Goal: Task Accomplishment & Management: Manage account settings

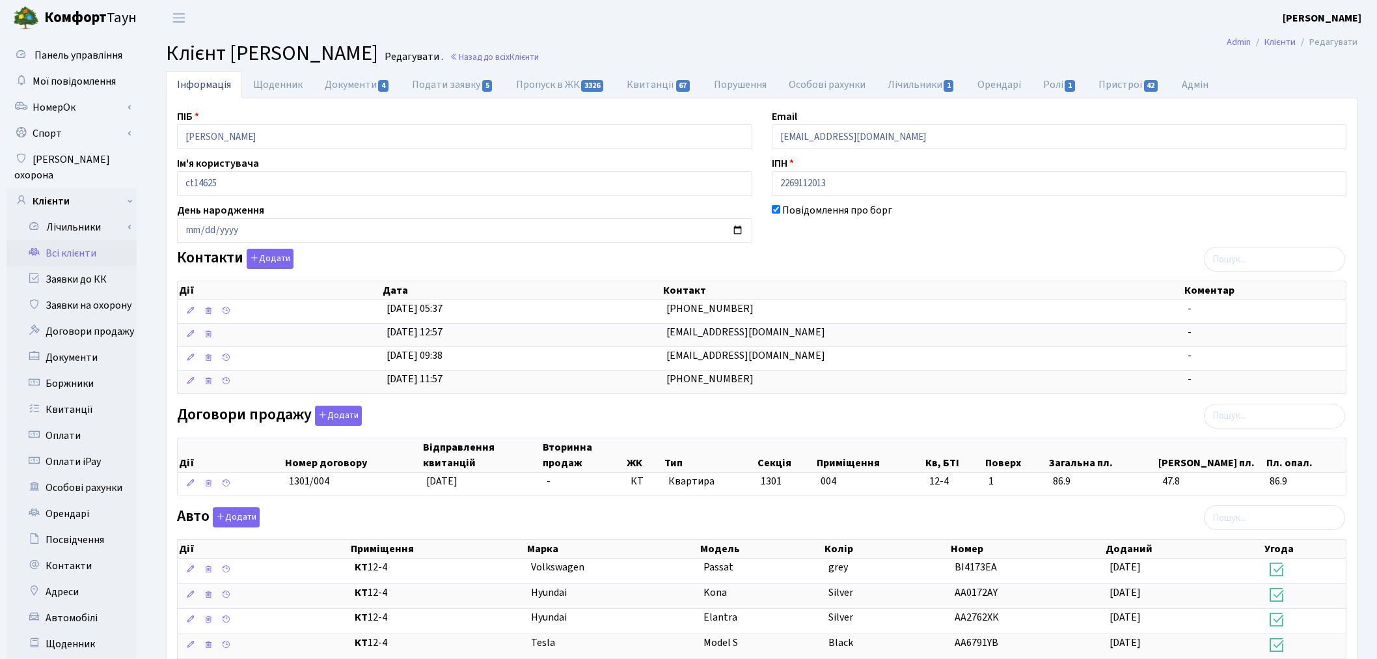
scroll to position [361, 0]
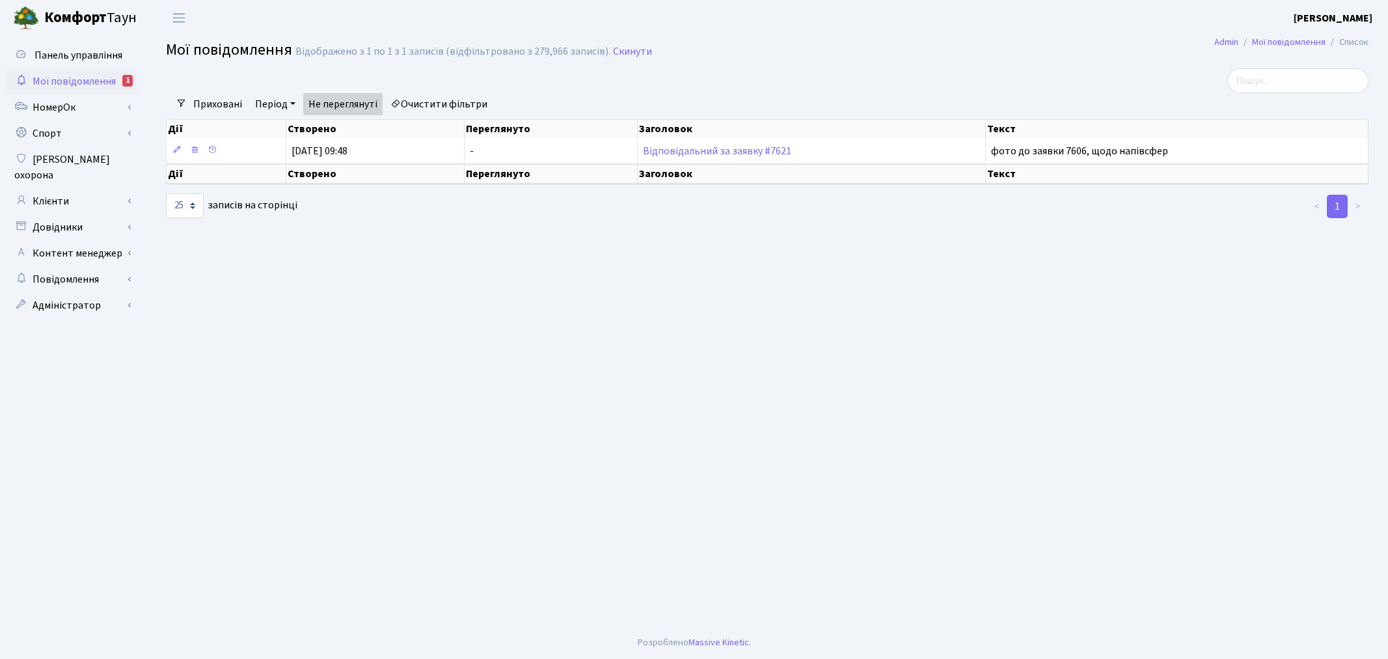
select select "25"
click at [109, 64] on link "Панель управління" at bounding box center [72, 55] width 130 height 26
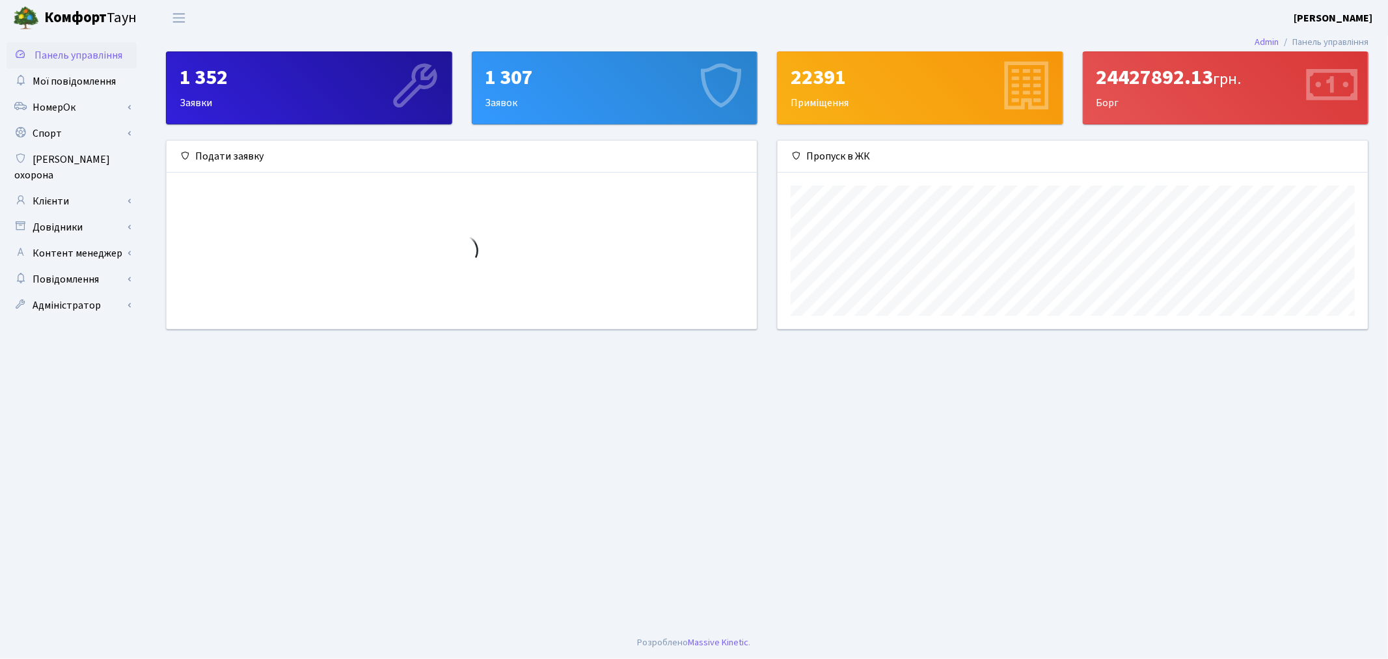
scroll to position [187, 590]
click at [106, 83] on span "Мої повідомлення" at bounding box center [74, 81] width 83 height 14
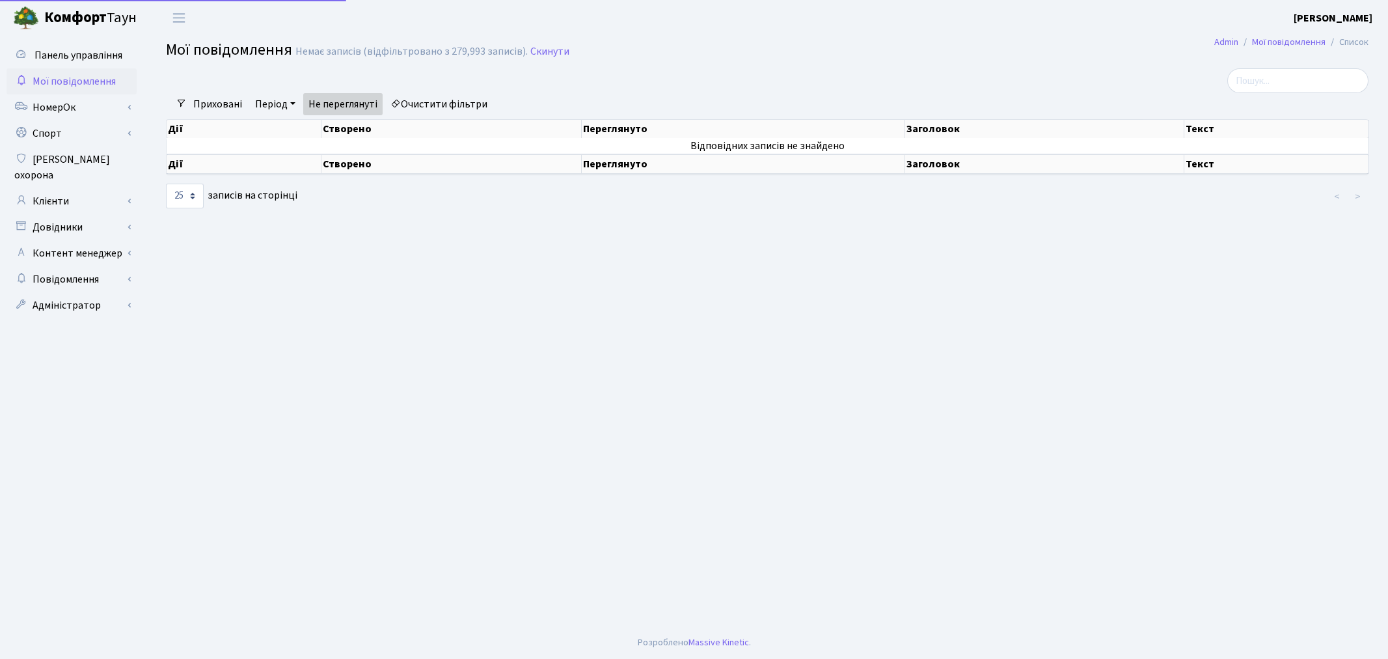
select select "25"
click at [530, 53] on link "Скинути" at bounding box center [549, 52] width 39 height 12
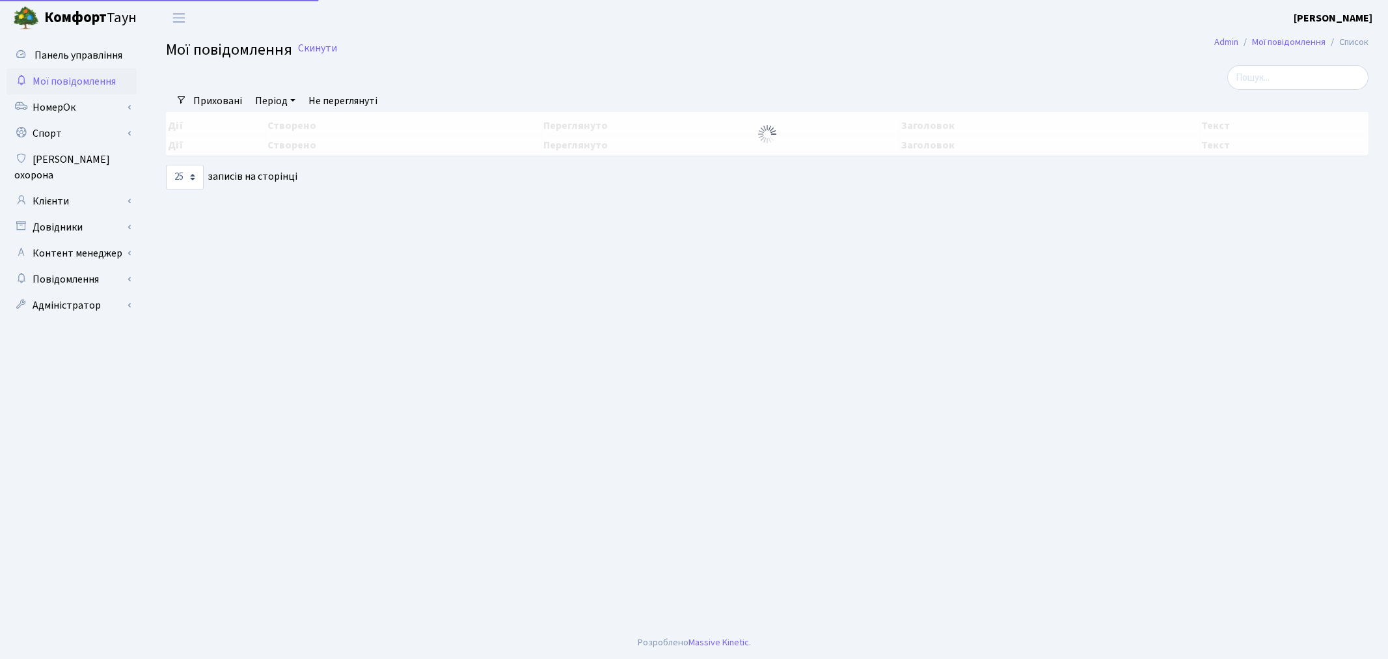
select select "25"
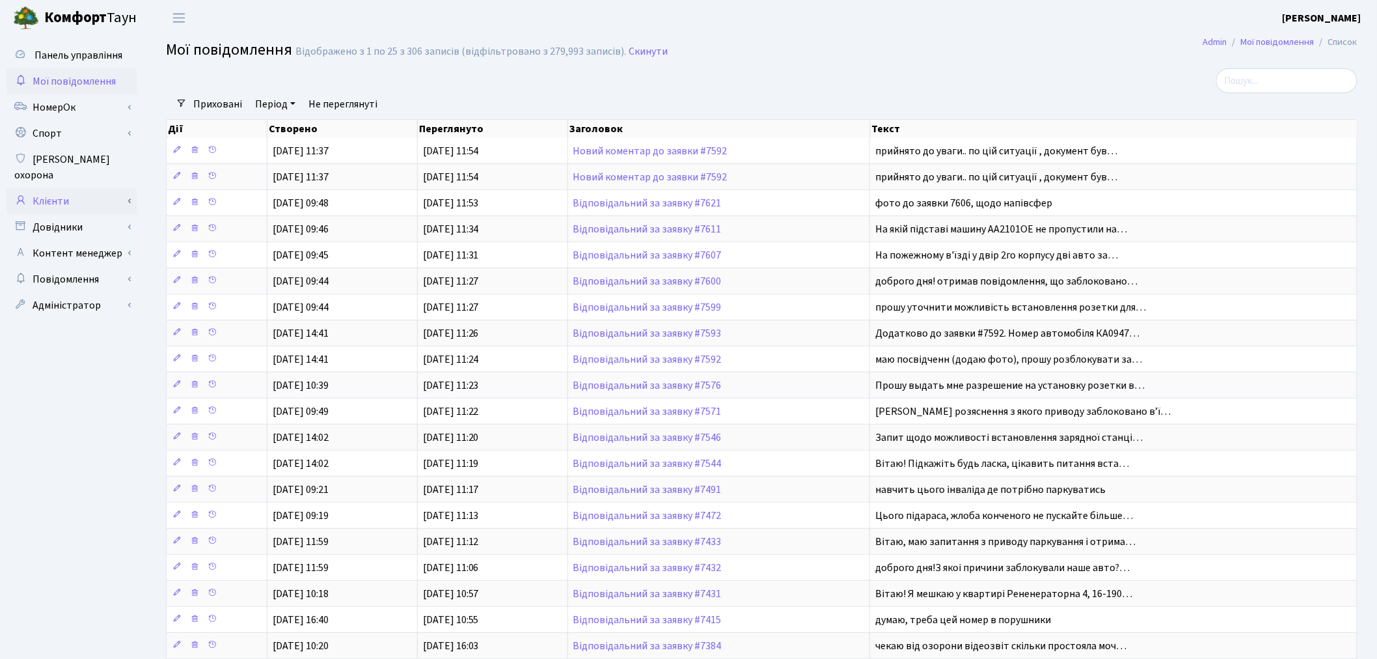
click at [81, 188] on link "Клієнти" at bounding box center [72, 201] width 130 height 26
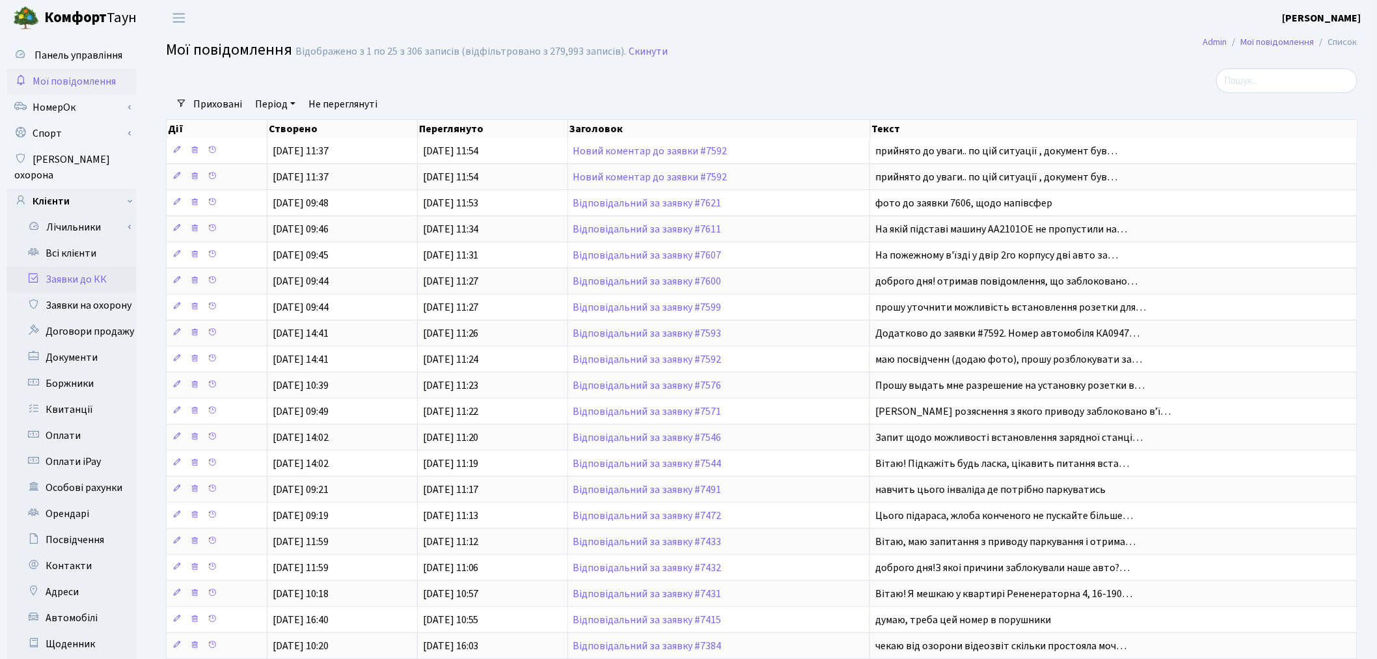
click at [99, 266] on link "Заявки до КК" at bounding box center [72, 279] width 130 height 26
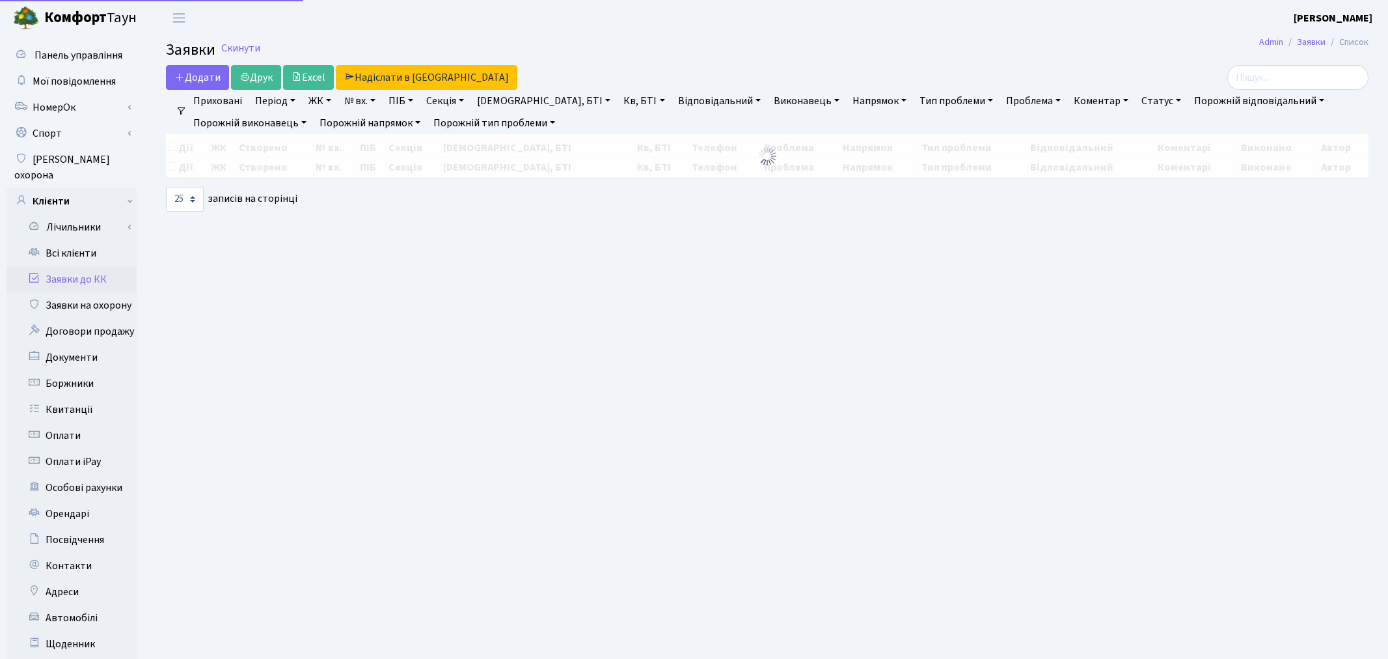
select select "25"
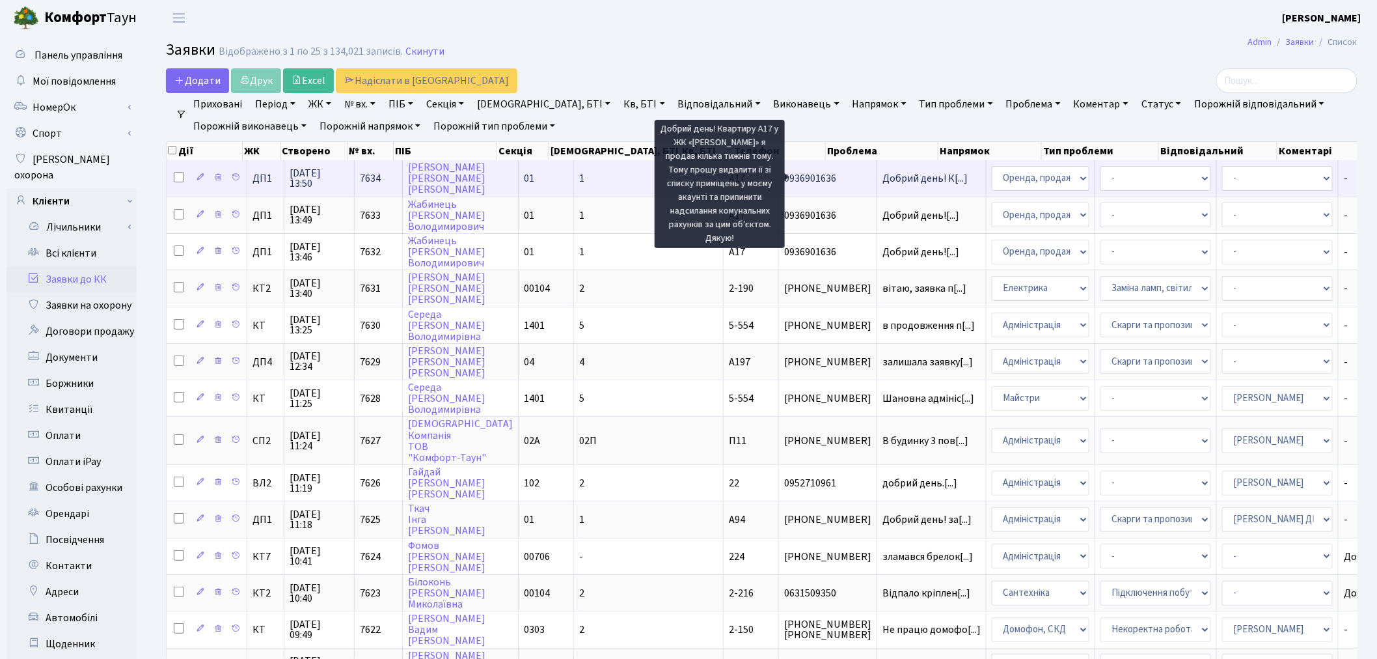
click at [883, 178] on span "Добрий день! К[...]" at bounding box center [925, 178] width 85 height 14
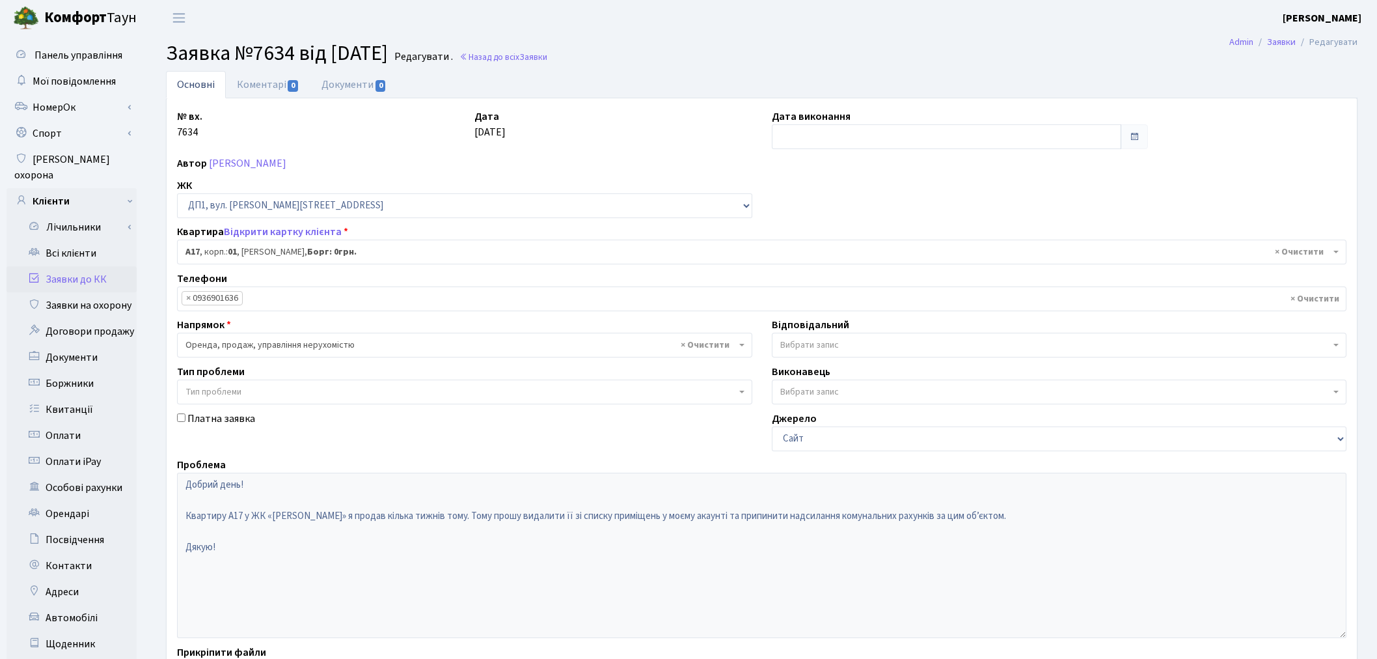
select select "29506"
click at [258, 82] on link "Коментарі 0" at bounding box center [268, 84] width 85 height 27
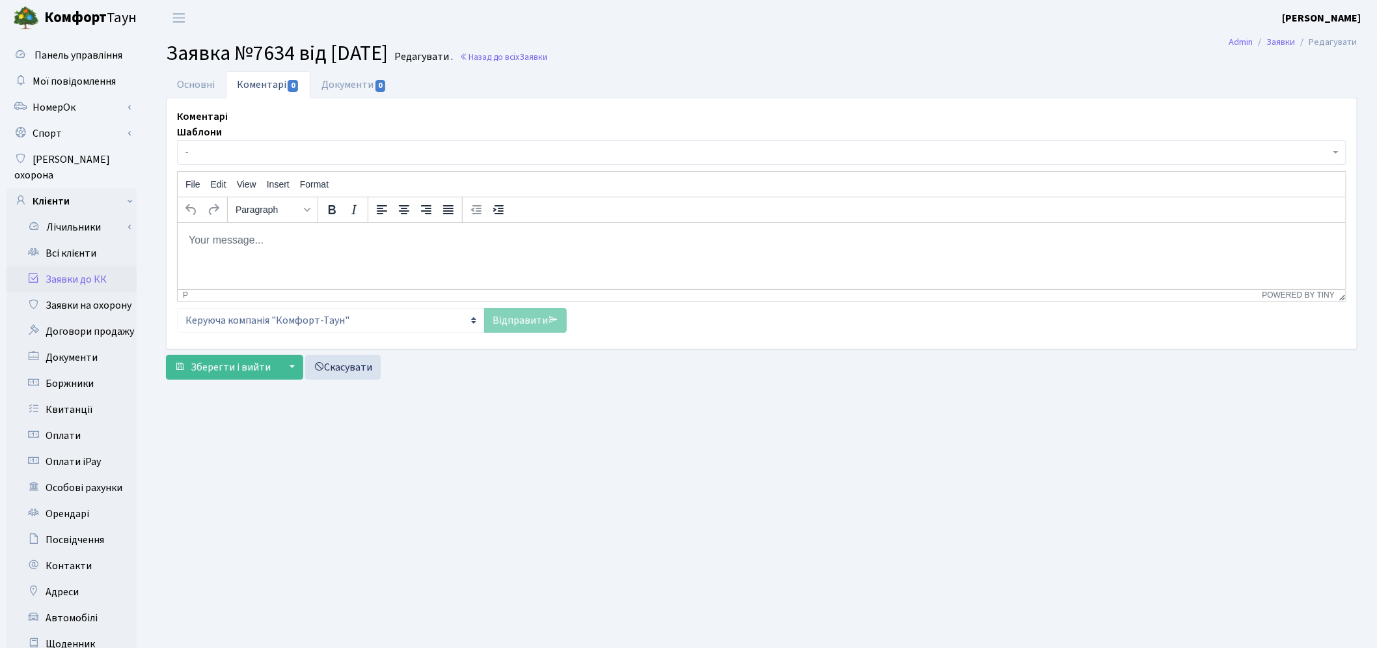
click at [273, 163] on span "-" at bounding box center [762, 152] width 1170 height 25
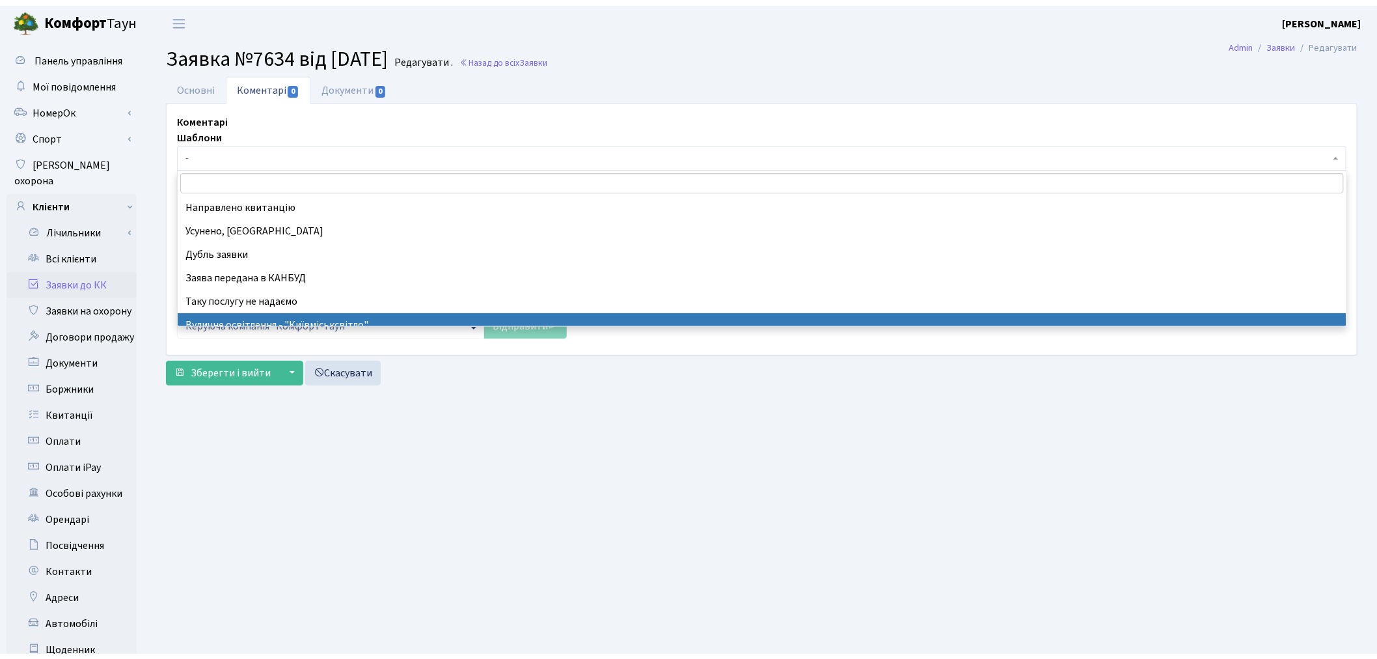
scroll to position [115, 0]
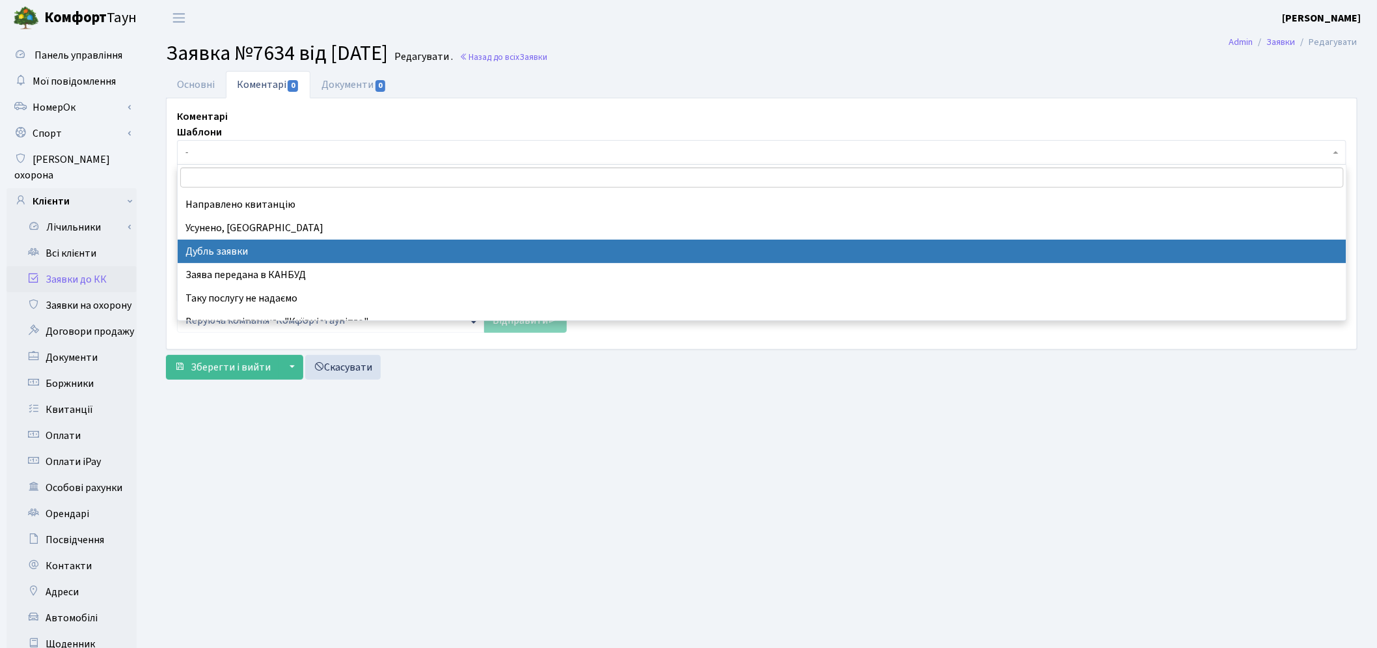
select select "17"
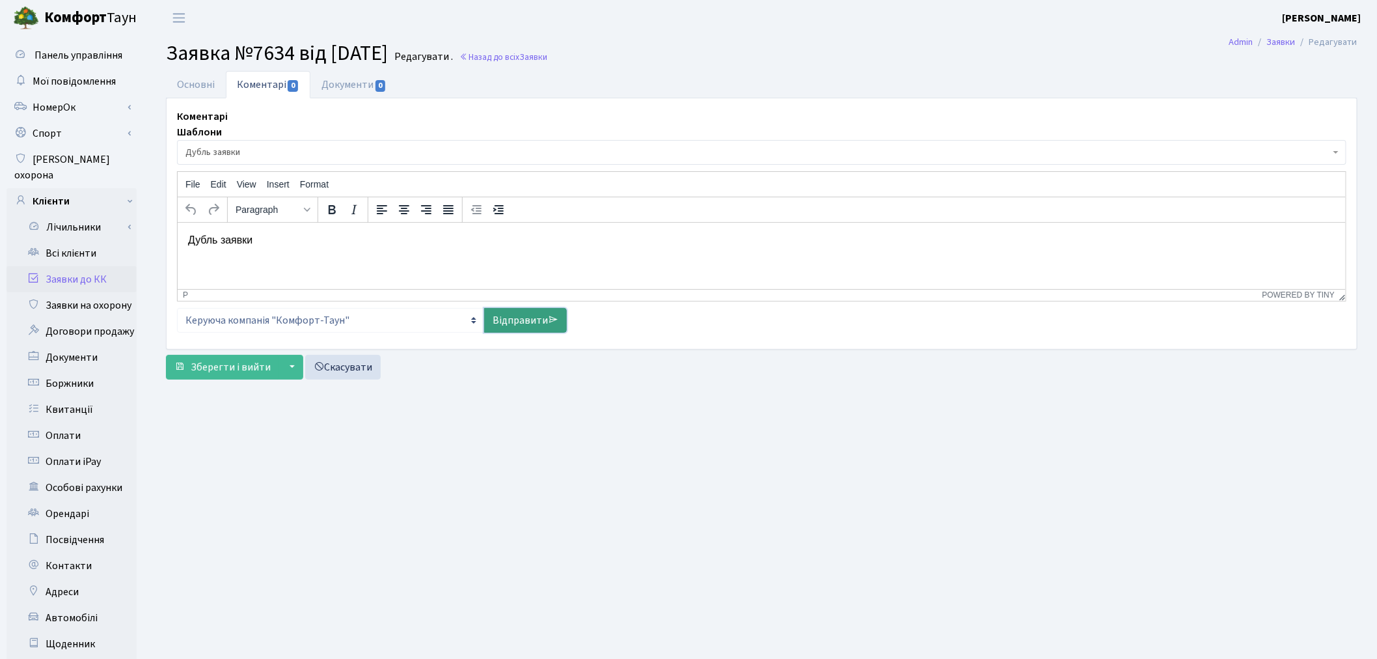
click at [518, 315] on link "Відправити" at bounding box center [525, 320] width 83 height 25
select select
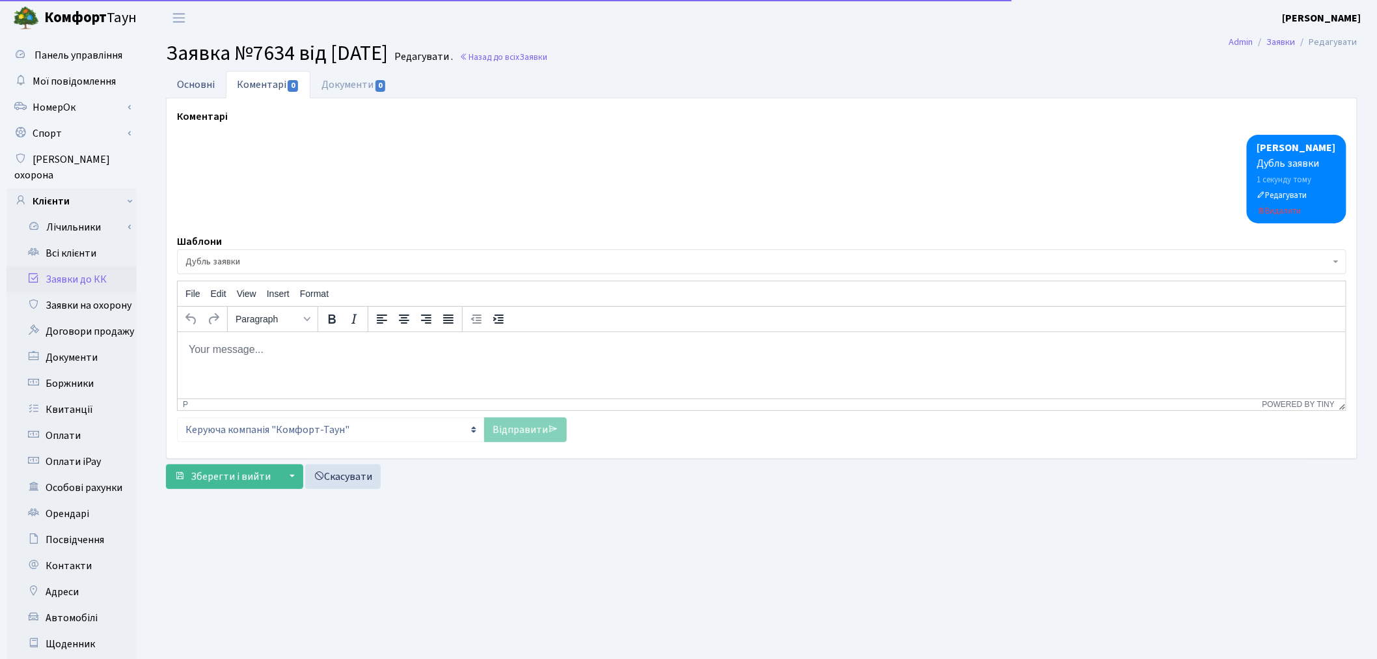
click at [222, 79] on link "Основні" at bounding box center [196, 84] width 60 height 27
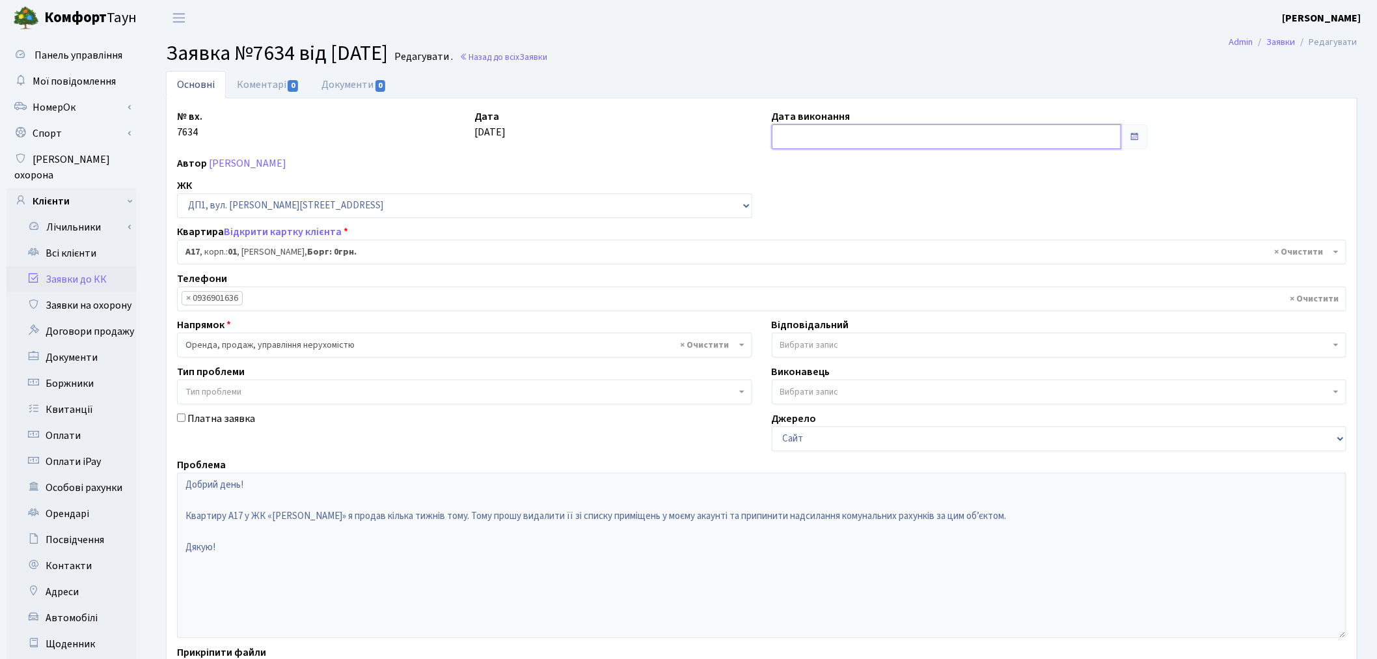
click at [853, 142] on input "text" at bounding box center [947, 136] width 350 height 25
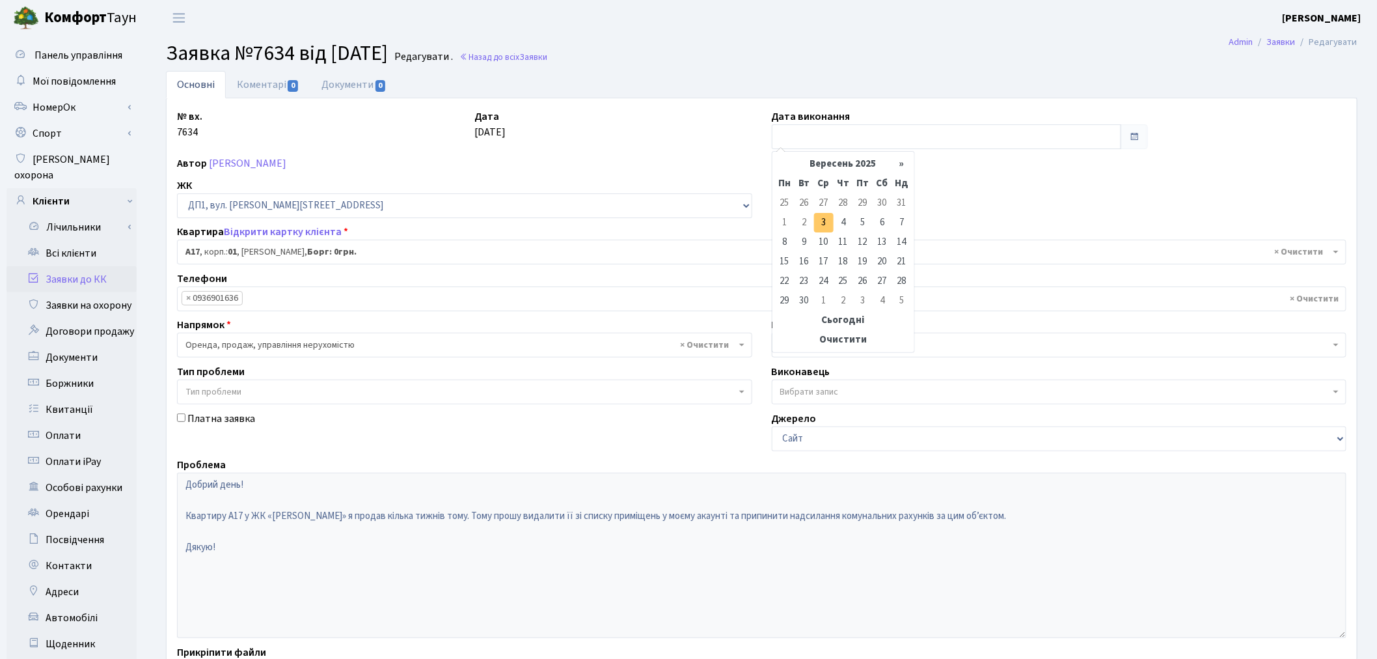
click at [825, 217] on td "3" at bounding box center [824, 223] width 20 height 20
type input "[DATE]"
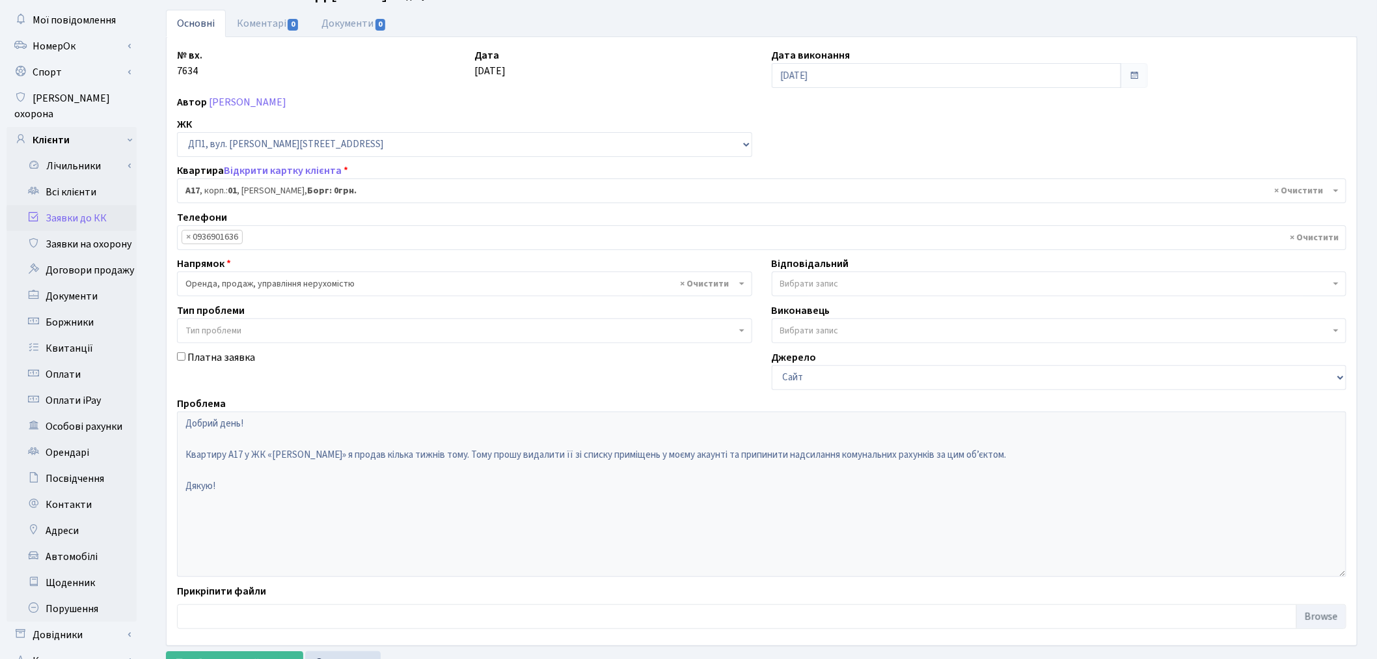
scroll to position [151, 0]
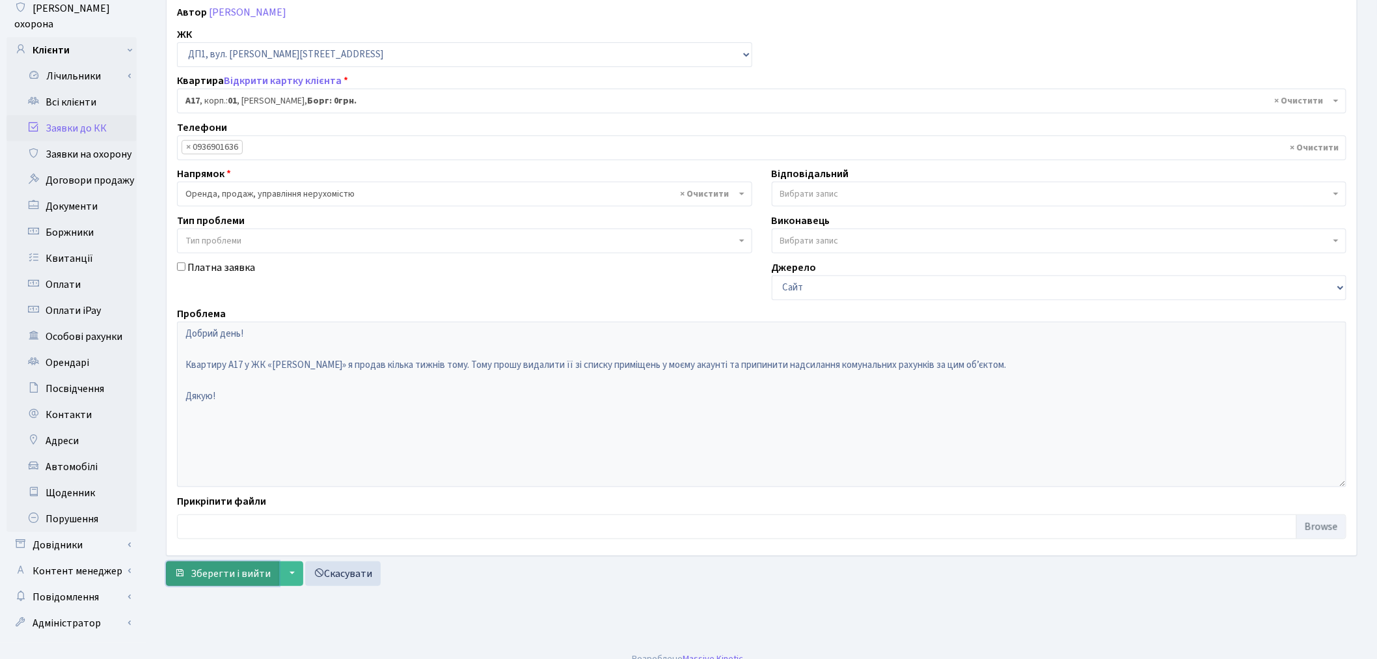
click at [252, 570] on span "Зберегти і вийти" at bounding box center [231, 573] width 80 height 14
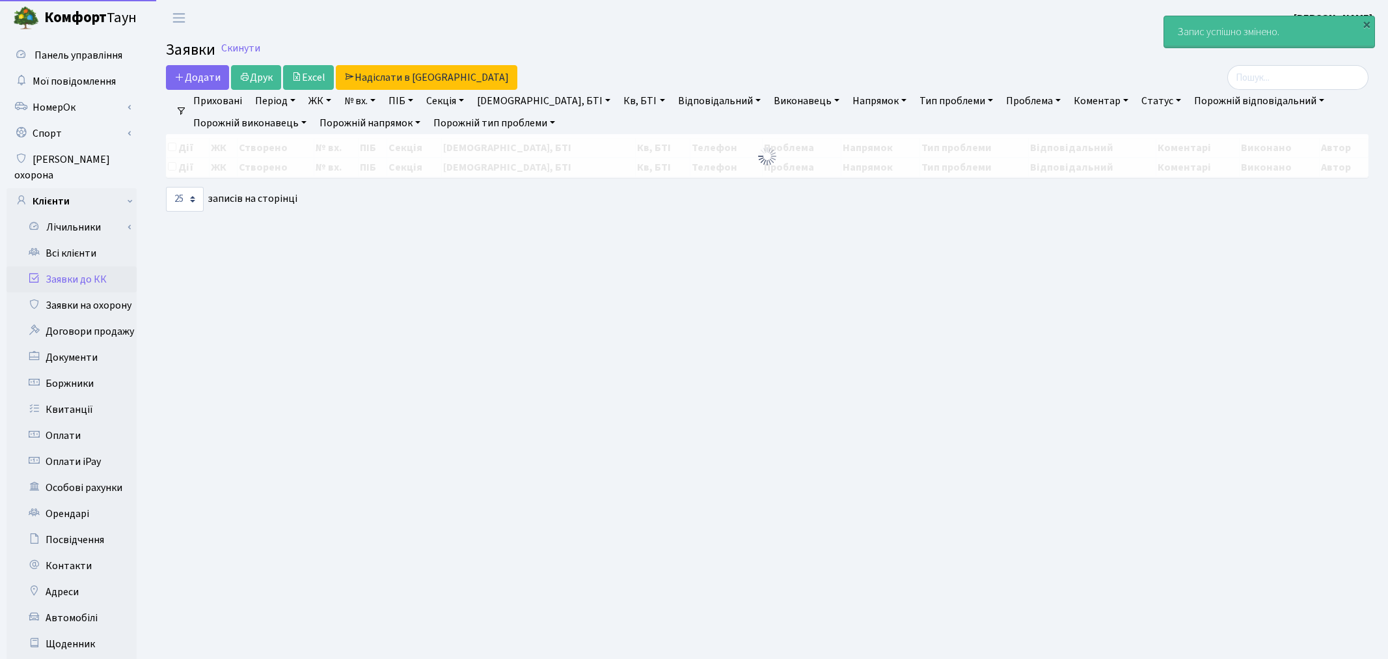
select select "25"
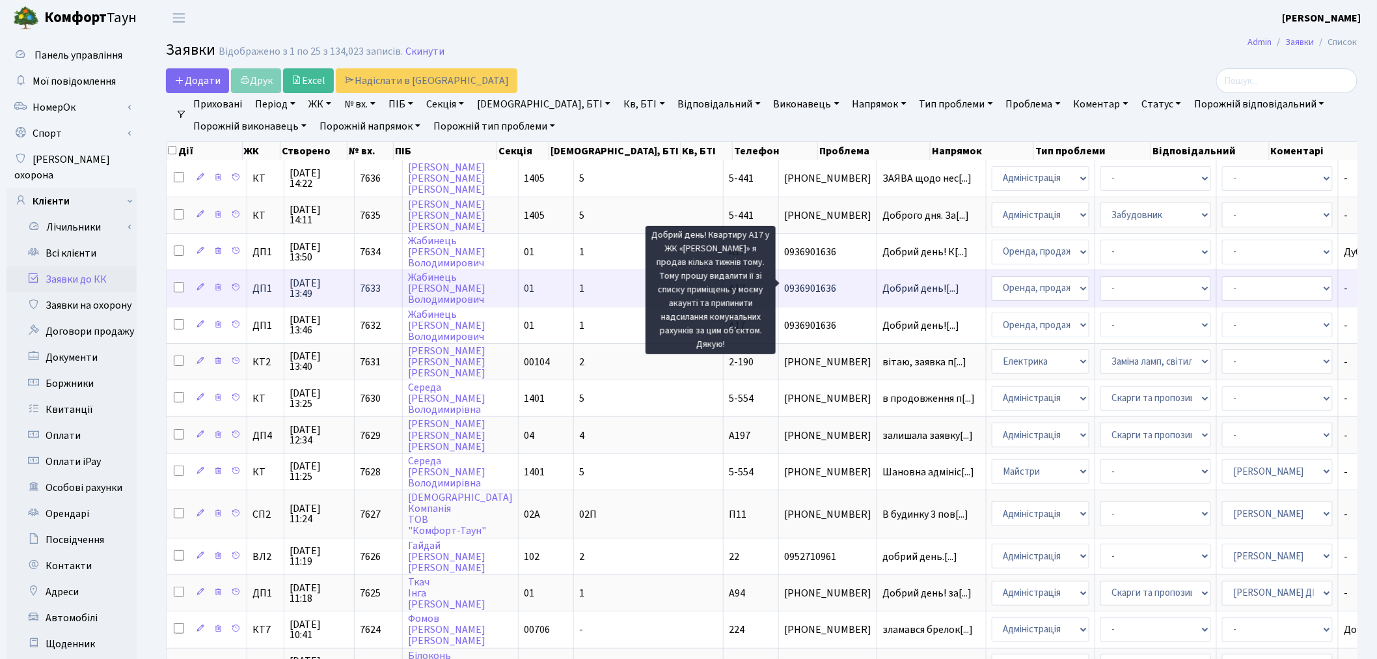
click at [883, 285] on span "Добрий день![...]" at bounding box center [921, 288] width 77 height 14
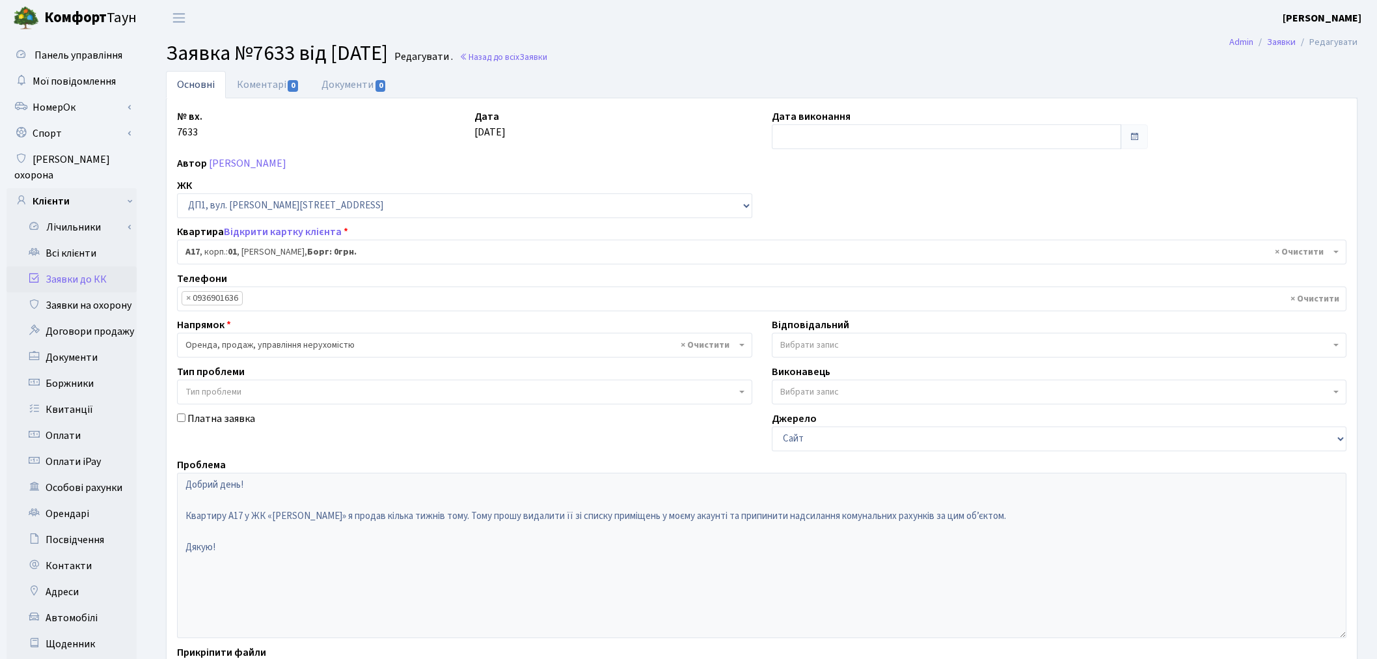
select select "29506"
click at [283, 87] on link "Коментарі 0" at bounding box center [268, 84] width 85 height 27
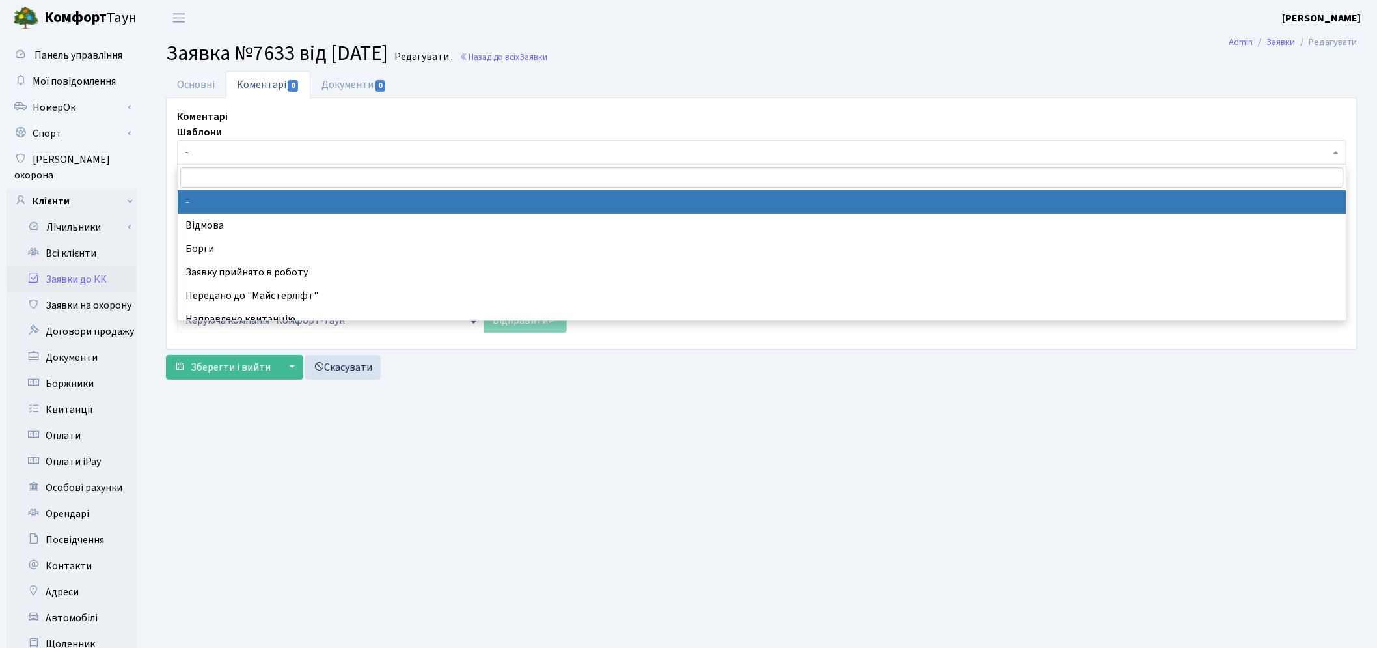
drag, startPoint x: 296, startPoint y: 146, endPoint x: 293, endPoint y: 174, distance: 27.5
click at [296, 146] on span "-" at bounding box center [757, 152] width 1145 height 13
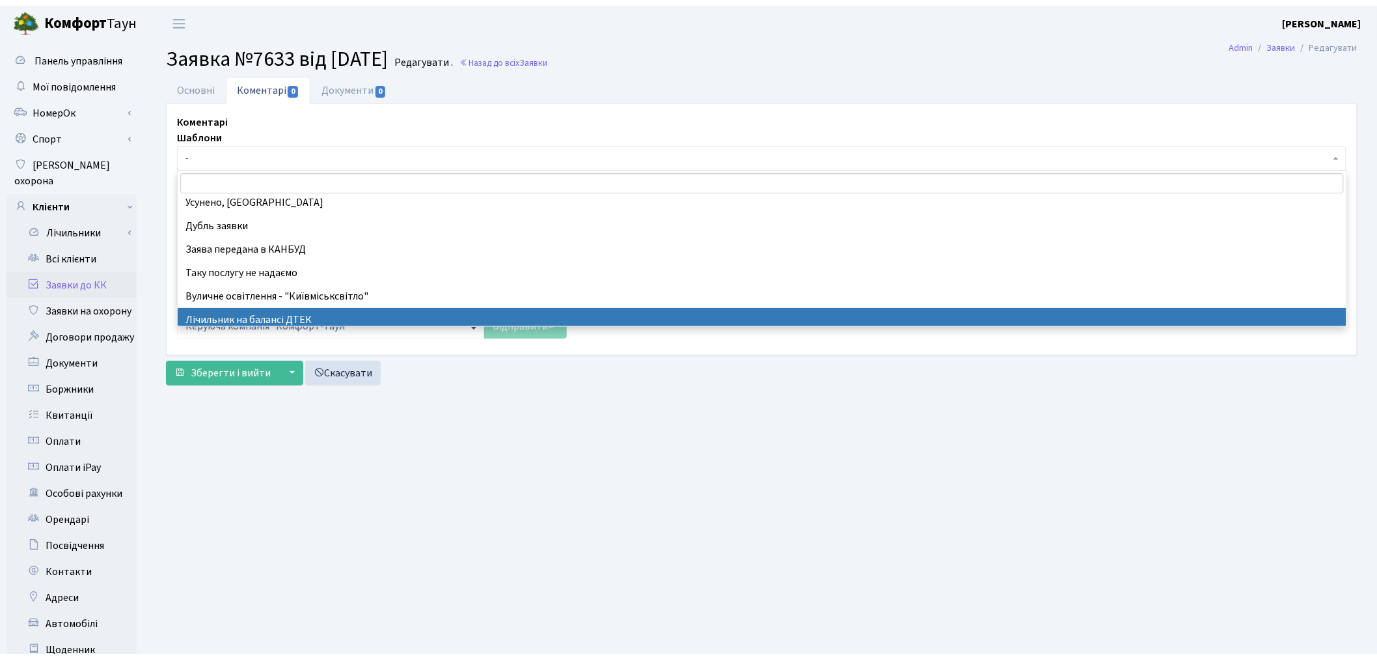
scroll to position [144, 0]
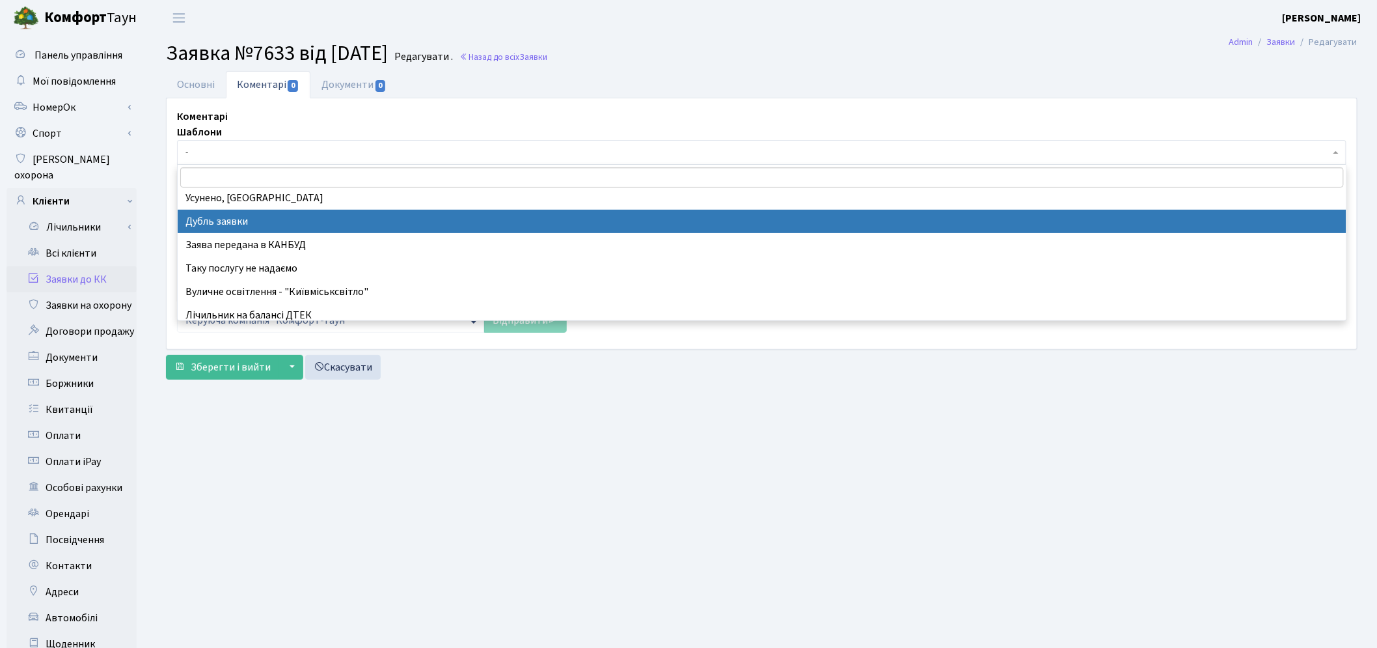
select select "17"
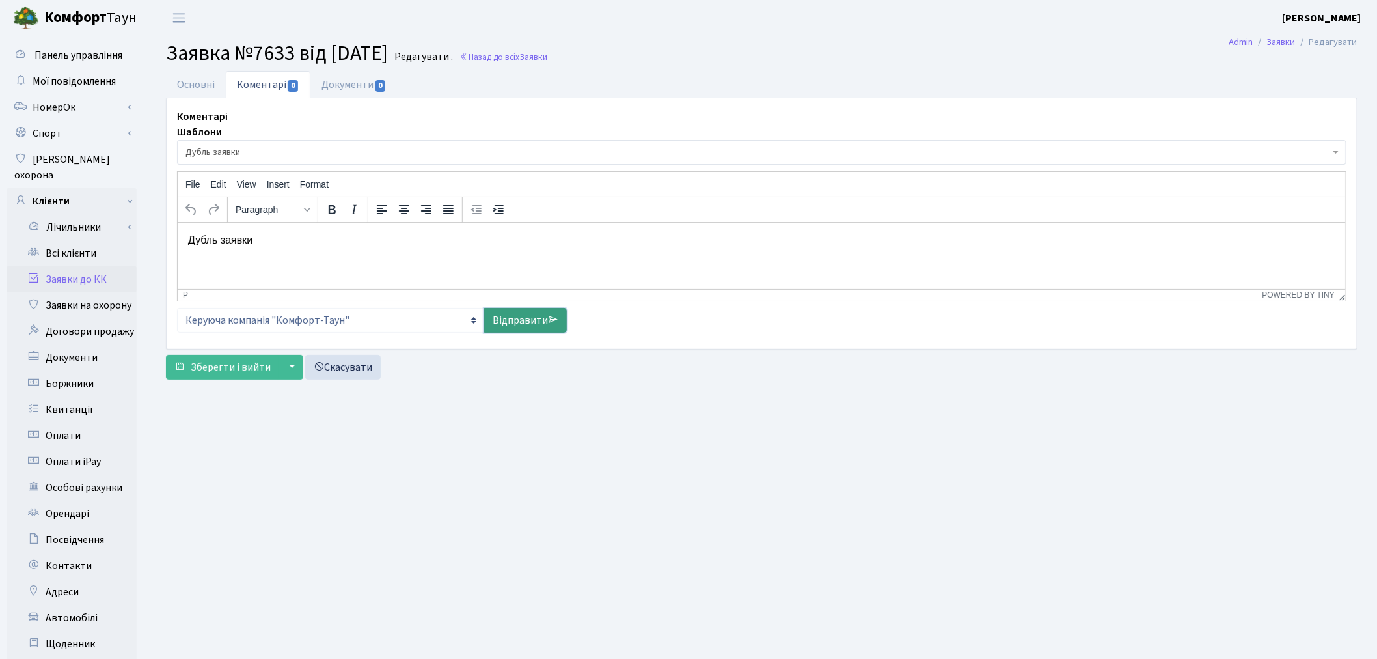
click at [516, 317] on link "Відправити" at bounding box center [525, 320] width 83 height 25
select select
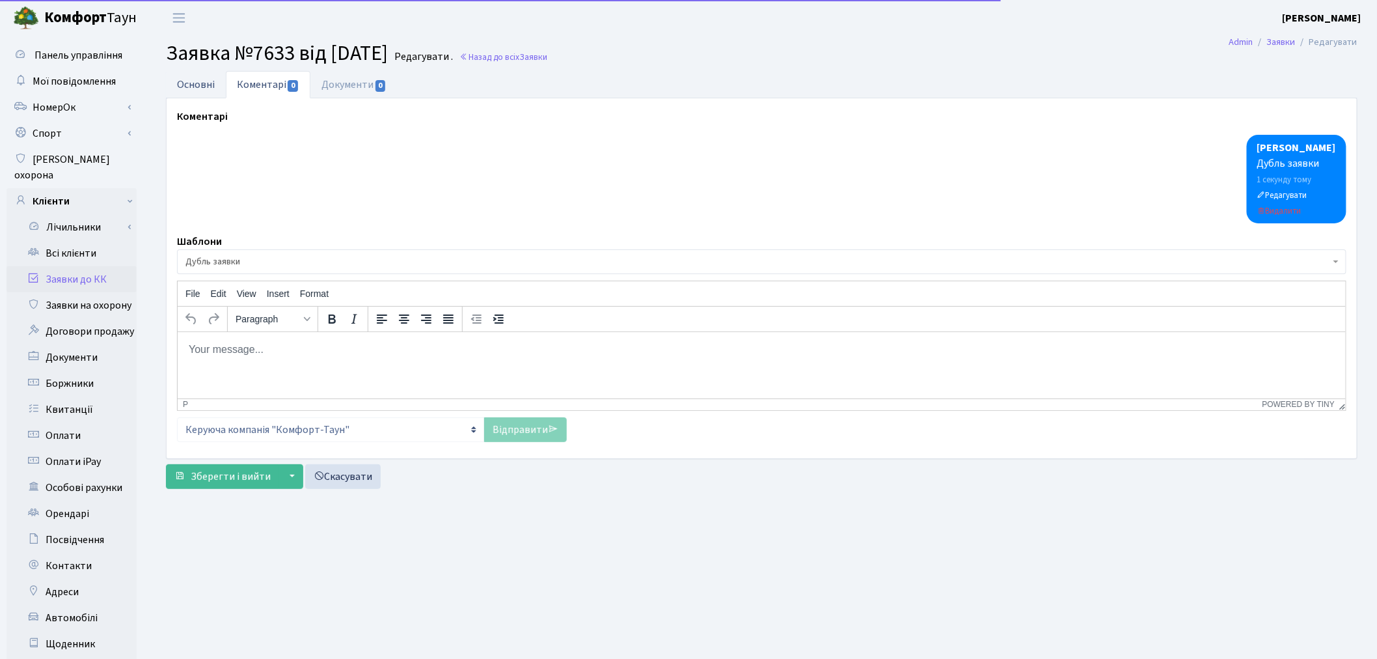
click at [218, 90] on link "Основні" at bounding box center [196, 84] width 60 height 27
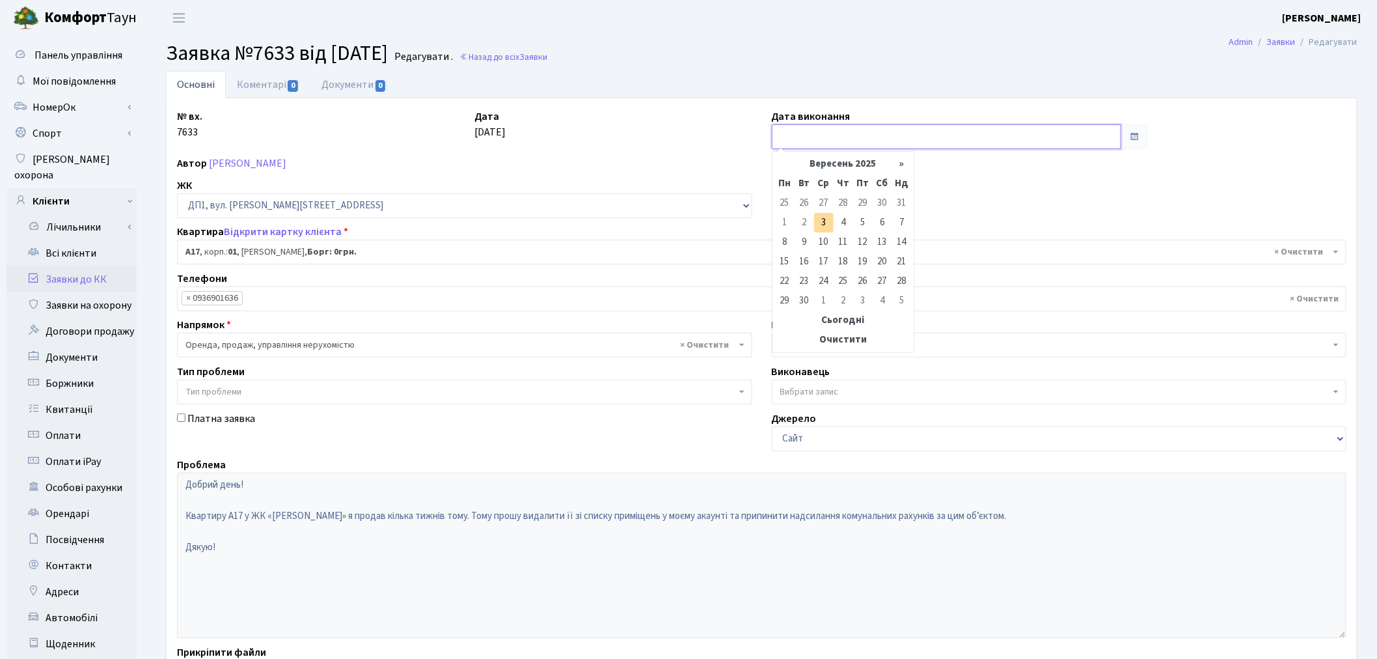
click at [821, 135] on input "text" at bounding box center [947, 136] width 350 height 25
click at [823, 223] on td "3" at bounding box center [824, 223] width 20 height 20
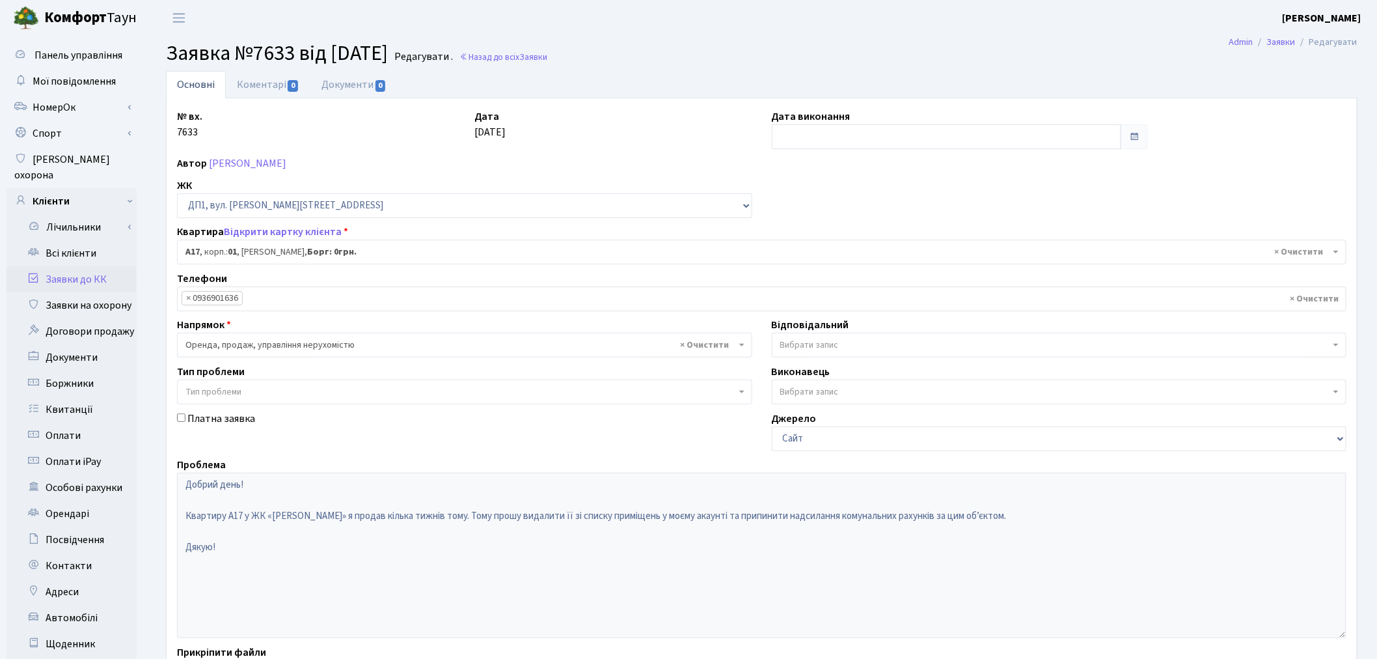
type input "03.09.2025"
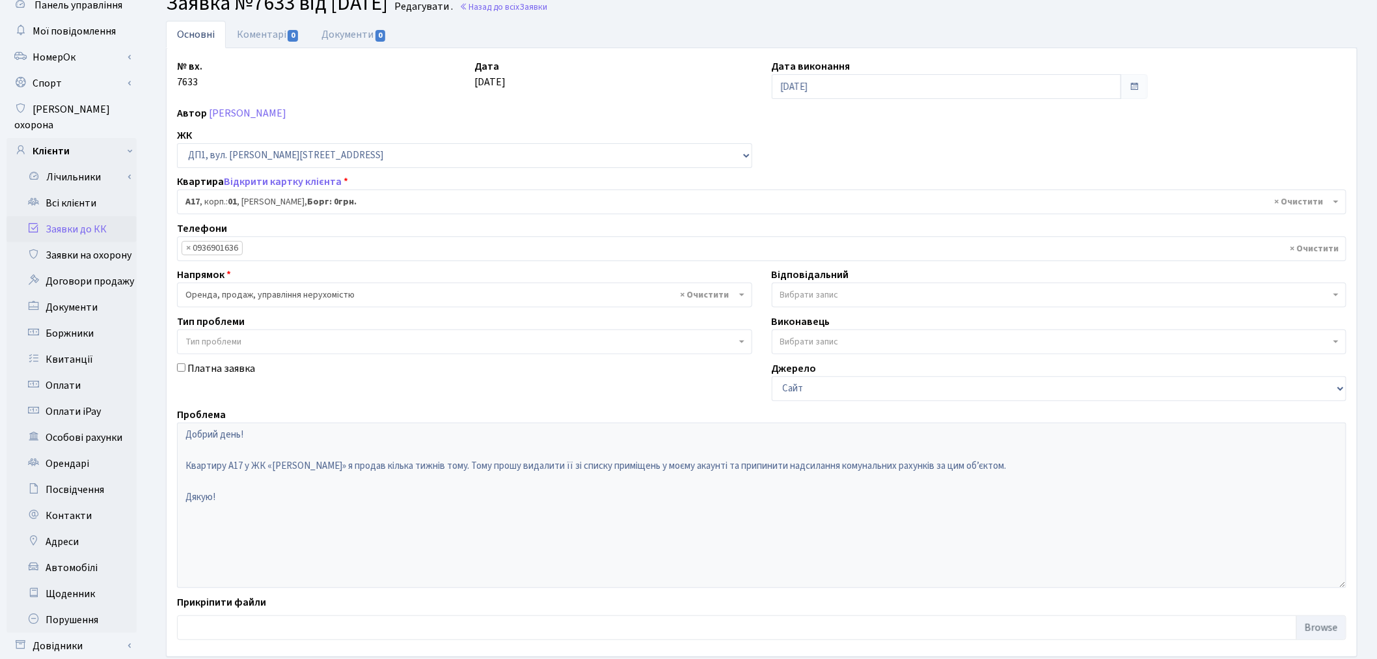
scroll to position [151, 0]
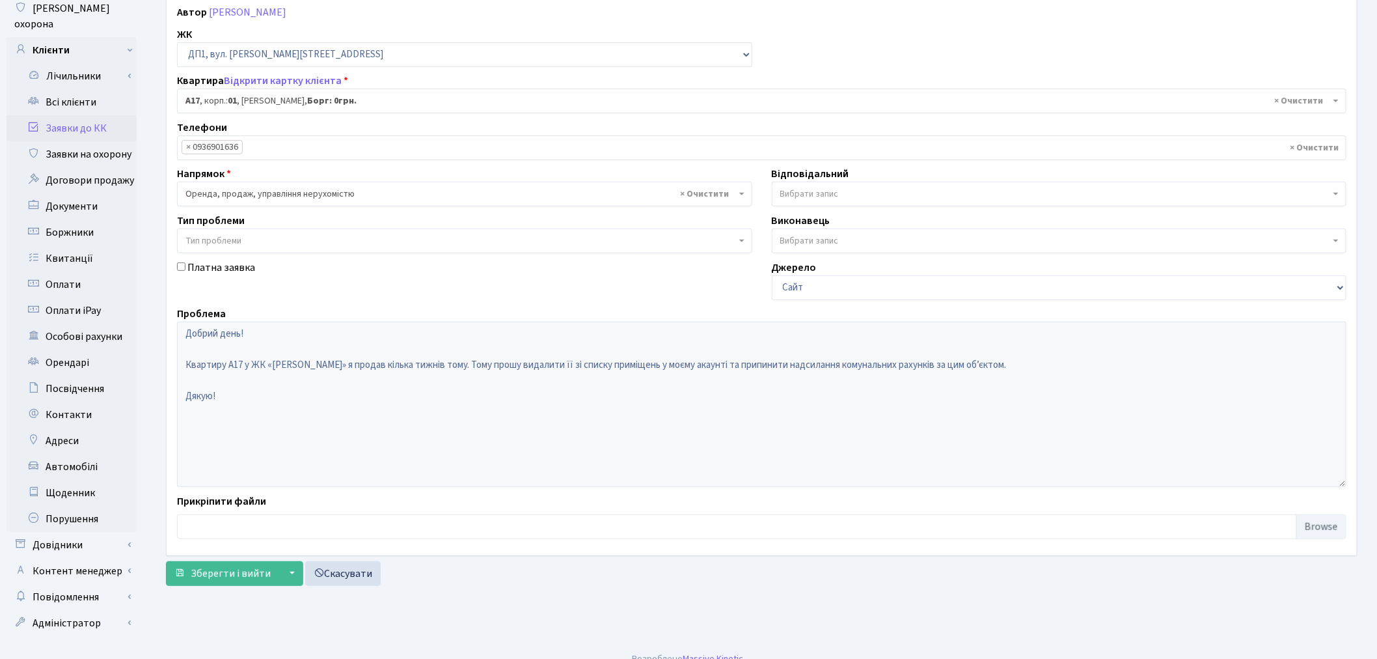
click at [249, 558] on form "Основні Коментарі 0 Документи 0 № вх. 7633 Дата 03.09.2025 Дата виконання 03.09…" at bounding box center [762, 253] width 1192 height 666
click at [240, 580] on span "Зберегти і вийти" at bounding box center [231, 573] width 80 height 14
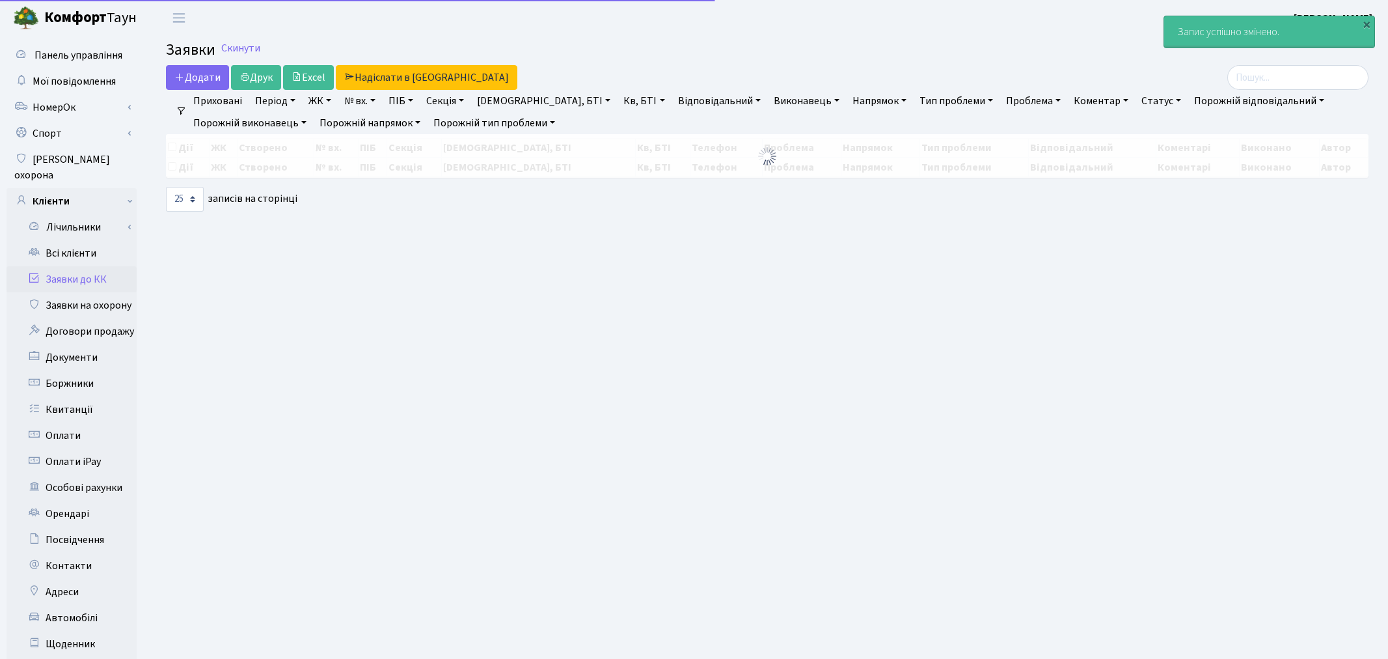
select select "25"
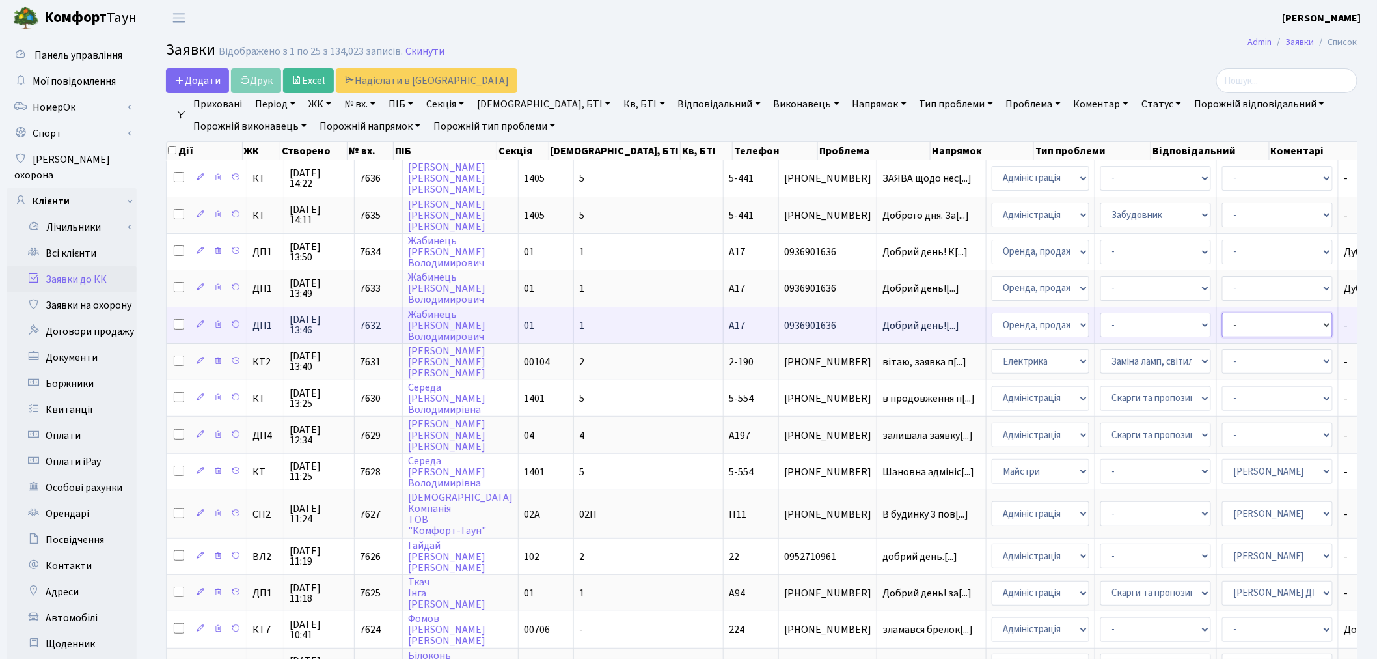
click at [1222, 313] on select "- Адміністратор ЖК КТ [PERSON_NAME] [PERSON_NAME] [PERSON_NAME]Ю. [PERSON_NAME]…" at bounding box center [1277, 324] width 111 height 25
select select "94"
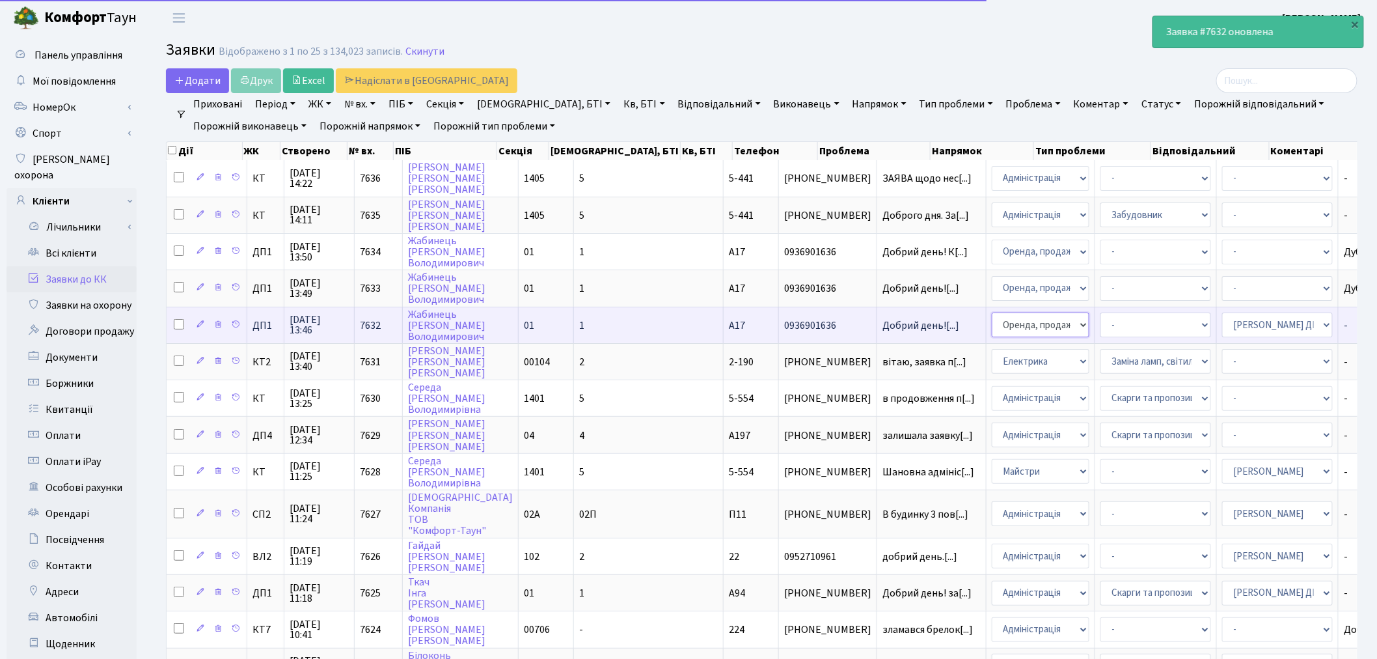
click at [992, 319] on select "- Адміністрація Домофон, СКД Ліфт Майстри Сантехніка Економічний відділ Електри…" at bounding box center [1041, 324] width 98 height 25
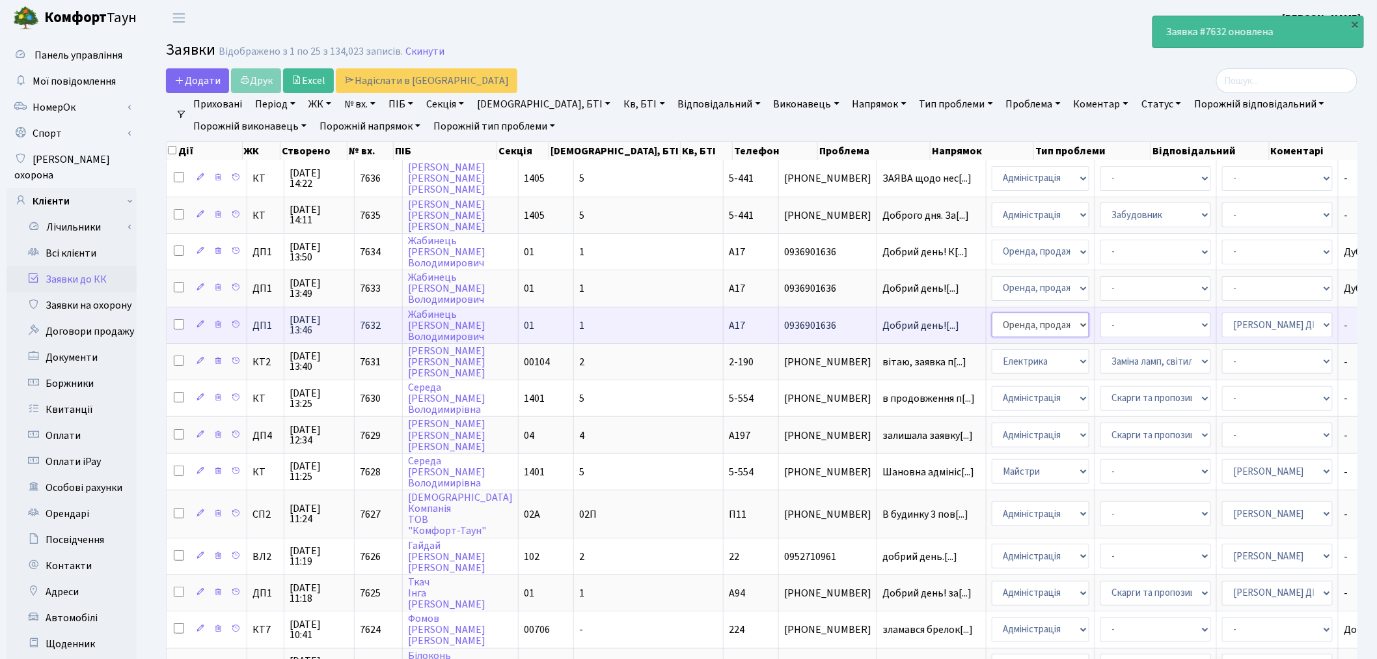
select select "5"
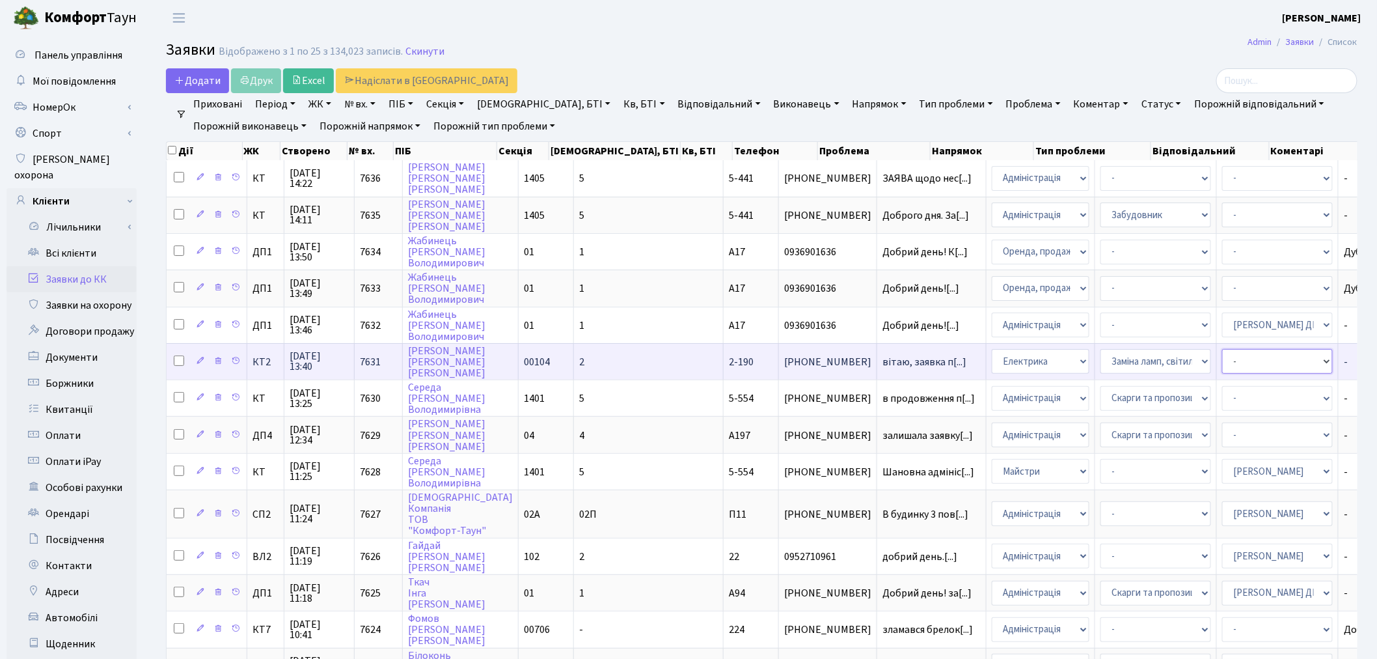
click at [1222, 359] on select "- Адміністратор ЖК КТ Вижул В. В. Гордієнко Н.В. Дядюшкін Д.Ю. Кипчук Т. А. Кла…" at bounding box center [1277, 361] width 111 height 25
select select "22"
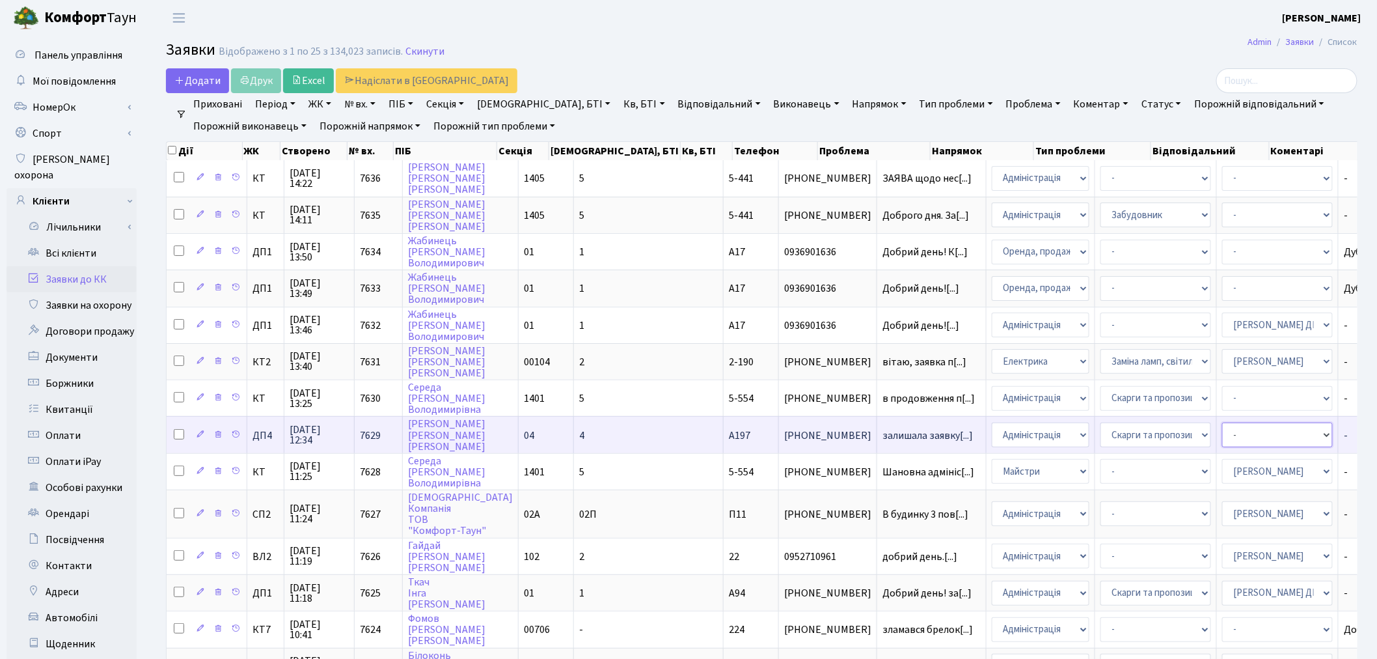
click at [1222, 426] on select "- Адміністратор ЖК КТ Вижул В. В. Гордієнко Н.В. Дядюшкін Д.Ю. Кипчук Т. А. Кла…" at bounding box center [1277, 434] width 111 height 25
select select "94"
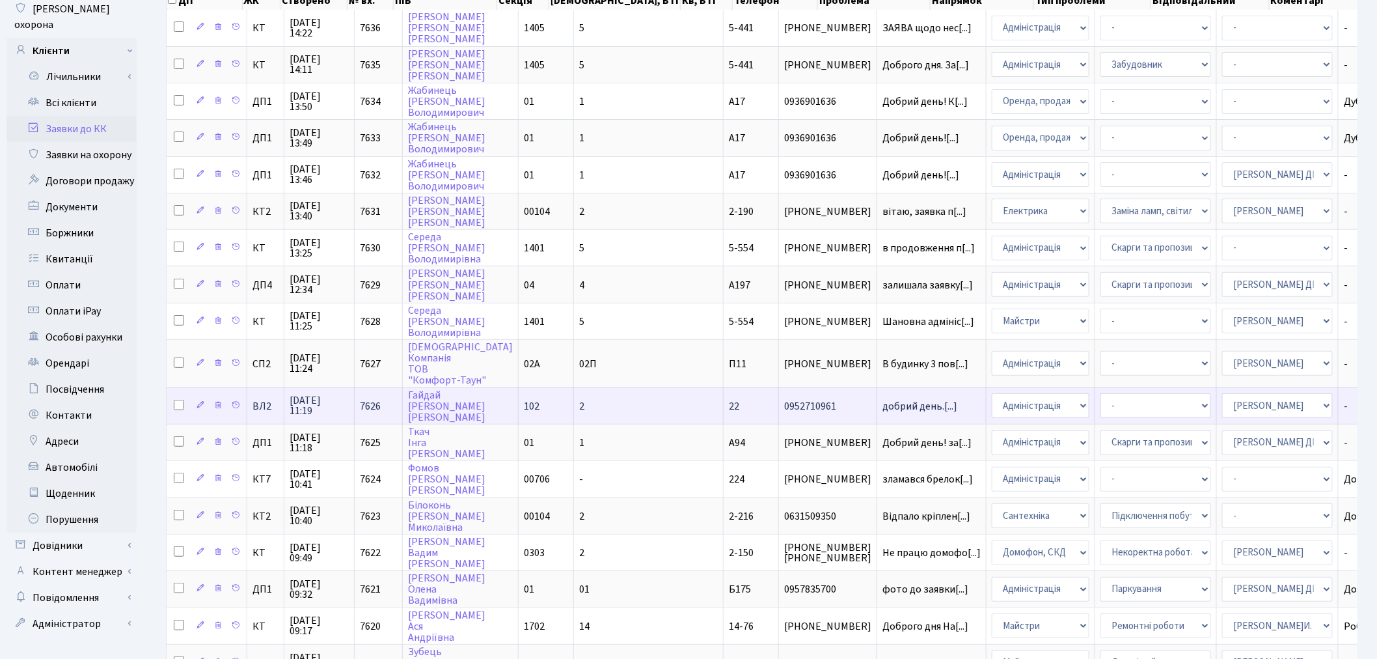
scroll to position [217, 0]
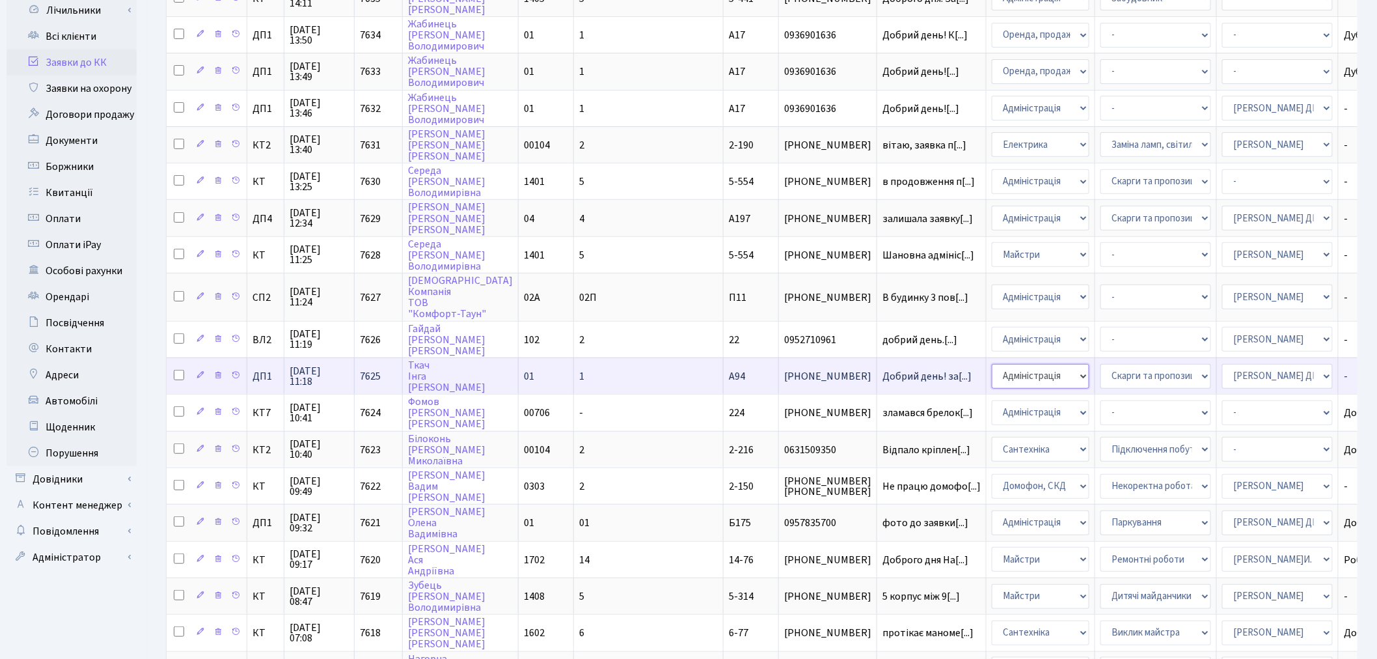
click at [992, 364] on select "- Адміністрація Домофон, СКД Ліфт Майстри Сантехніка Економічний відділ Електри…" at bounding box center [1041, 376] width 98 height 25
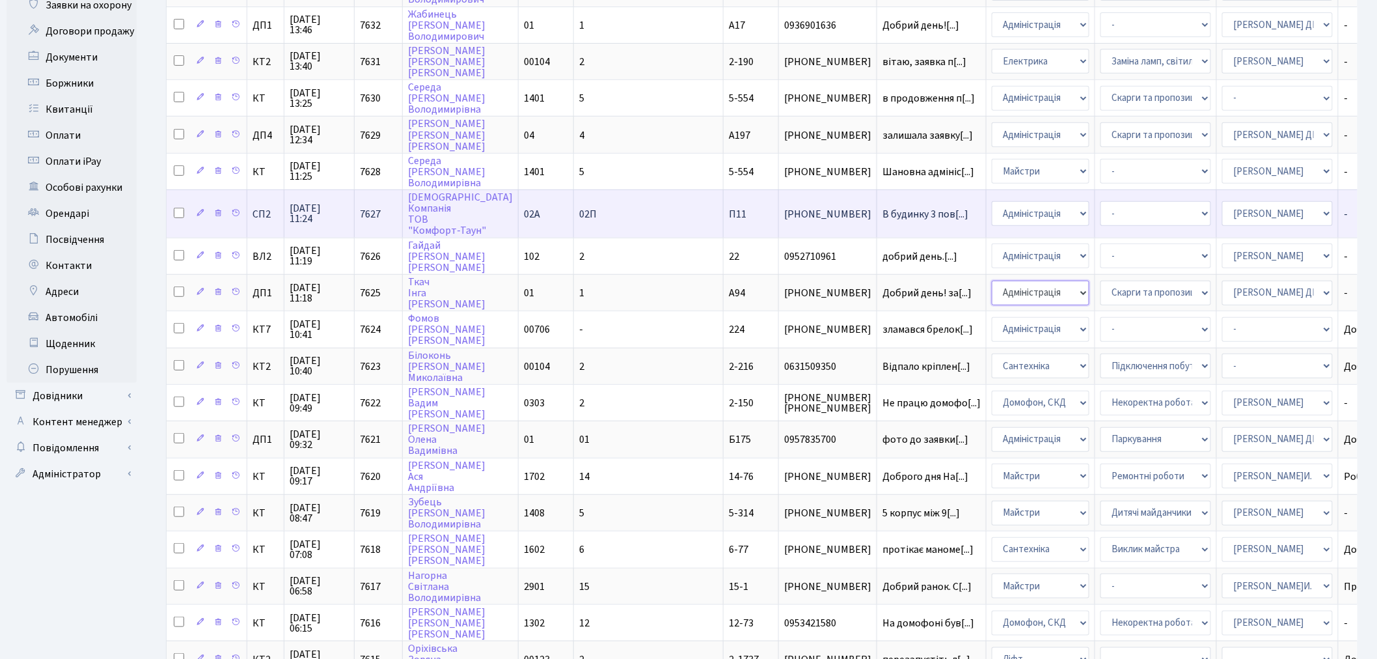
scroll to position [361, 0]
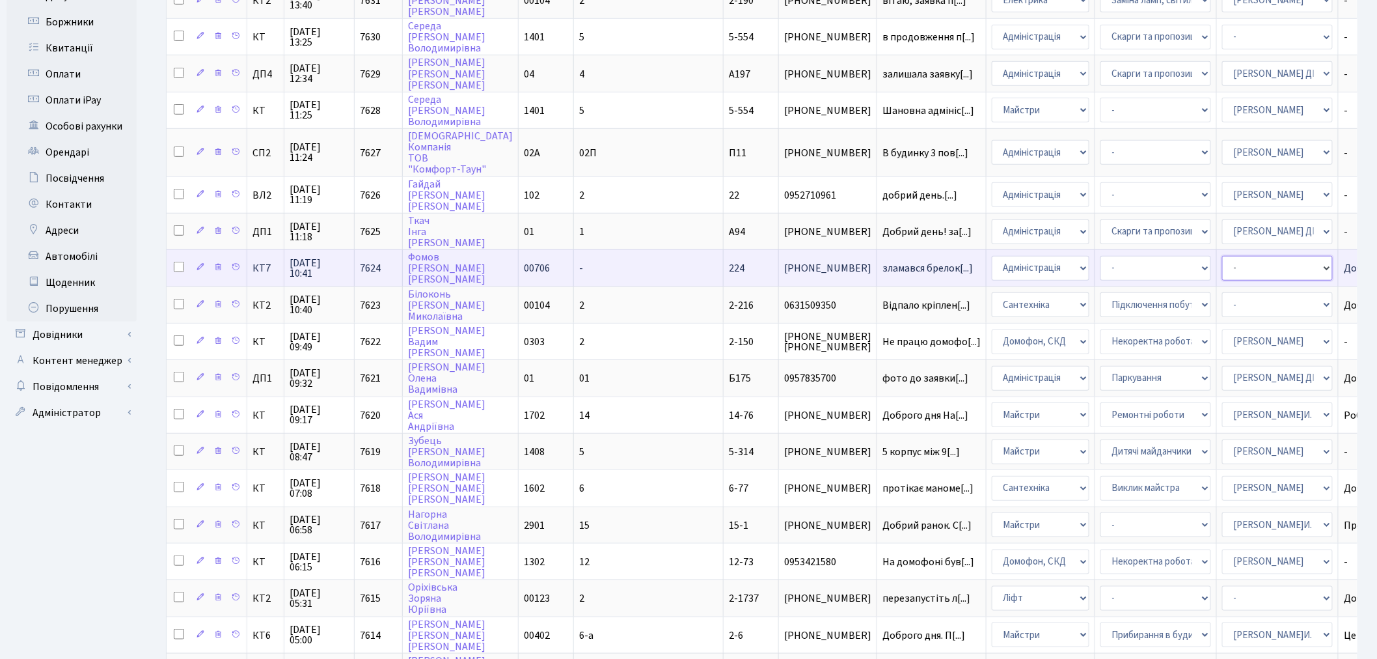
click at [1222, 256] on select "- Адміністратор ЖК КТ Вижул В. В. Гордієнко Н.В. Дядюшкін Д.Ю. Кипчук Т. А. Кла…" at bounding box center [1277, 268] width 111 height 25
select select "112"
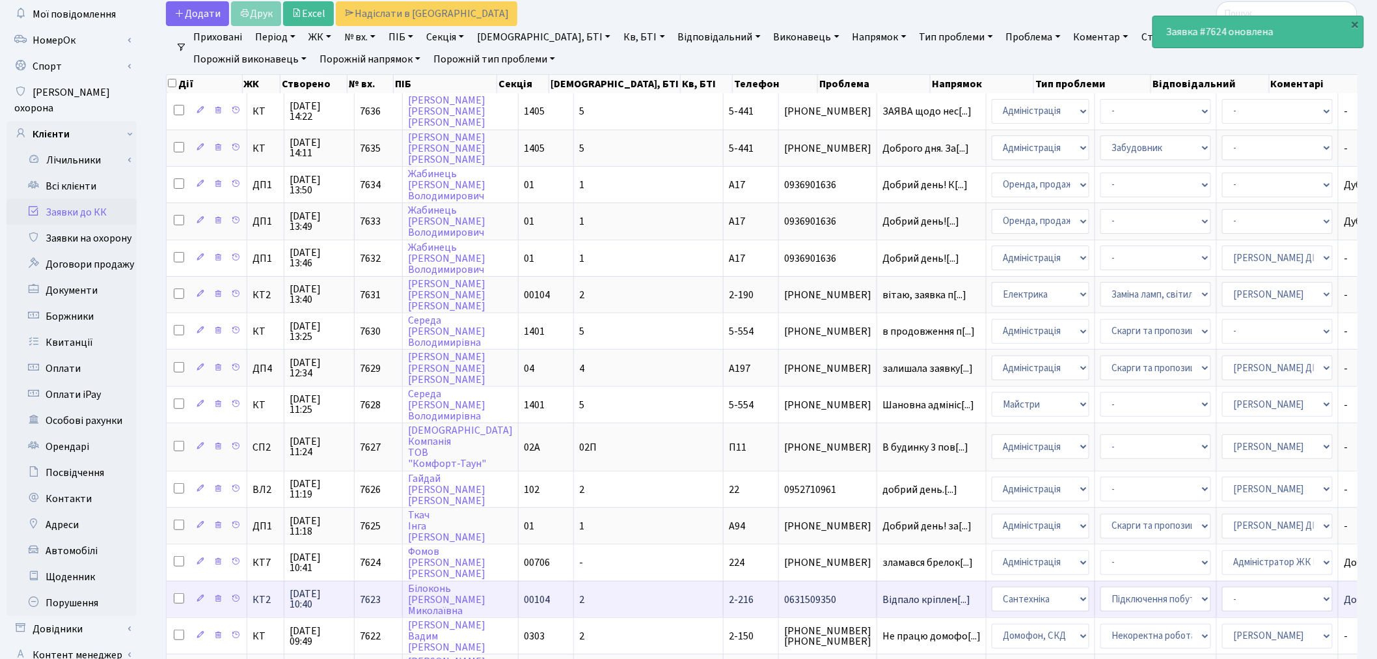
scroll to position [0, 0]
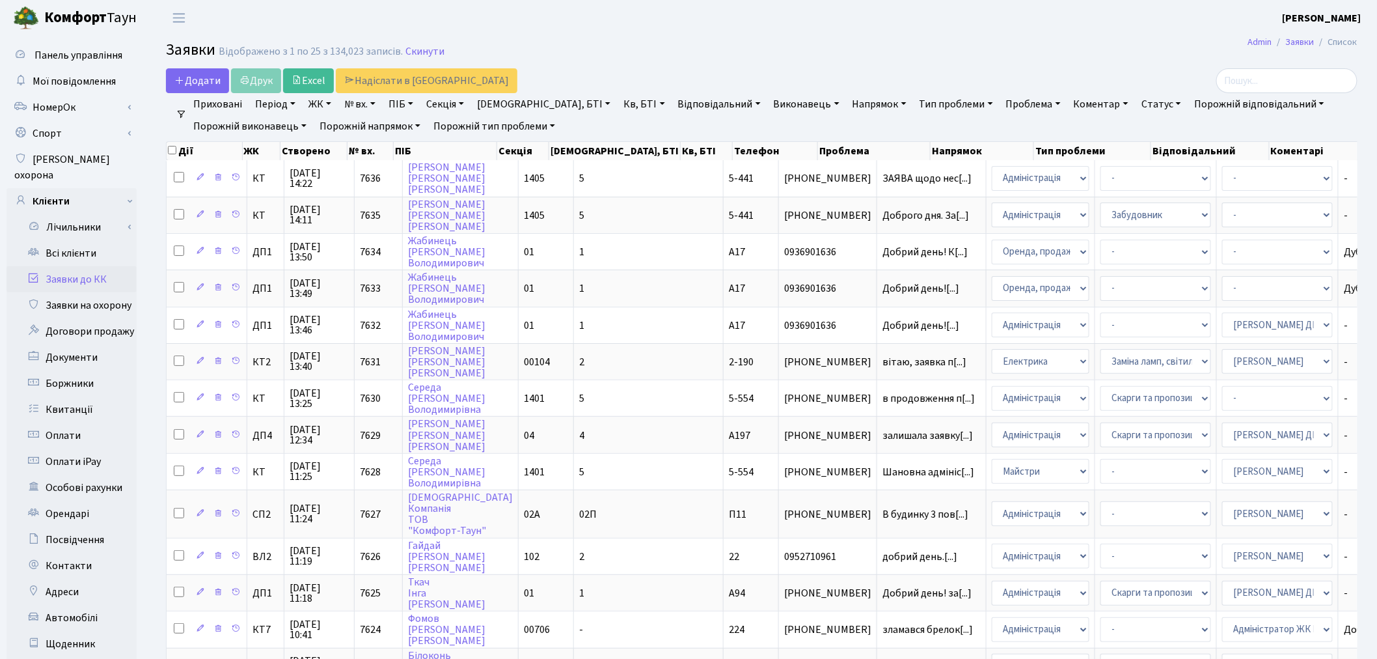
click at [74, 266] on link "Заявки до КК" at bounding box center [72, 279] width 130 height 26
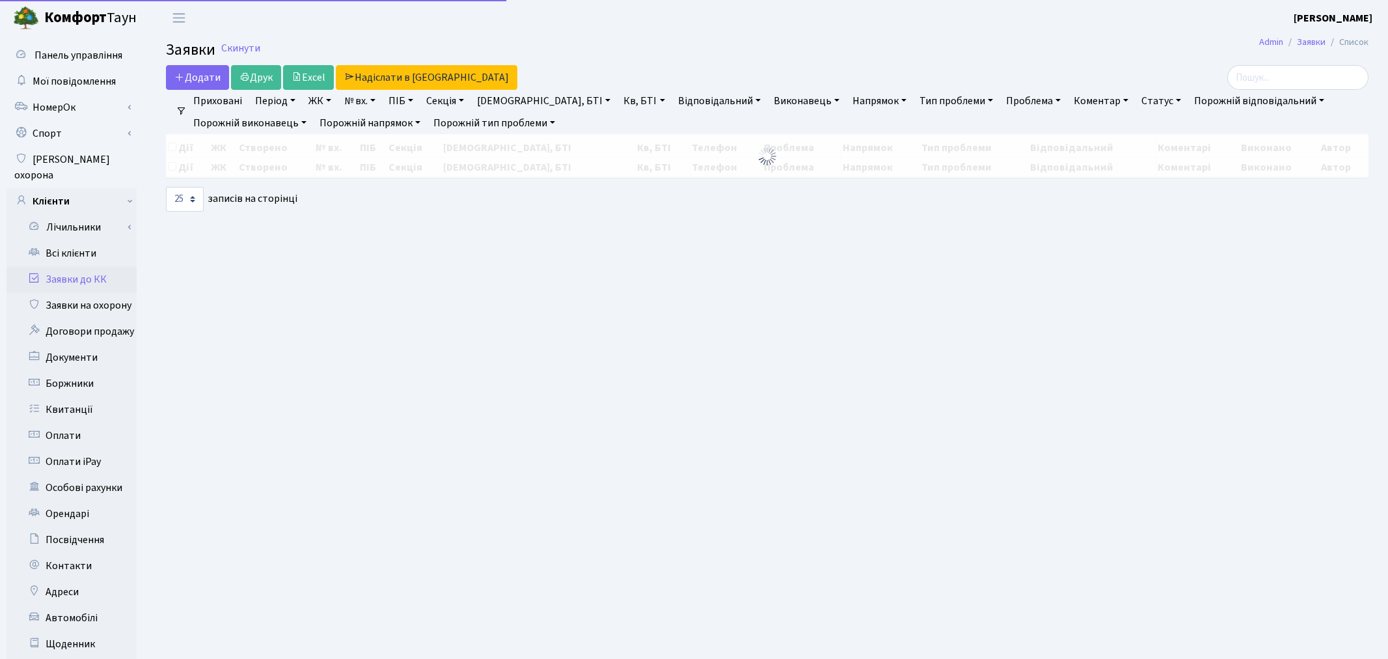
select select "25"
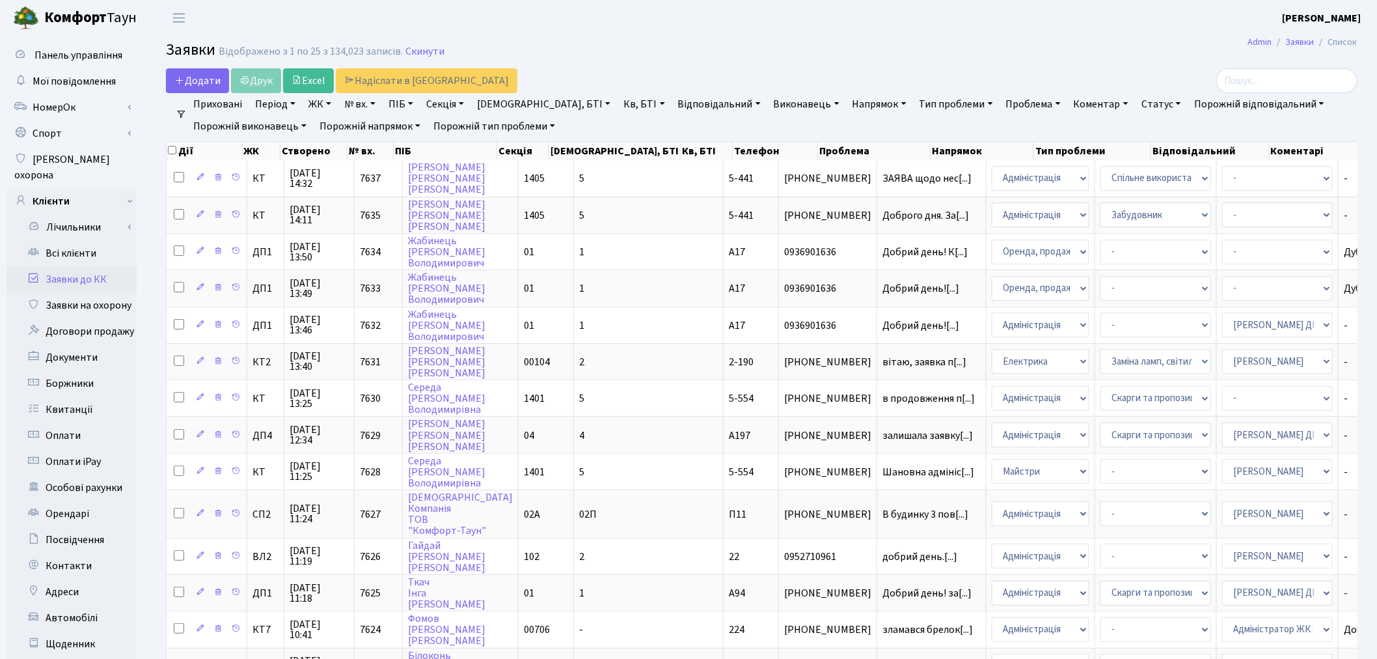
click at [365, 100] on link "№ вх." at bounding box center [360, 104] width 42 height 22
click at [369, 125] on input "text" at bounding box center [378, 129] width 76 height 25
type input "7460"
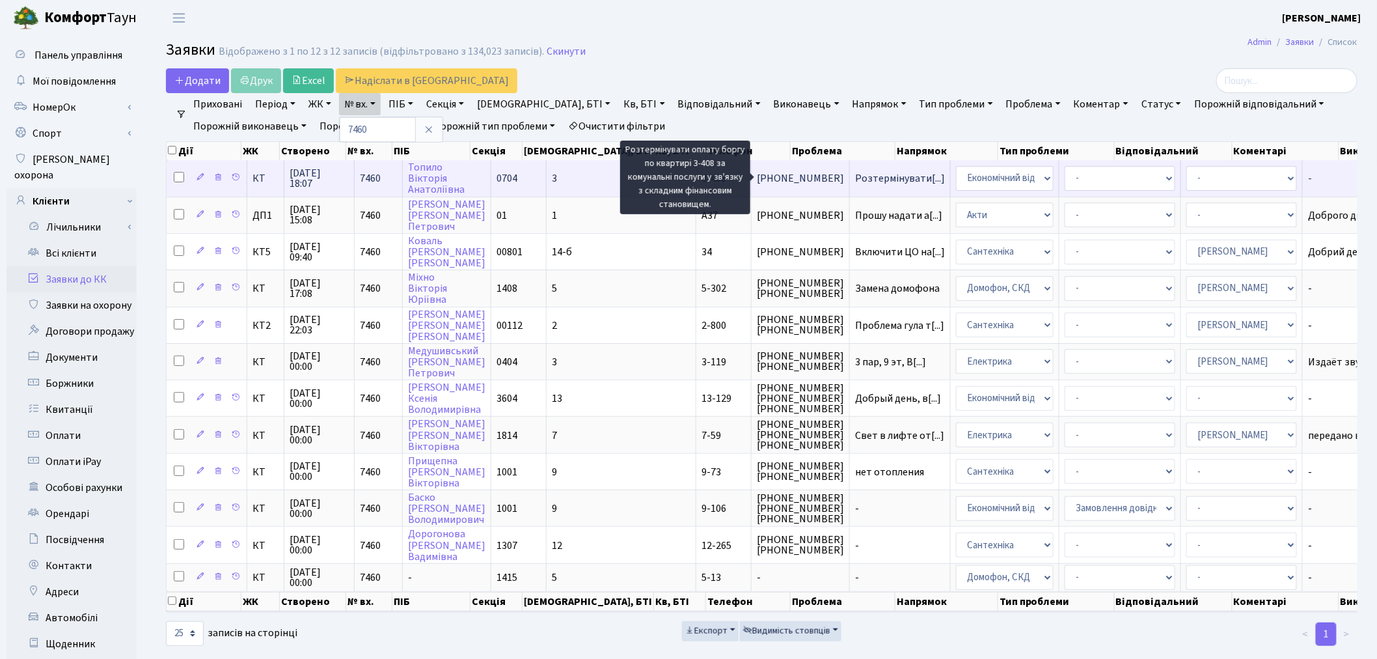
click at [855, 172] on span "Розтермінувати[...]" at bounding box center [900, 178] width 90 height 14
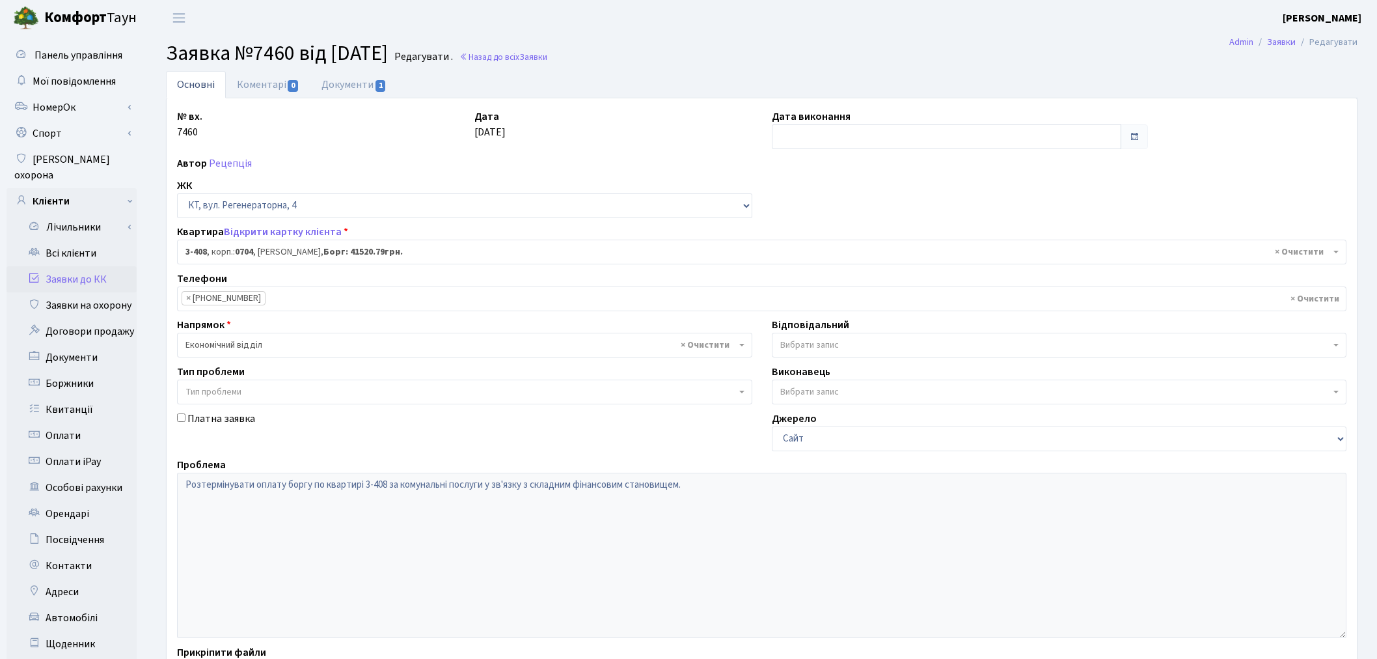
select select "1626"
click at [381, 85] on span "1" at bounding box center [381, 86] width 10 height 12
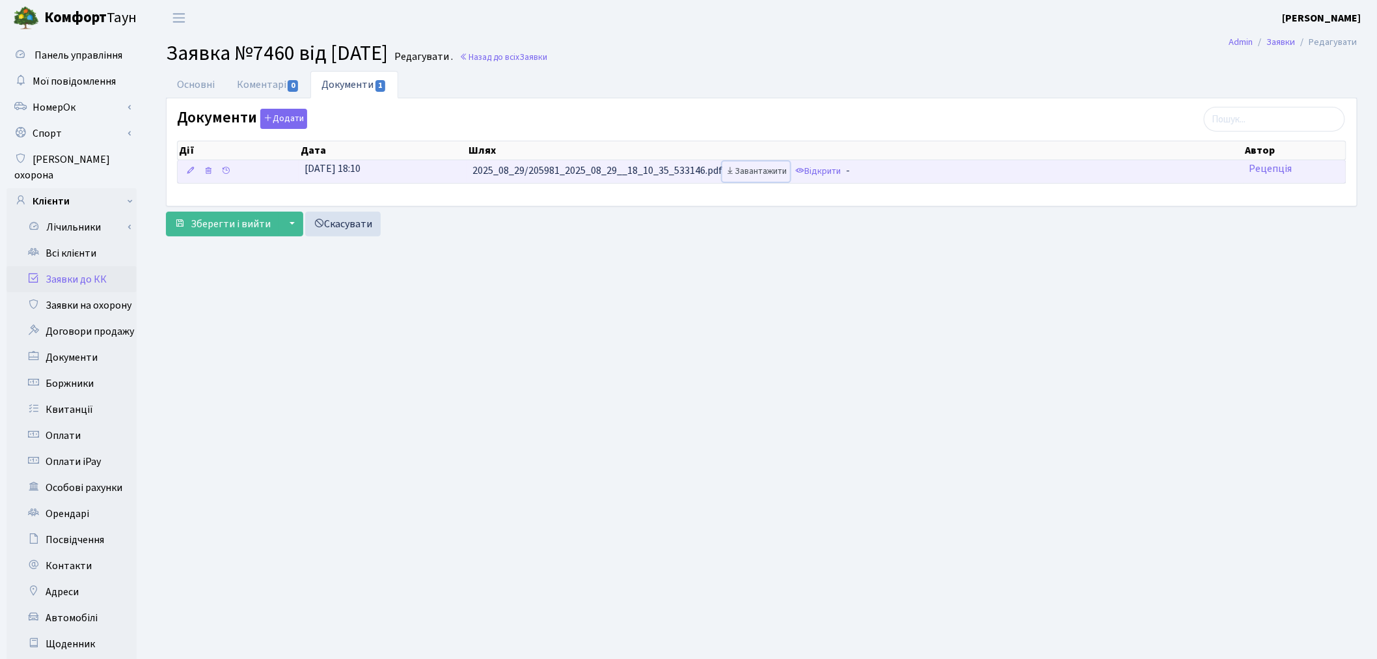
click at [765, 173] on link "Завантажити" at bounding box center [756, 171] width 68 height 20
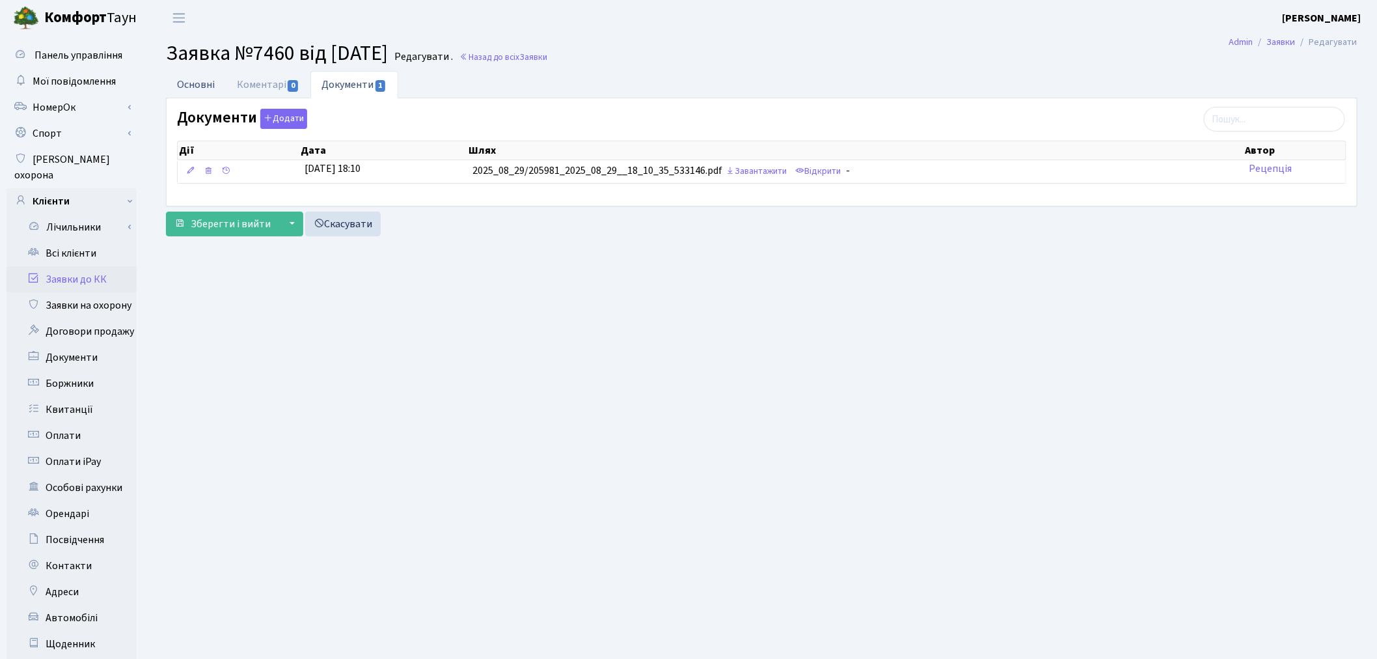
click at [217, 80] on link "Основні" at bounding box center [196, 84] width 60 height 27
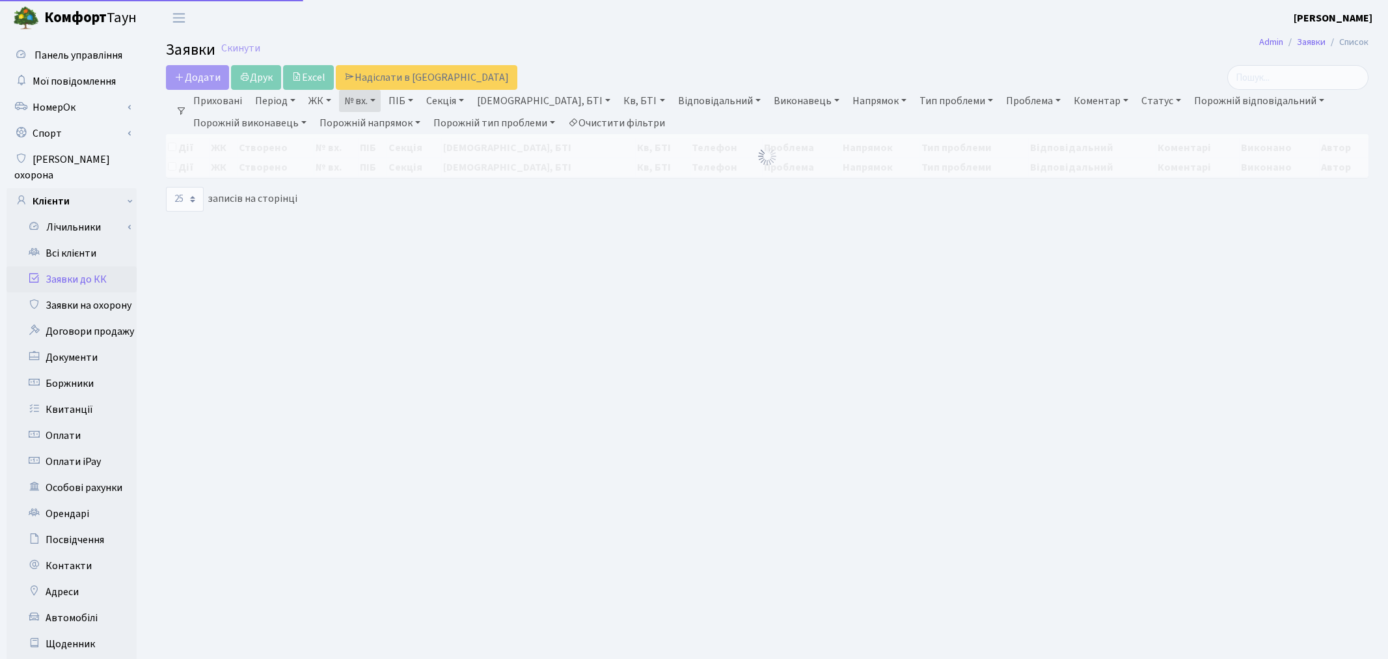
select select "25"
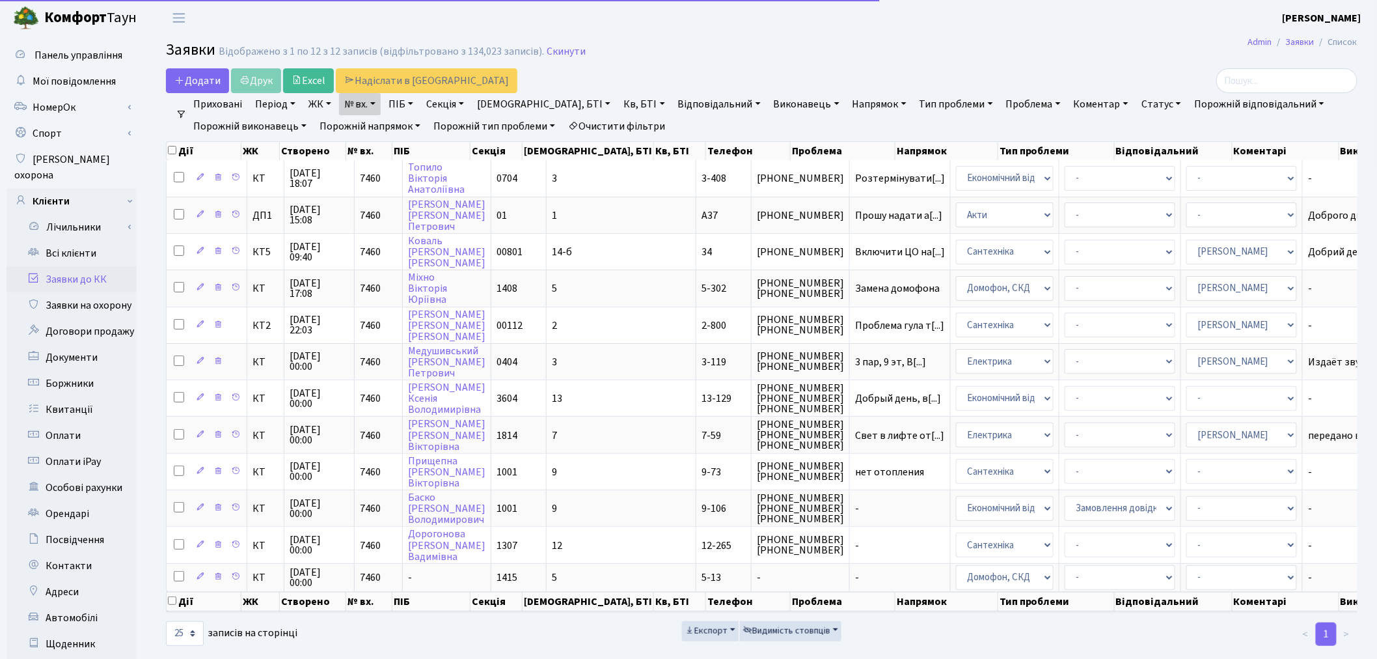
click at [375, 111] on link "№ вх." at bounding box center [360, 104] width 42 height 22
click at [376, 128] on input "7460" at bounding box center [378, 129] width 76 height 25
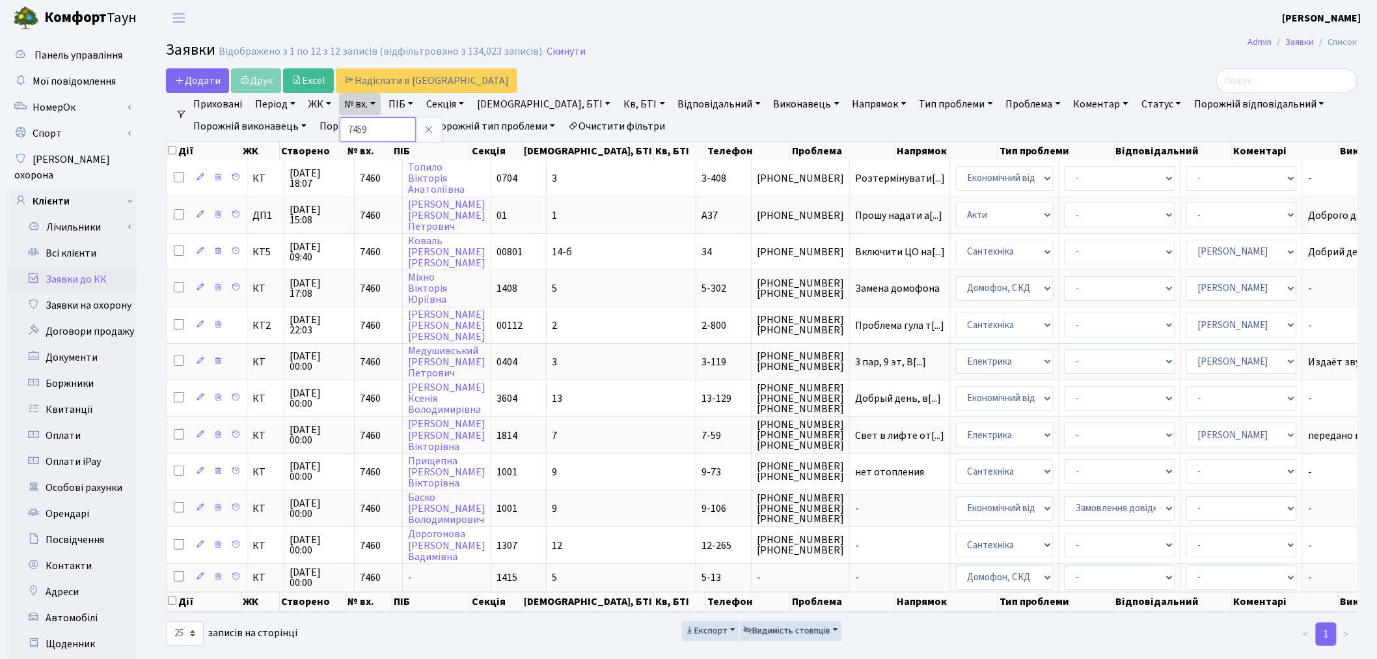
type input "7459"
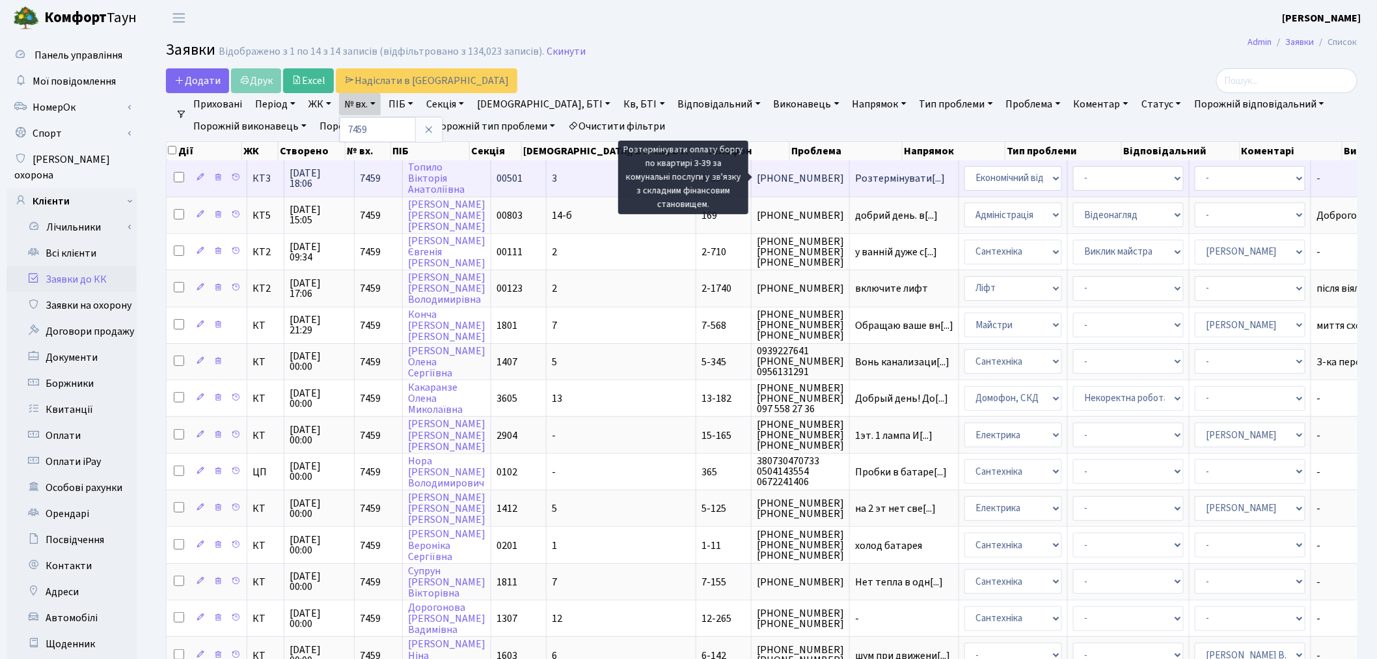
click at [855, 178] on span "Розтермінувати[...]" at bounding box center [900, 178] width 90 height 14
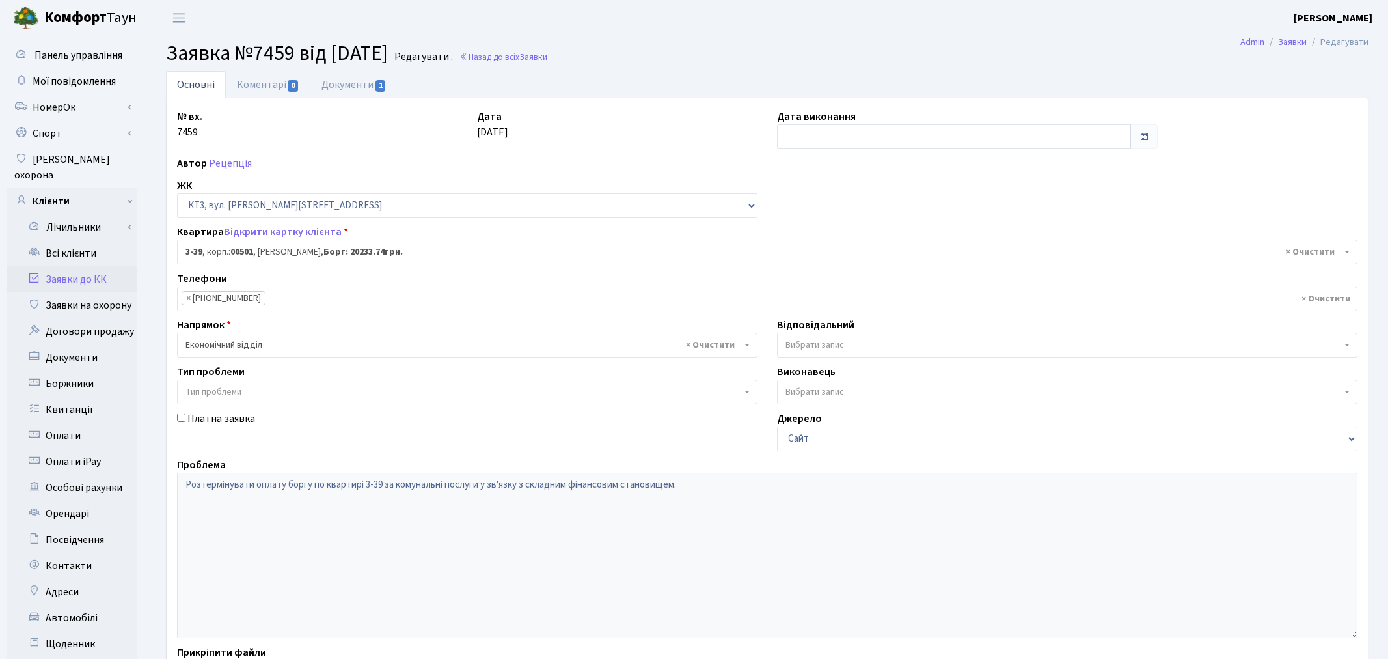
select select "16348"
click at [355, 87] on link "Документи 1" at bounding box center [353, 84] width 87 height 27
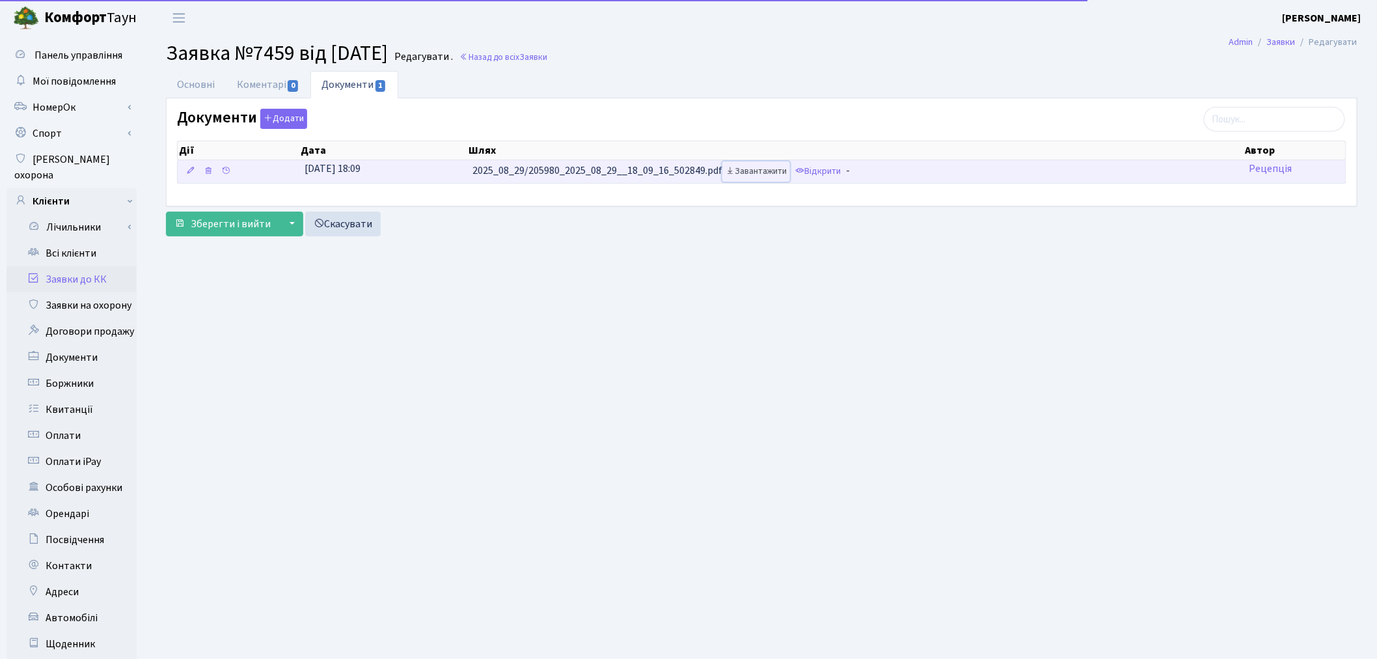
click at [756, 168] on link "Завантажити" at bounding box center [756, 171] width 68 height 20
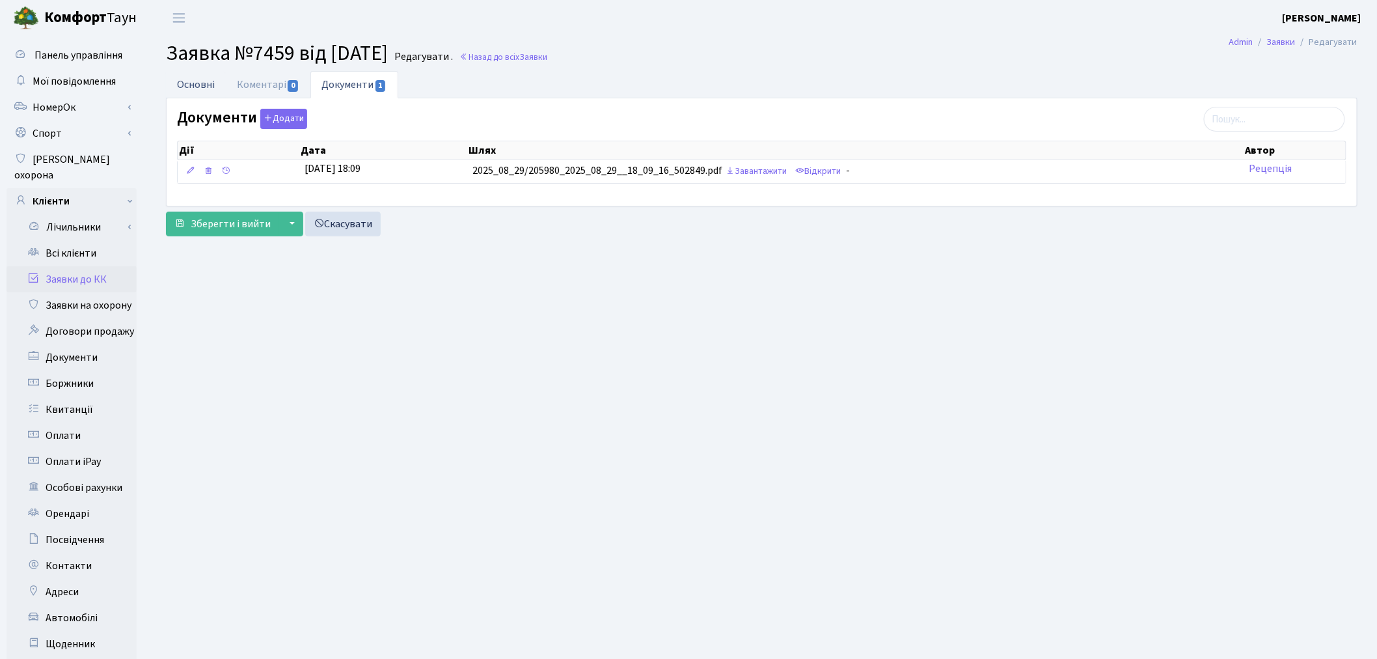
click at [212, 90] on link "Основні" at bounding box center [196, 84] width 60 height 27
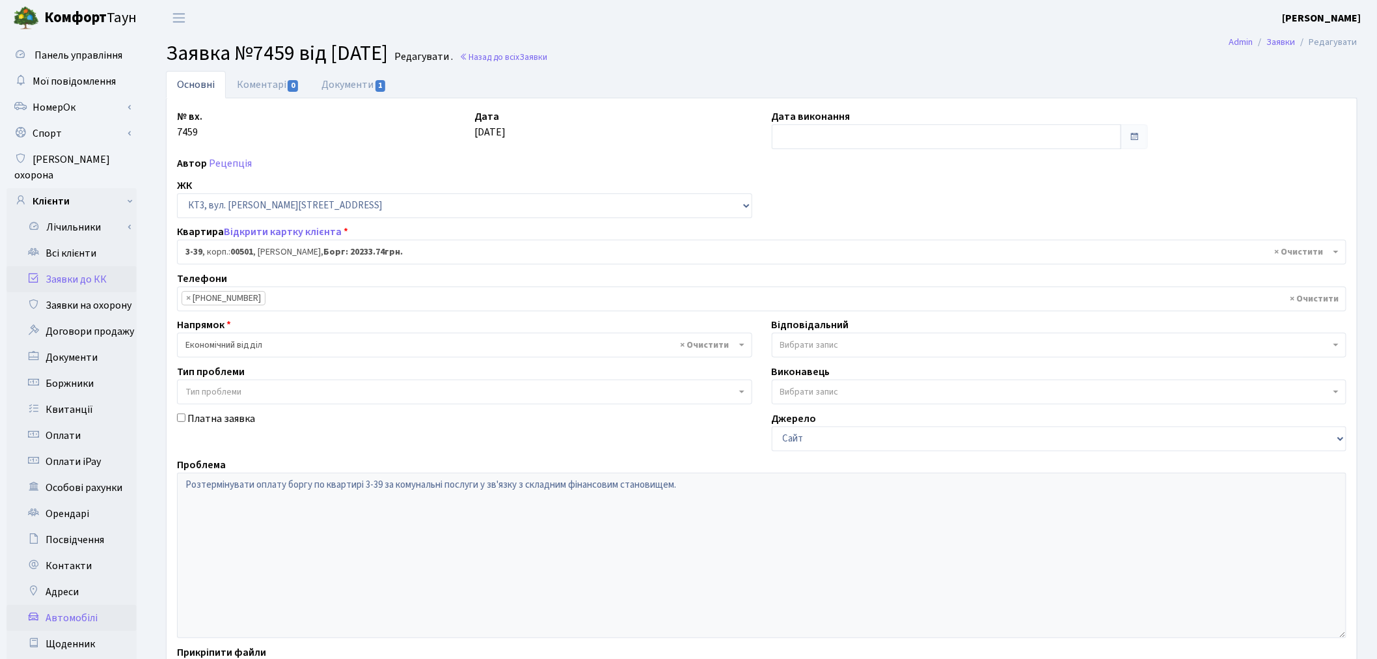
click at [100, 605] on link "Автомобілі" at bounding box center [72, 618] width 130 height 26
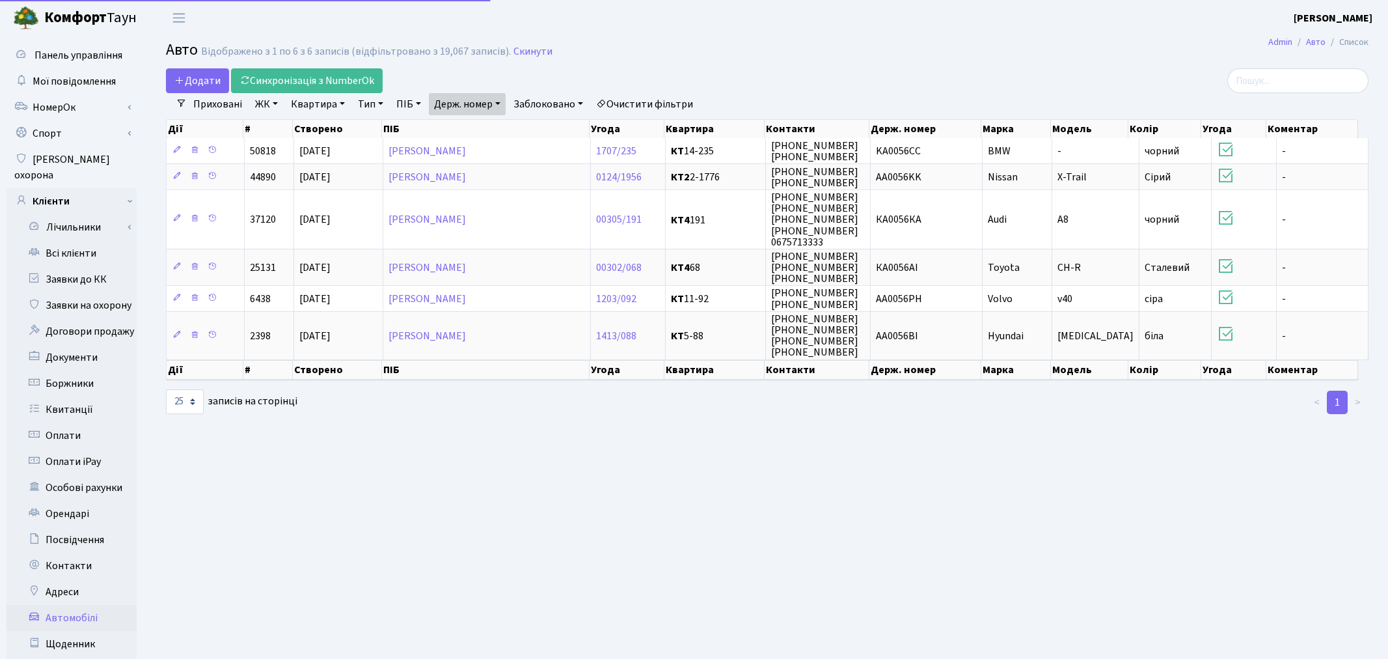
select select "25"
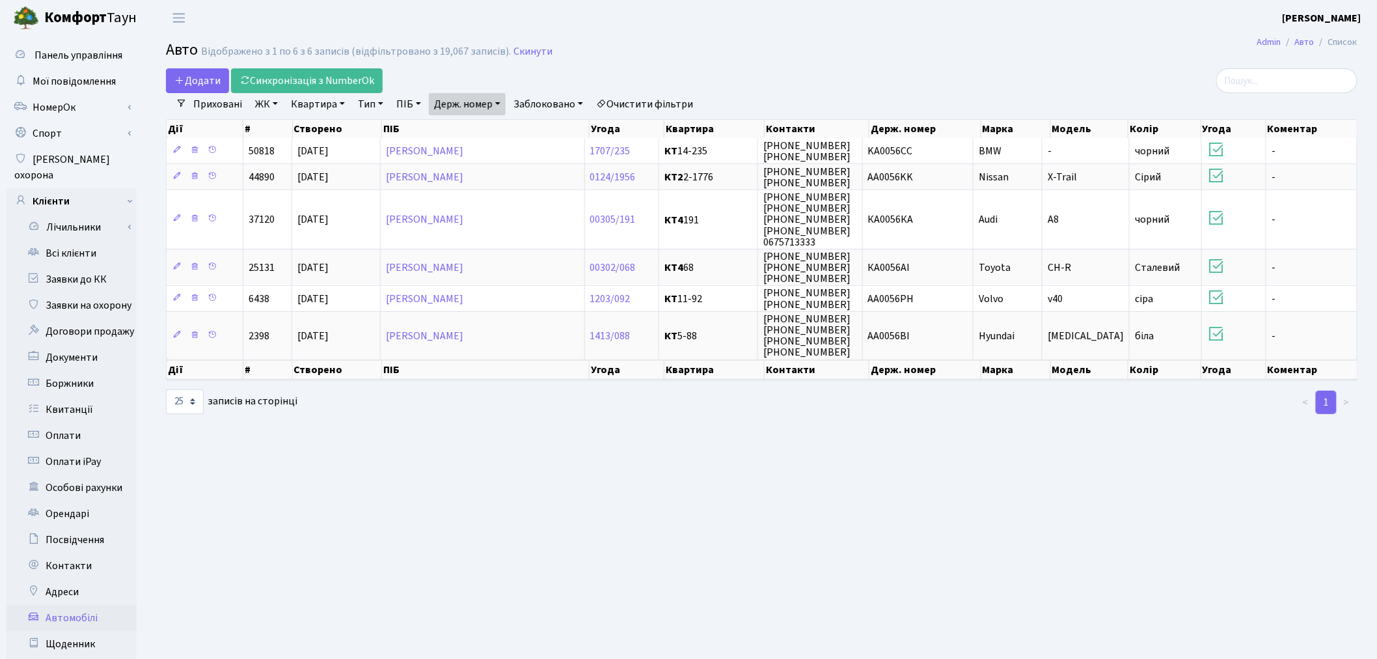
drag, startPoint x: 476, startPoint y: 101, endPoint x: 482, endPoint y: 120, distance: 20.2
click at [476, 101] on link "Держ. номер" at bounding box center [467, 104] width 77 height 22
click at [484, 126] on input "0056" at bounding box center [468, 129] width 76 height 25
click at [485, 125] on input "0056" at bounding box center [468, 129] width 76 height 25
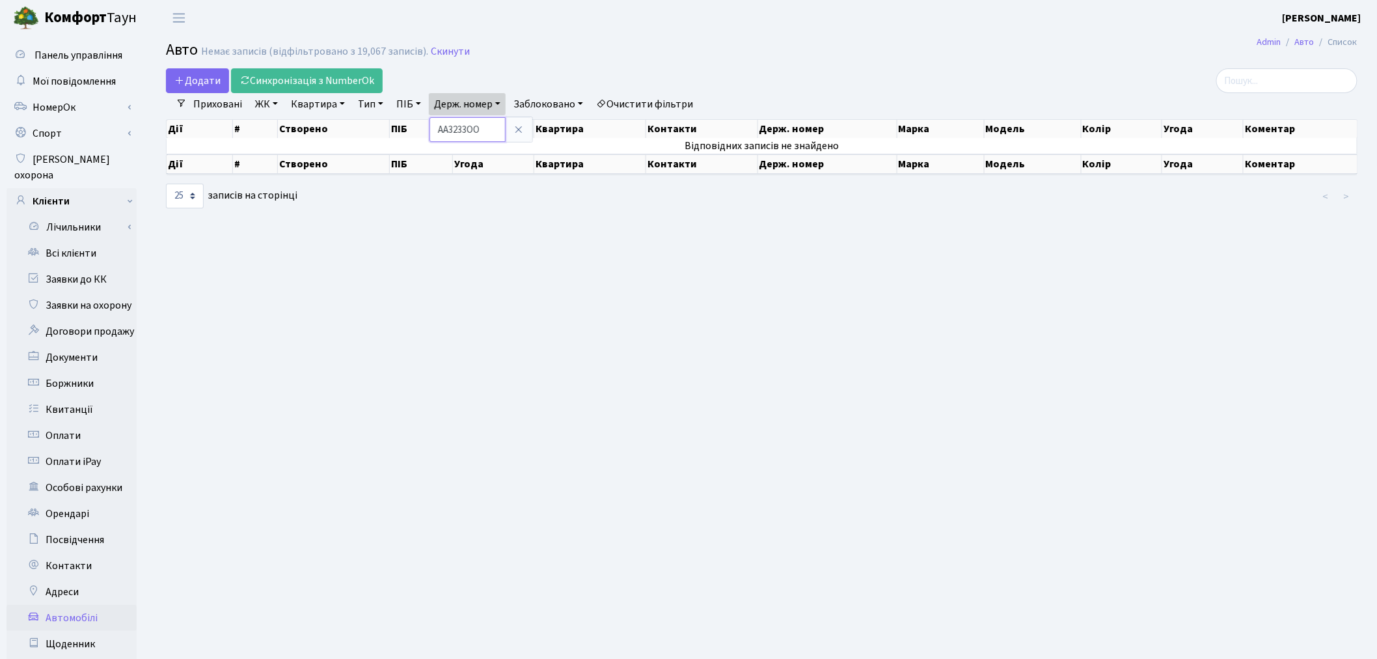
click at [471, 129] on input "АА3233ОО" at bounding box center [468, 129] width 76 height 25
type input "АА3231ОО"
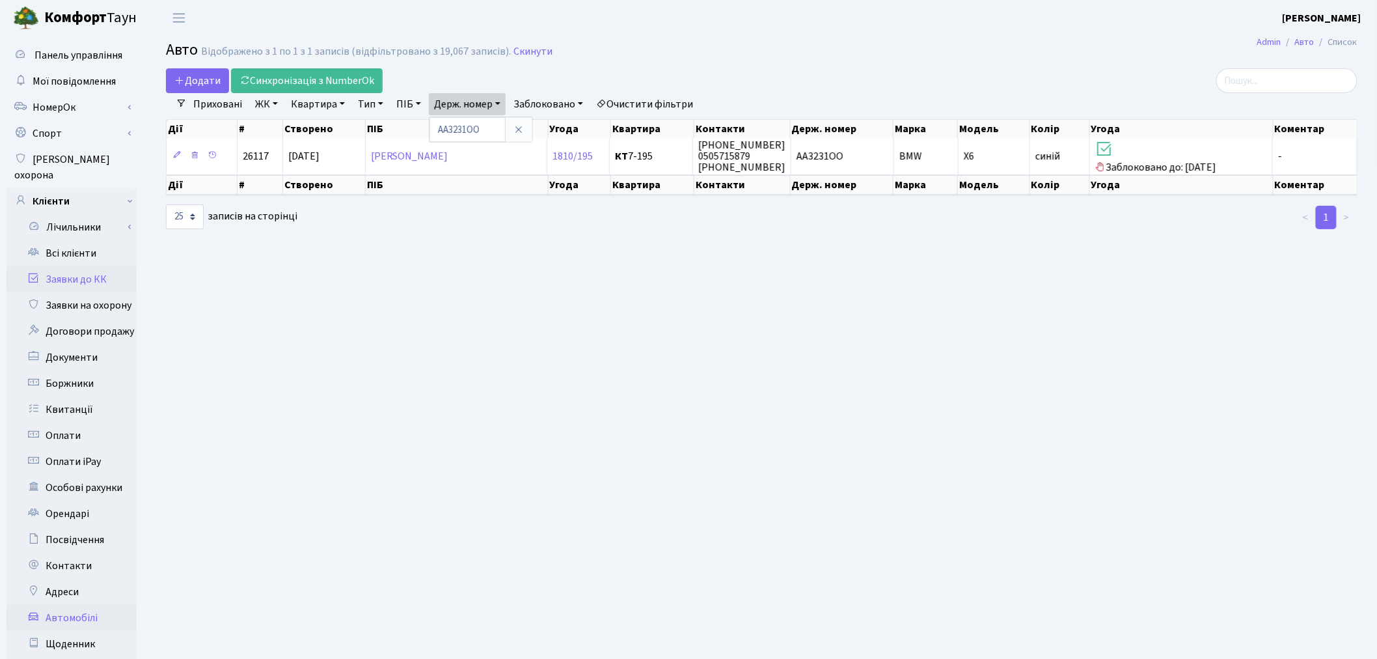
click at [105, 266] on link "Заявки до КК" at bounding box center [72, 279] width 130 height 26
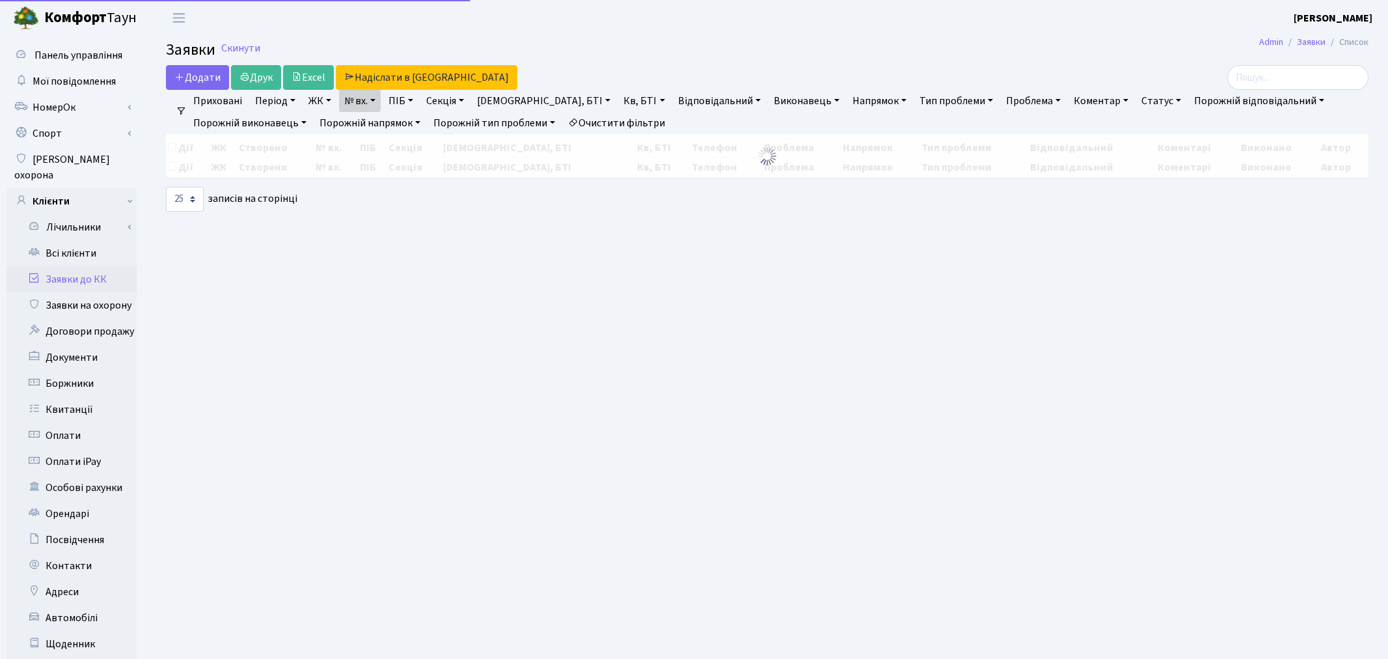
select select "25"
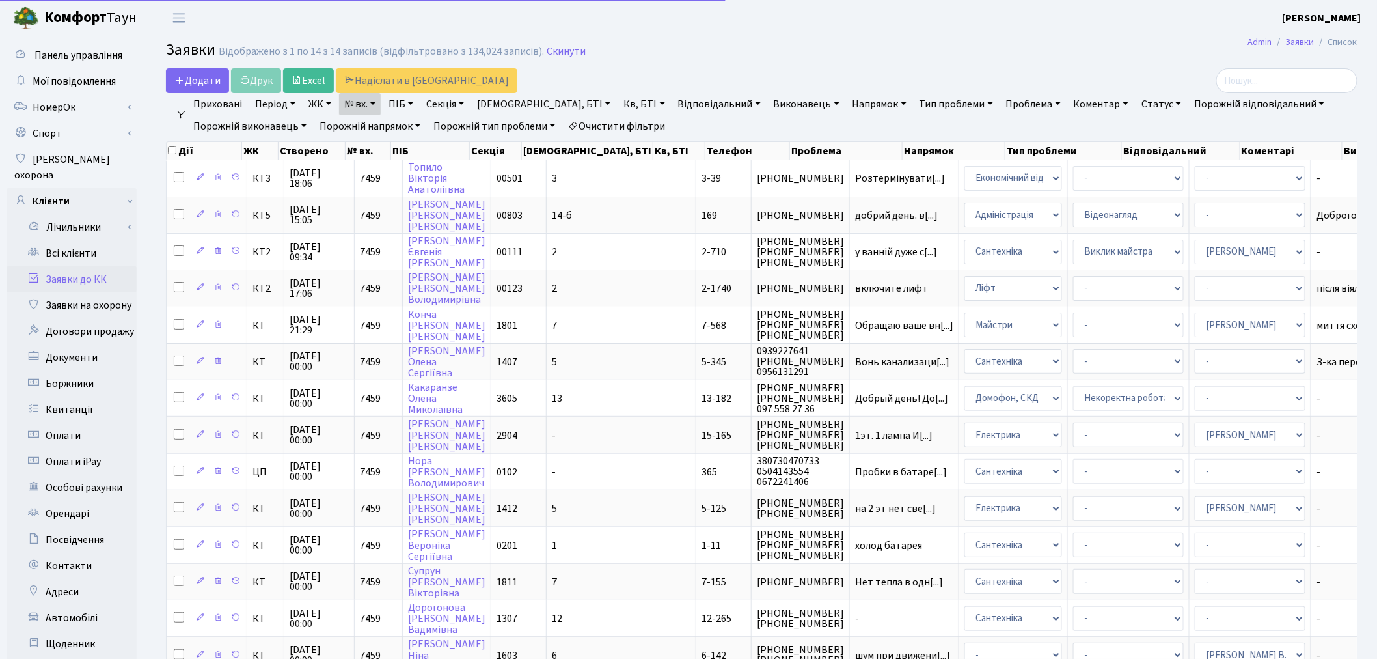
click at [356, 109] on link "№ вх." at bounding box center [360, 104] width 42 height 22
click at [398, 125] on input "7459" at bounding box center [378, 129] width 76 height 25
type input "7558"
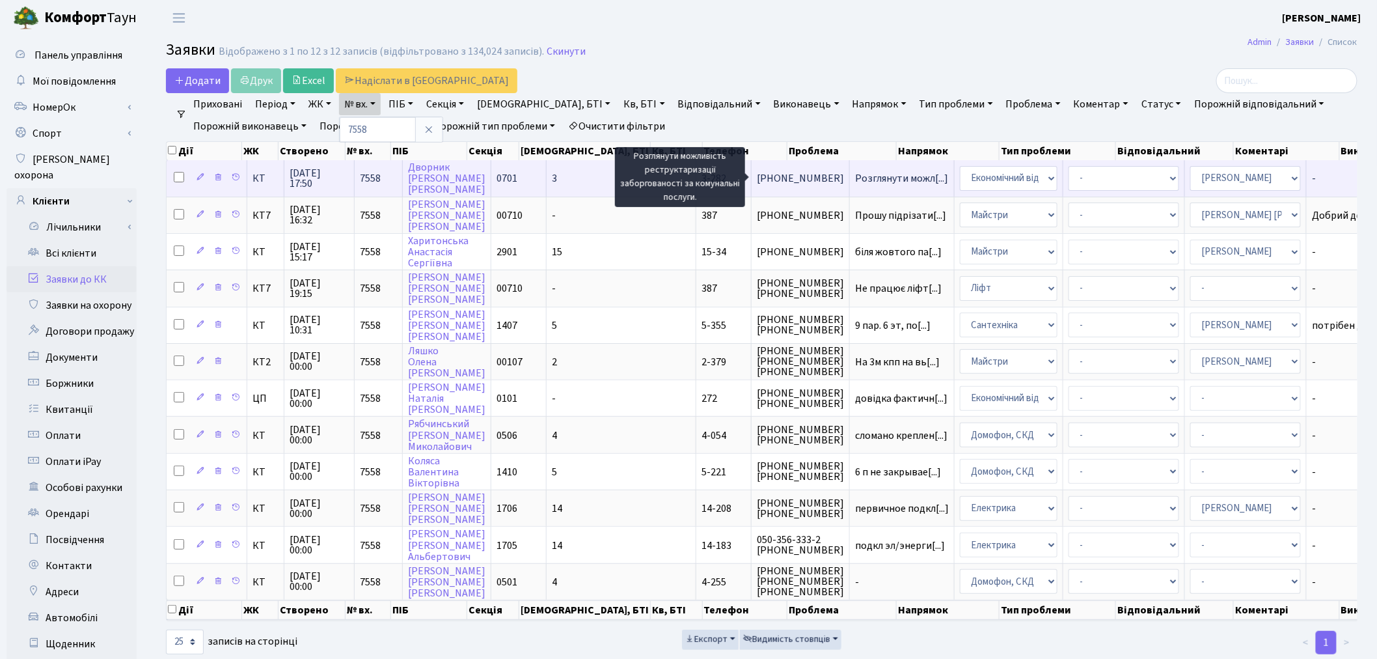
click at [855, 173] on span "Розглянути можл[...]" at bounding box center [901, 178] width 93 height 14
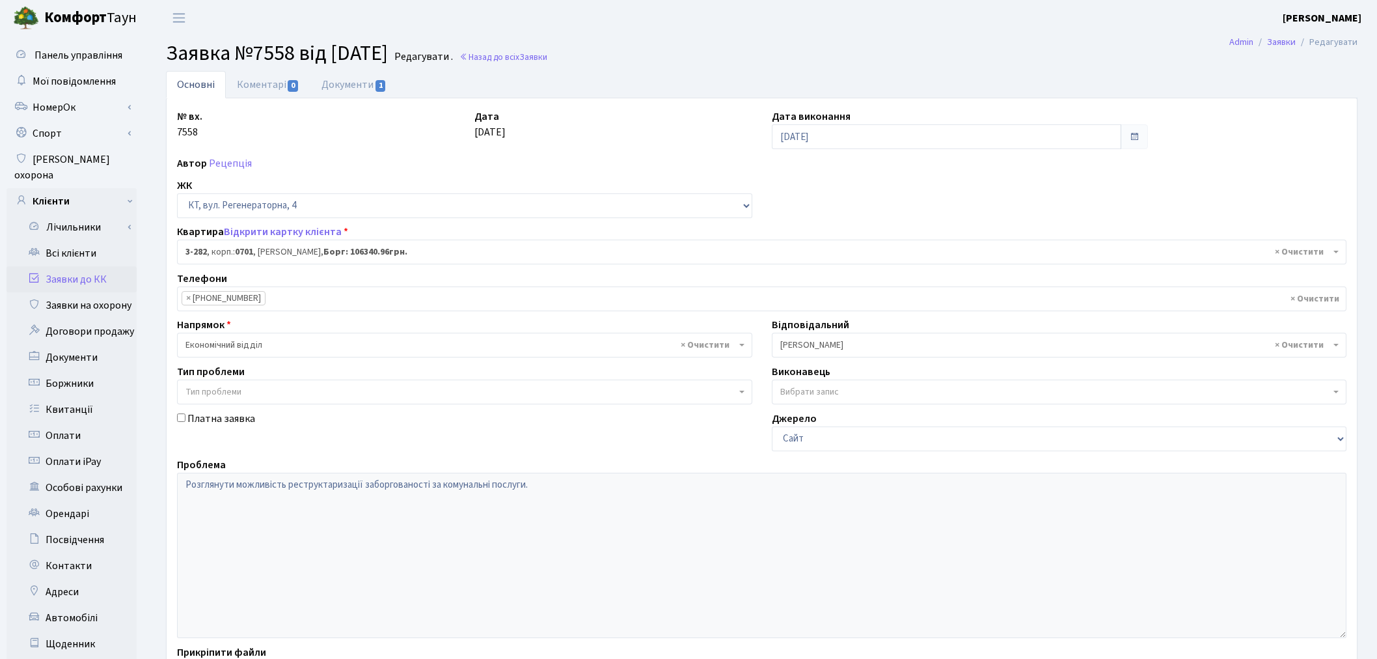
select select "1500"
click at [373, 87] on link "Документи 1" at bounding box center [353, 84] width 87 height 27
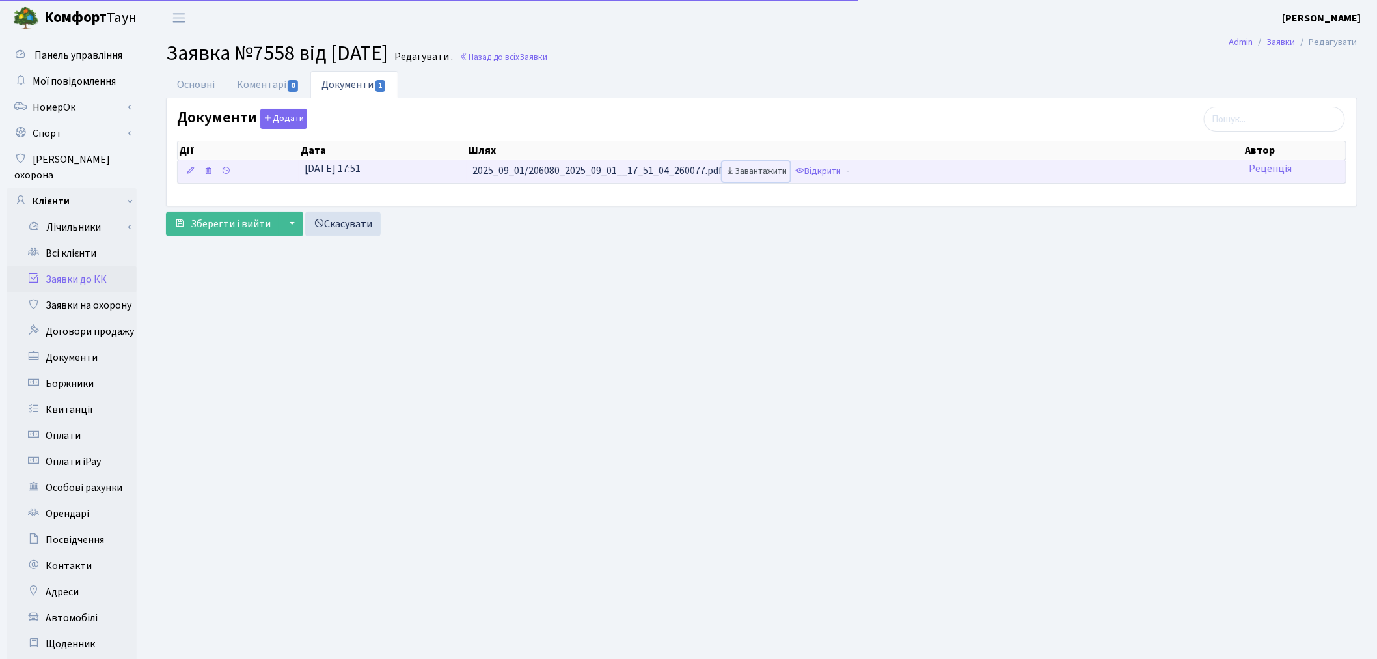
click at [751, 176] on link "Завантажити" at bounding box center [756, 171] width 68 height 20
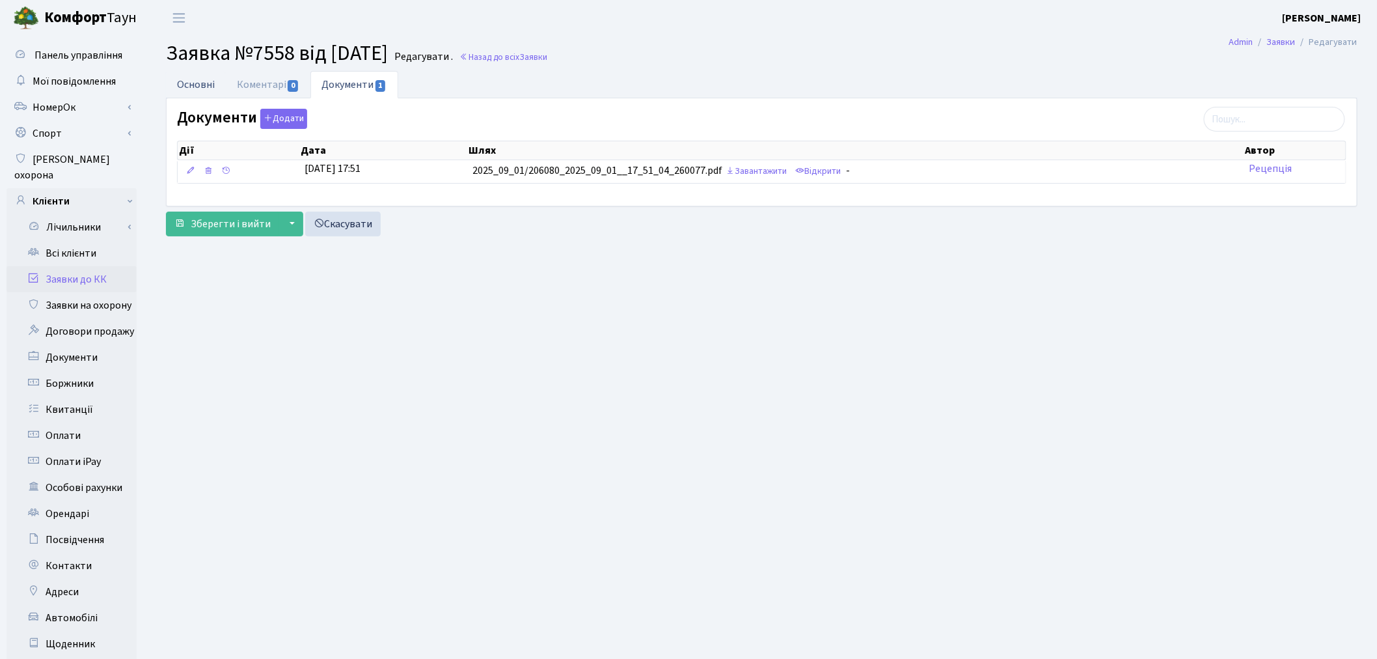
click at [213, 89] on link "Основні" at bounding box center [196, 84] width 60 height 27
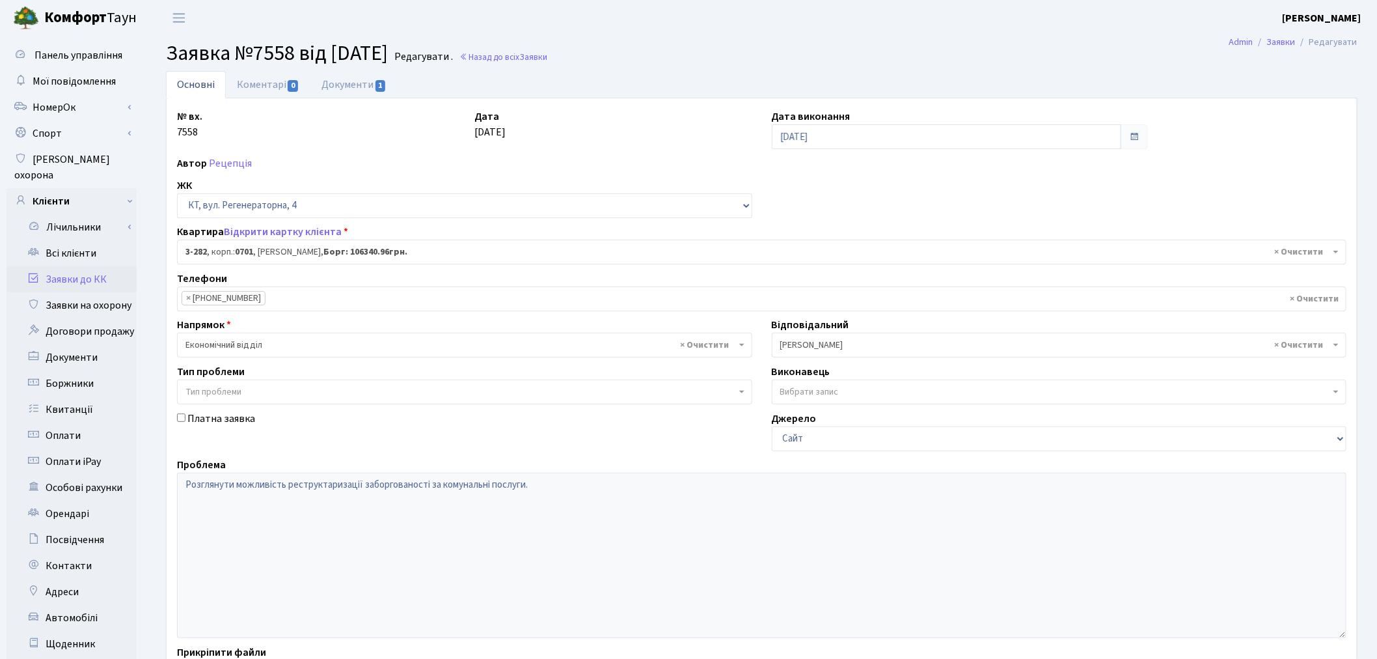
click at [98, 266] on link "Заявки до КК" at bounding box center [72, 279] width 130 height 26
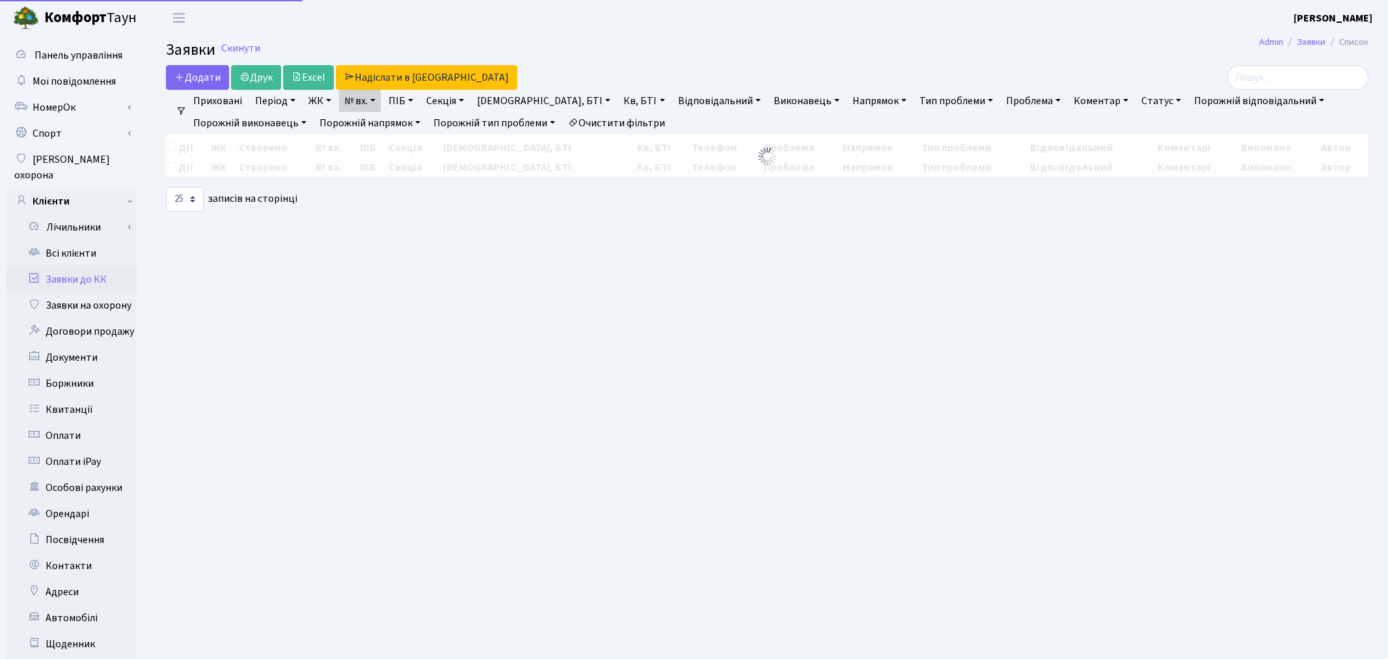
select select "25"
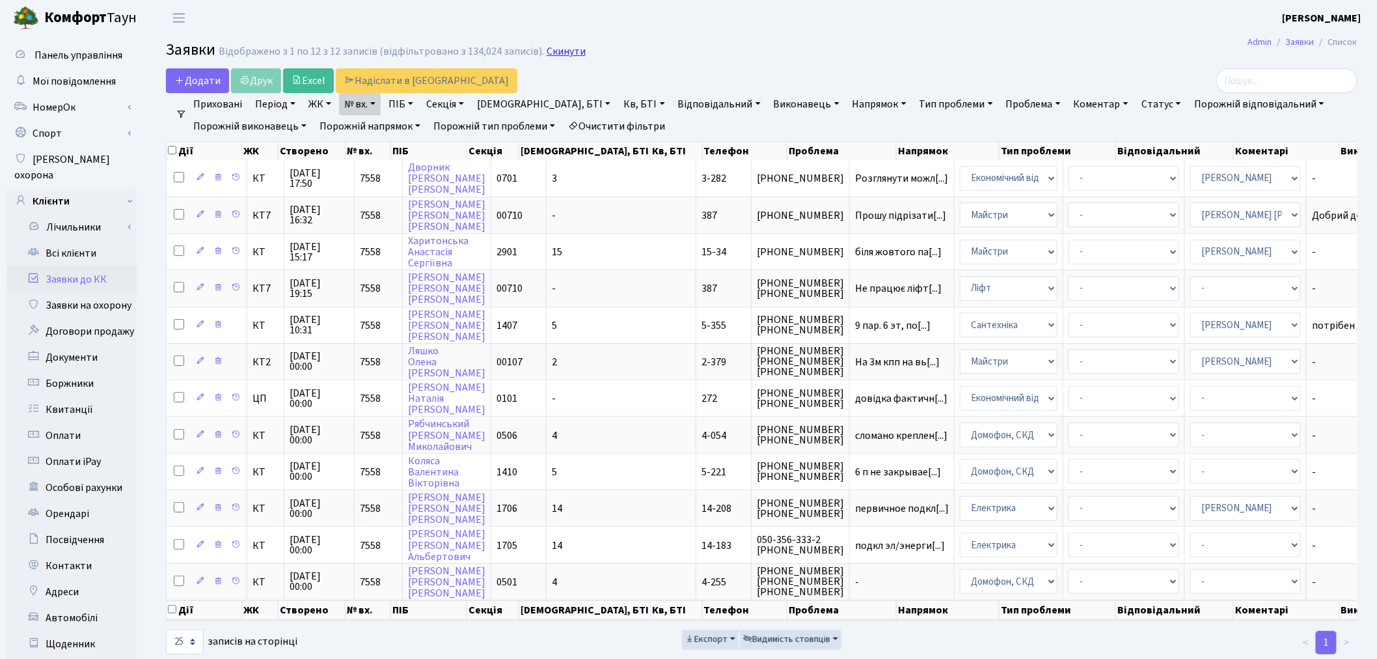
click at [547, 54] on link "Скинути" at bounding box center [566, 52] width 39 height 12
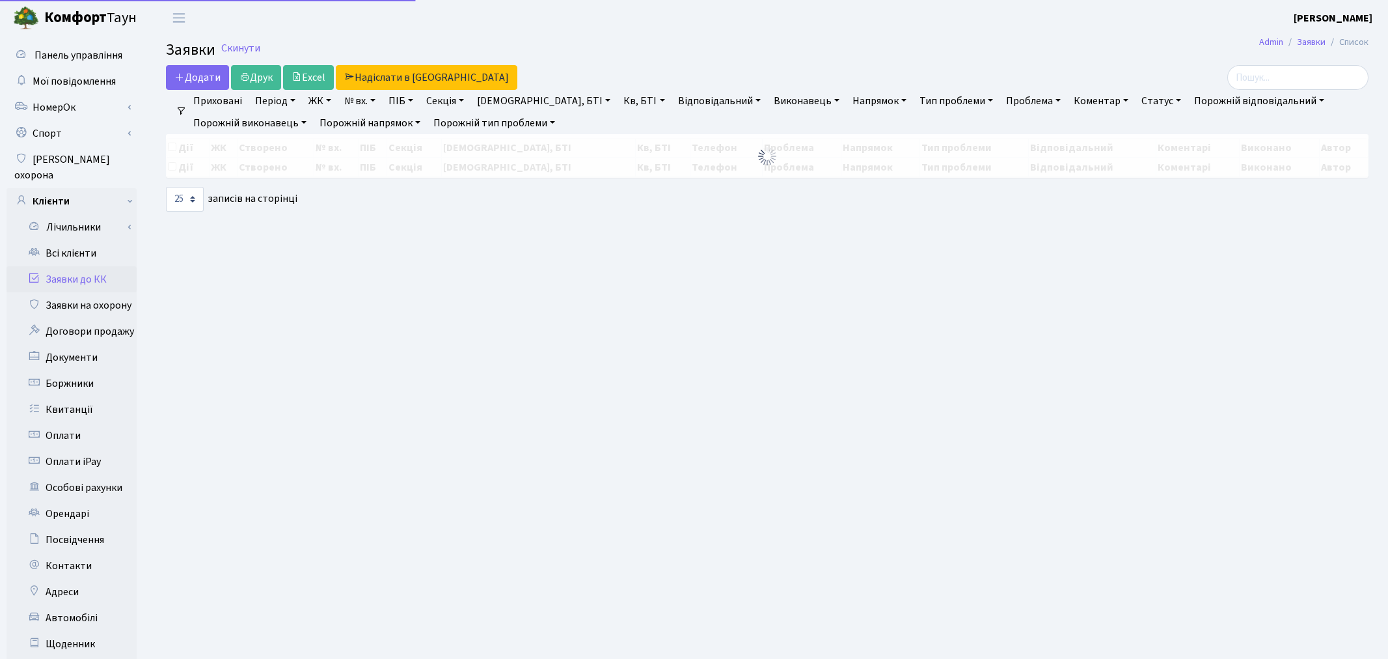
select select
select select "25"
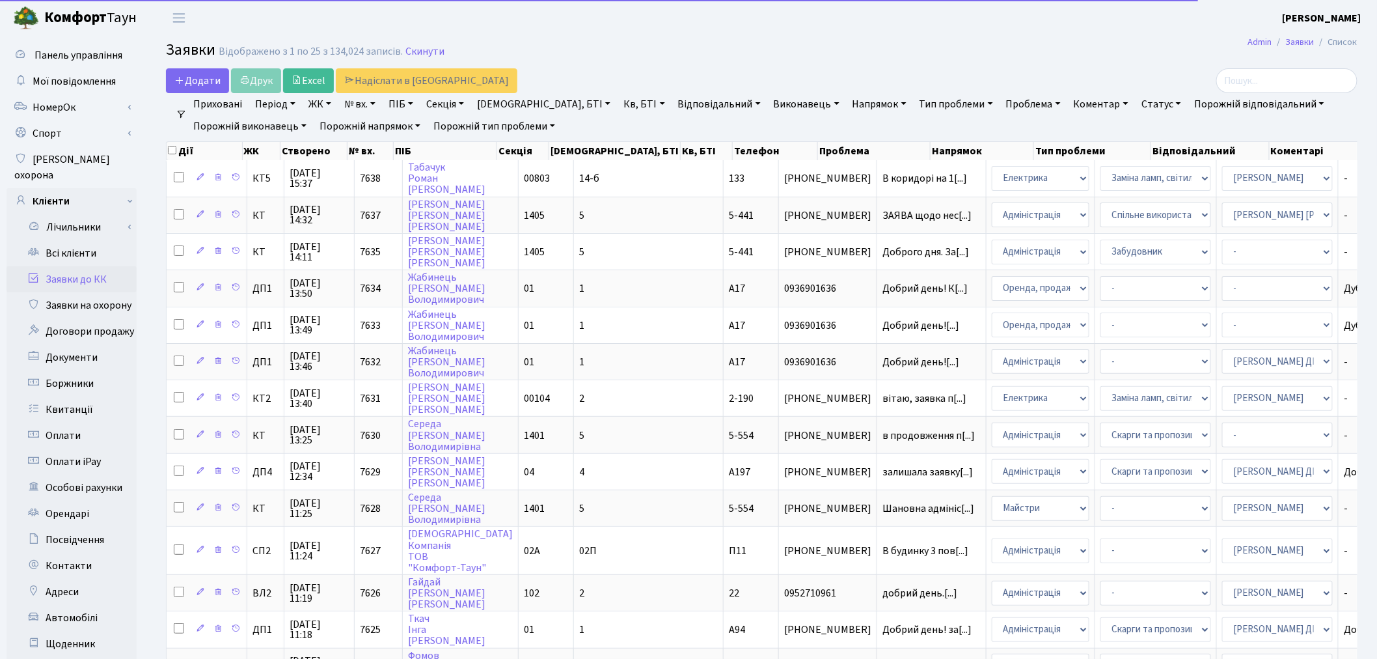
click at [330, 105] on link "ЖК" at bounding box center [319, 104] width 33 height 22
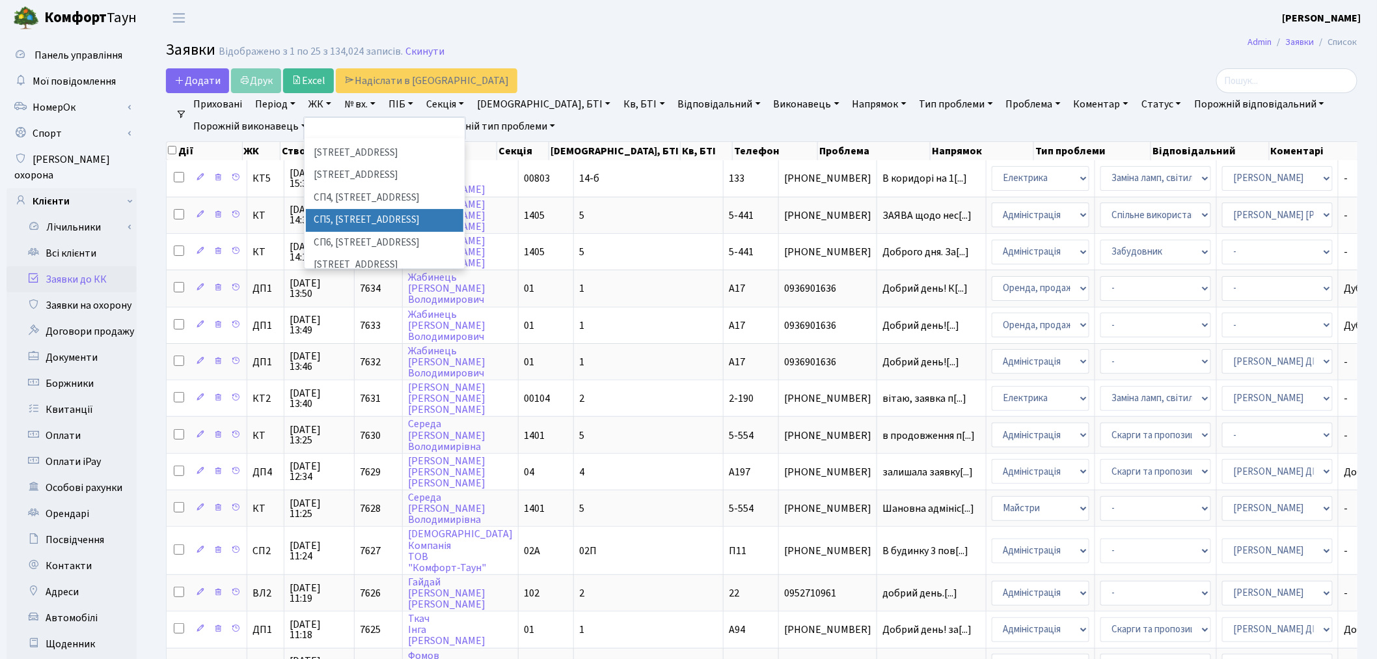
scroll to position [361, 0]
click at [353, 240] on li "ДП1, вул. [PERSON_NAME][STREET_ADDRESS]" at bounding box center [385, 258] width 158 height 37
select select "310"
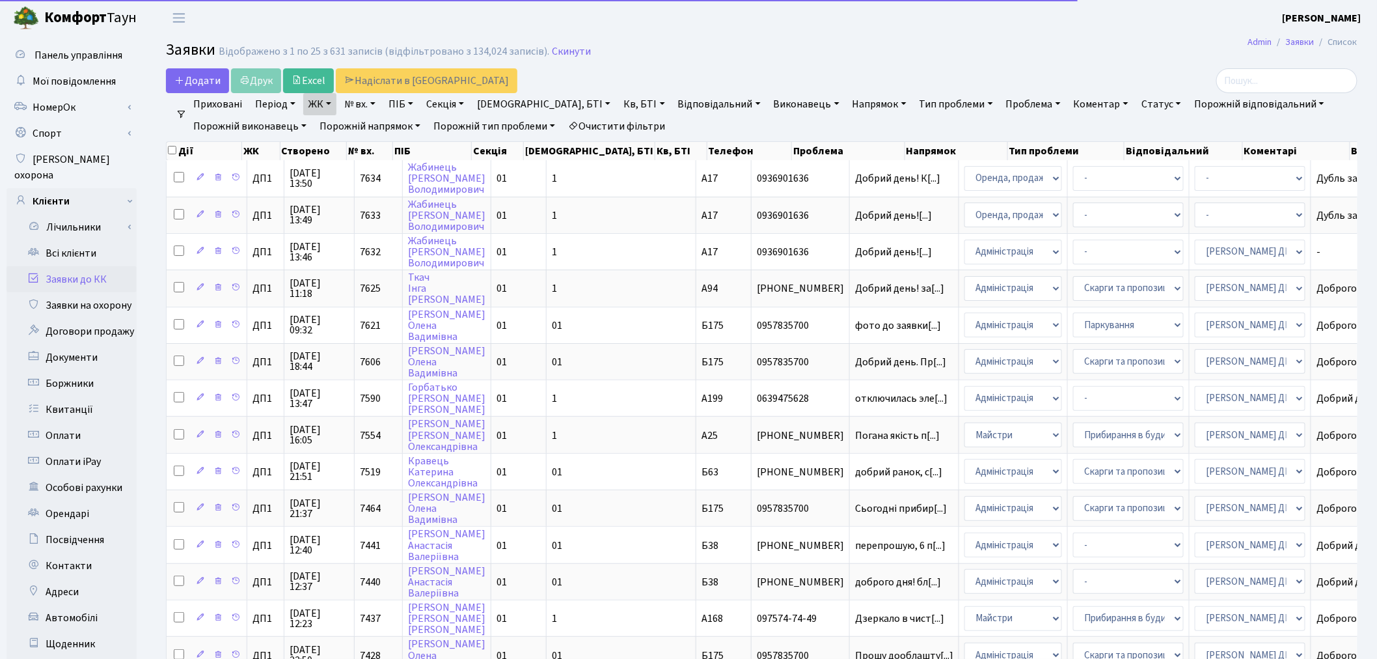
click at [333, 105] on link "ЖК" at bounding box center [319, 104] width 33 height 22
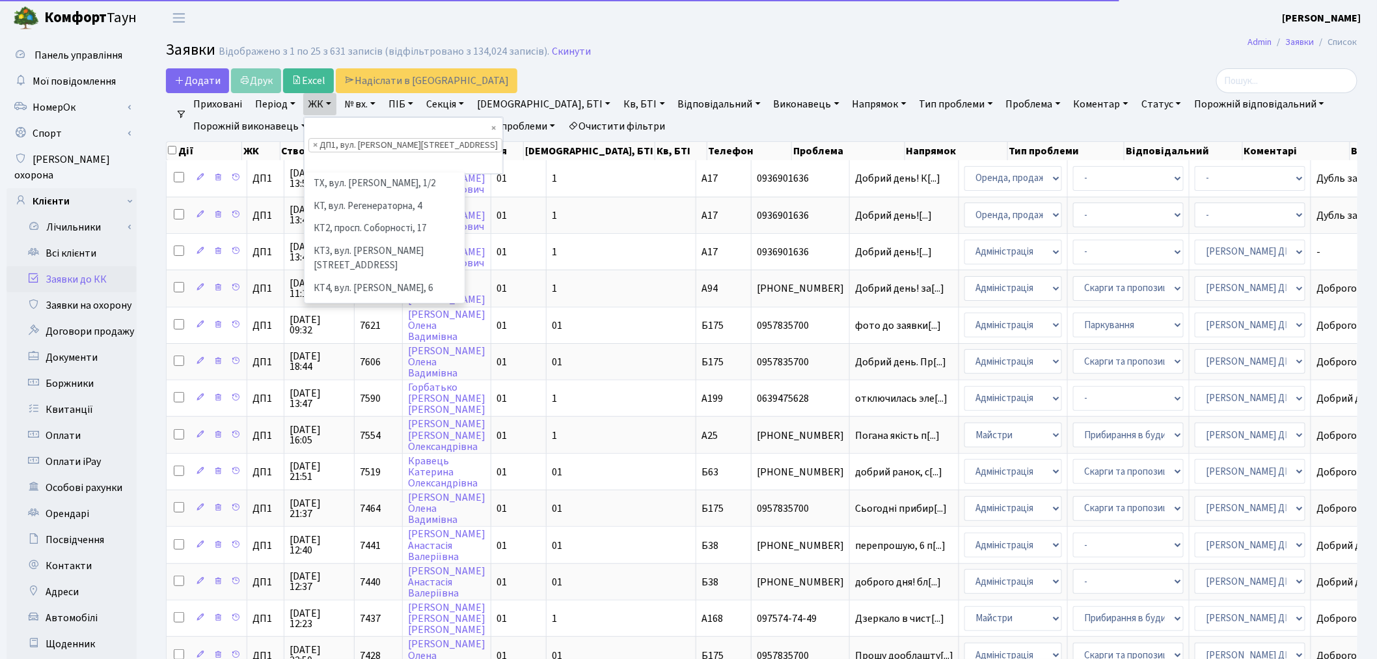
scroll to position [381, 0]
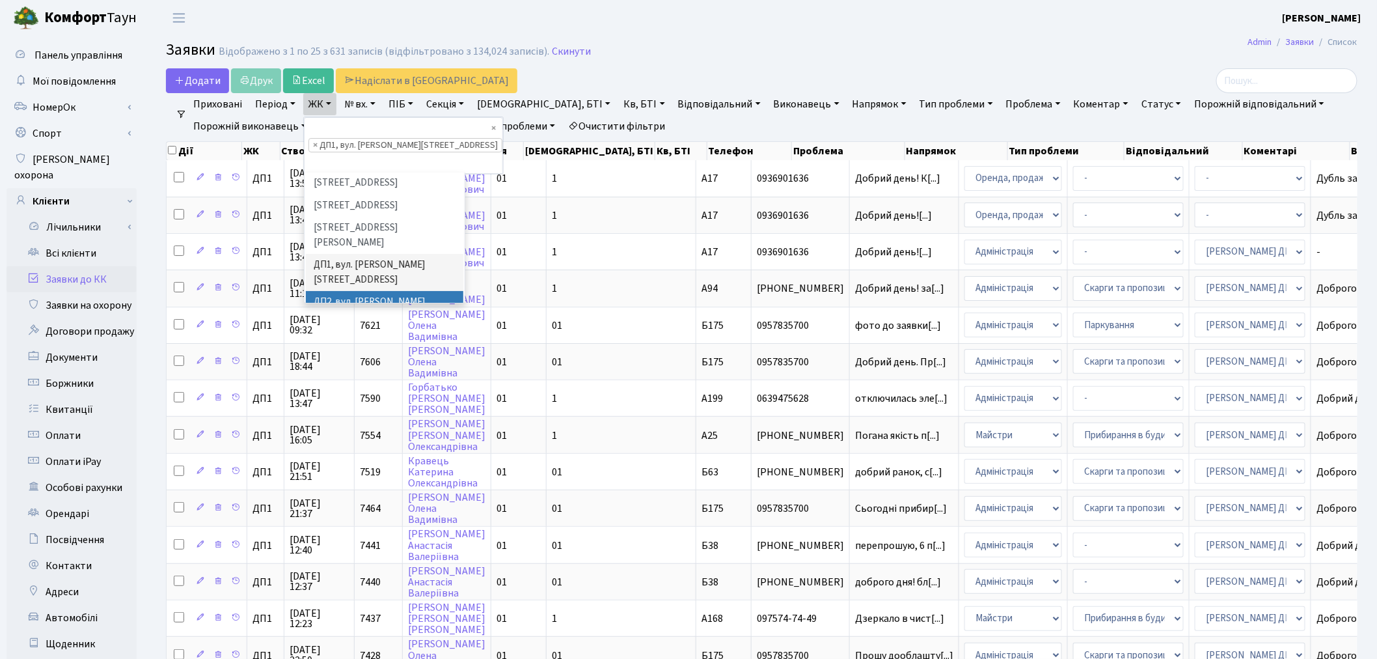
drag, startPoint x: 355, startPoint y: 213, endPoint x: 348, endPoint y: 186, distance: 27.5
click at [355, 291] on li "ДП2, вул. Некрасова, 12а" at bounding box center [385, 309] width 158 height 37
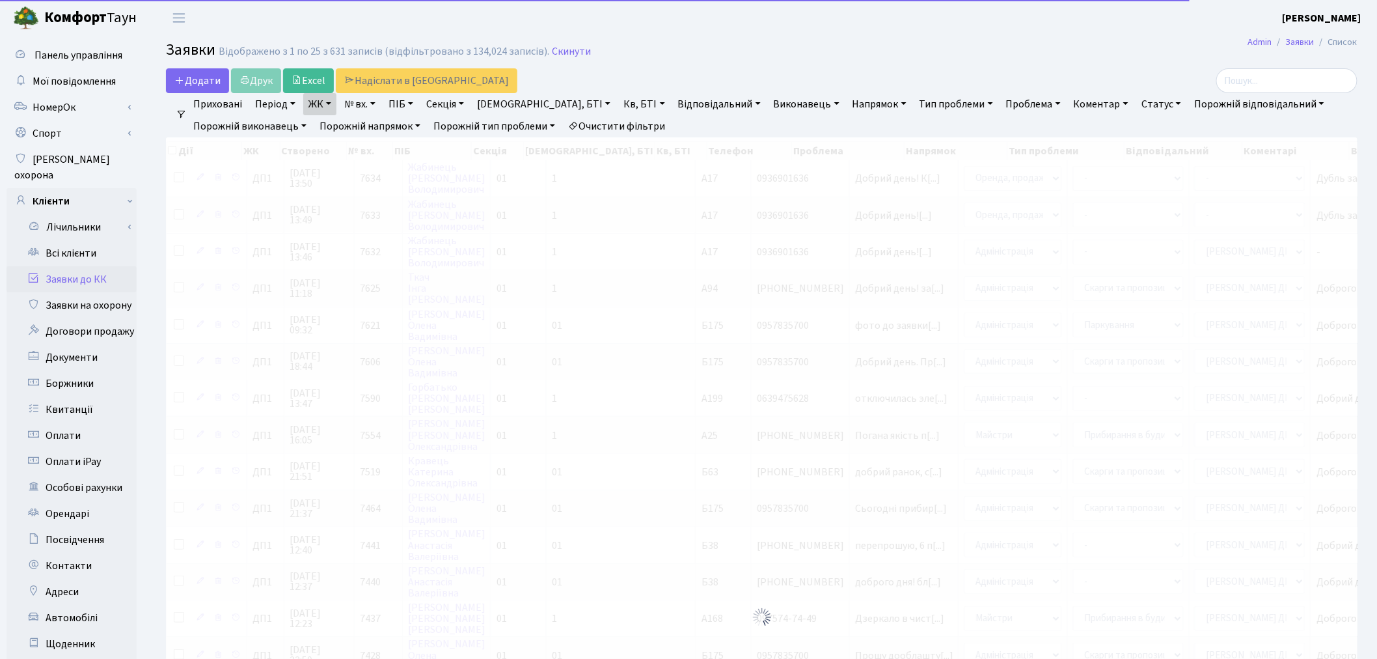
click at [318, 98] on link "ЖК" at bounding box center [319, 104] width 33 height 22
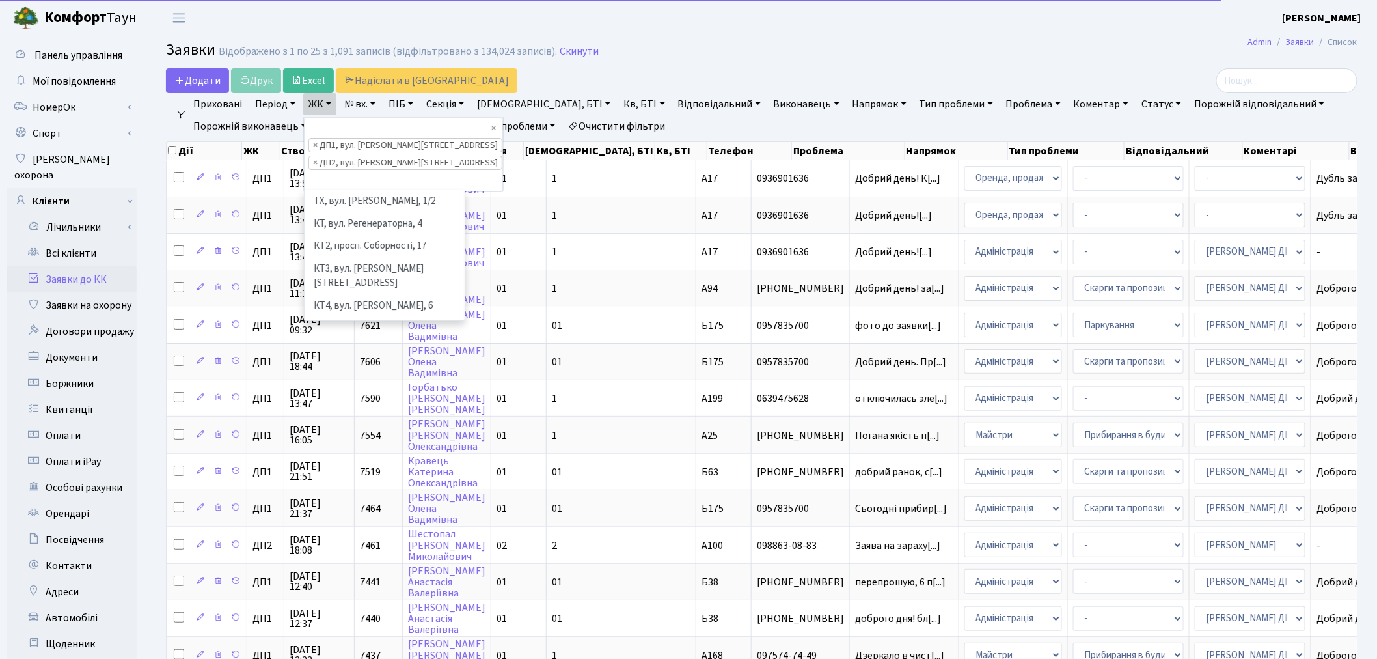
scroll to position [359, 0]
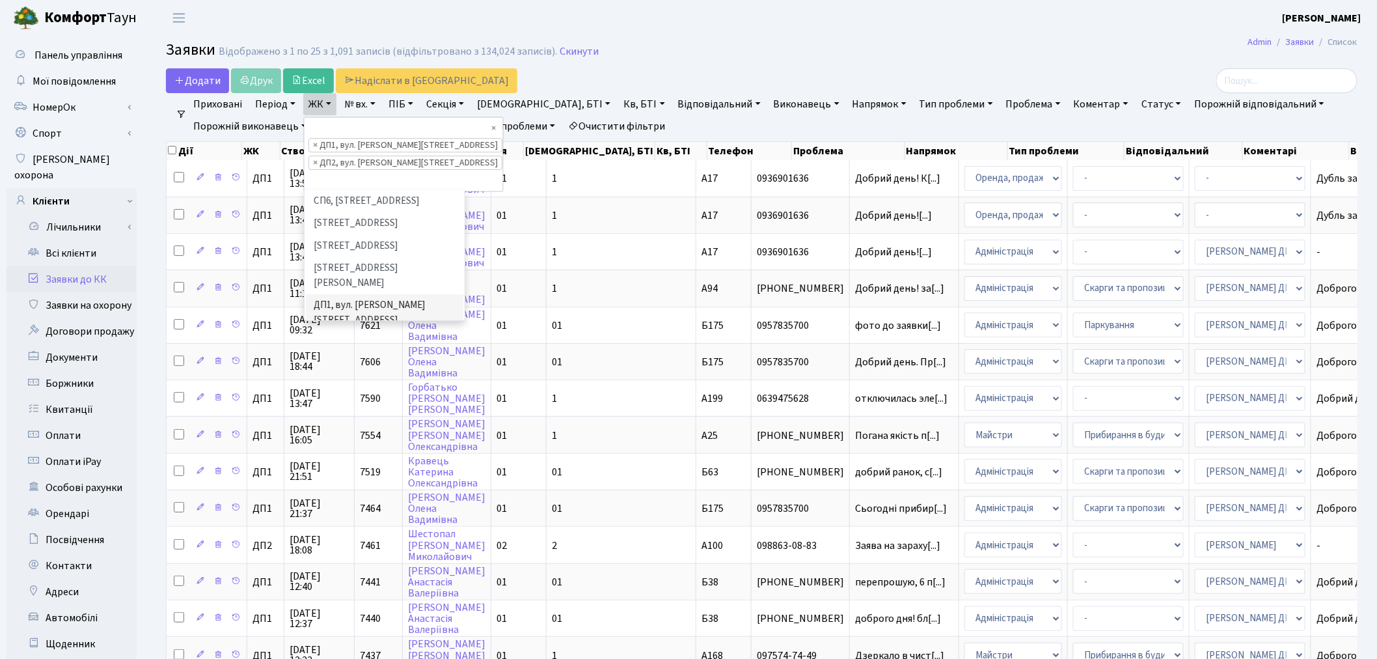
click at [342, 368] on li "ДП3, вул. [PERSON_NAME][STREET_ADDRESS]" at bounding box center [385, 386] width 158 height 37
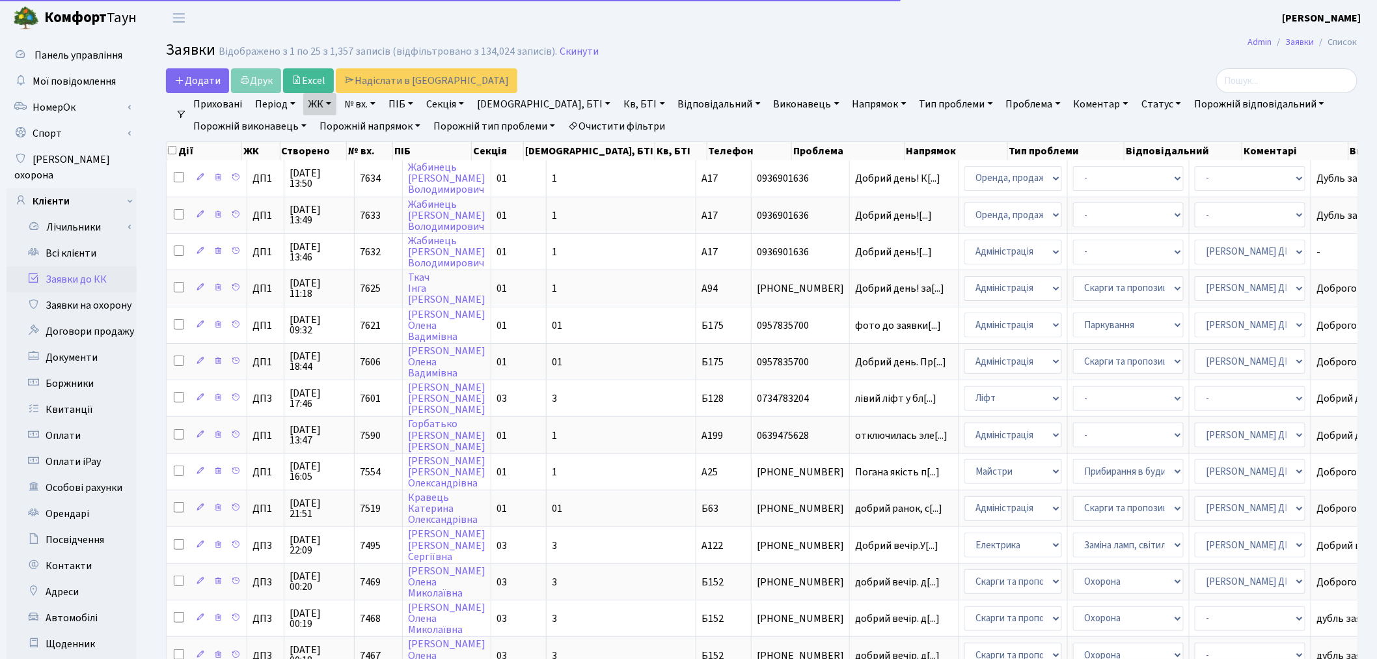
click at [323, 108] on link "ЖК" at bounding box center [319, 104] width 33 height 22
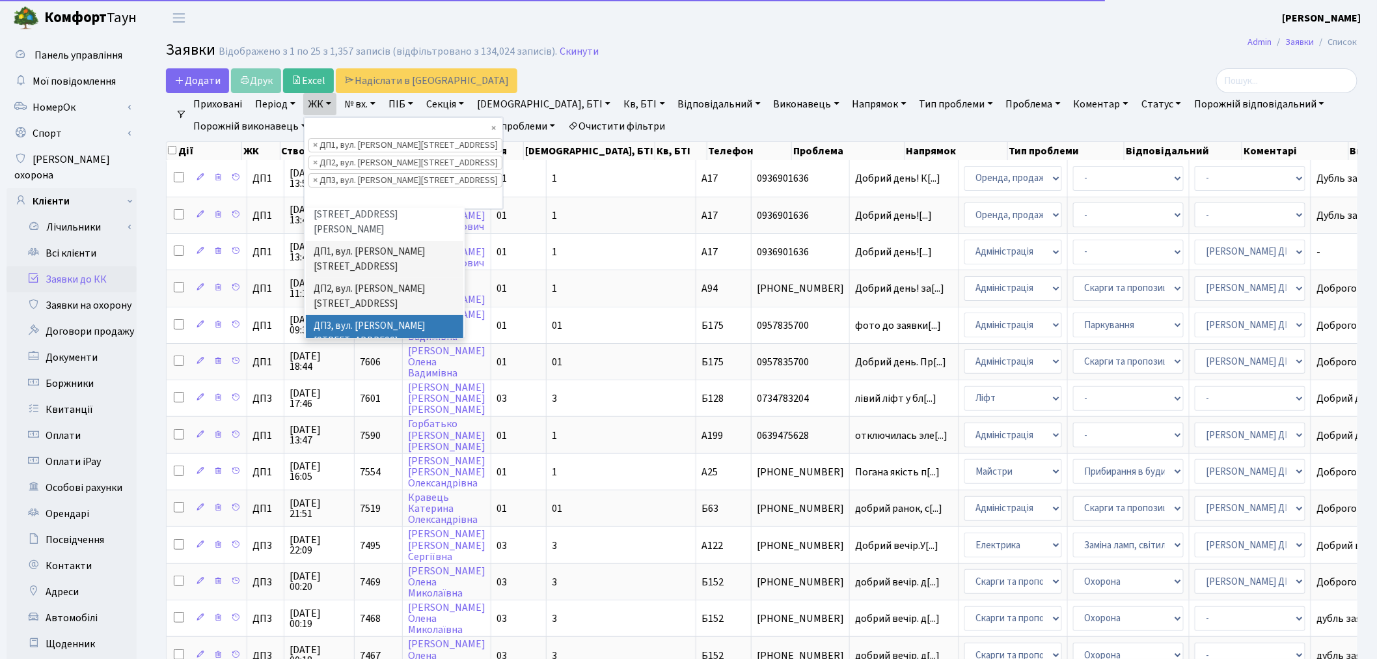
scroll to position [431, 0]
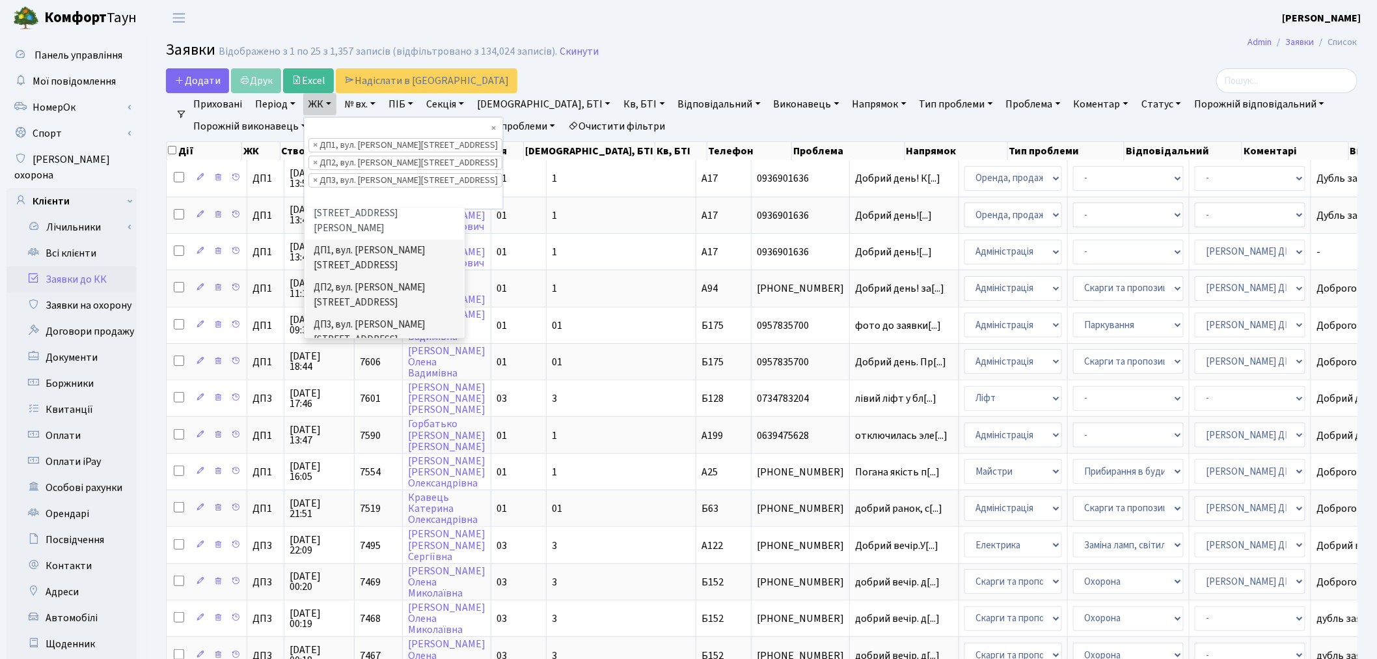
click at [348, 351] on li "ДП4, вул. [PERSON_NAME][STREET_ADDRESS]" at bounding box center [385, 369] width 158 height 37
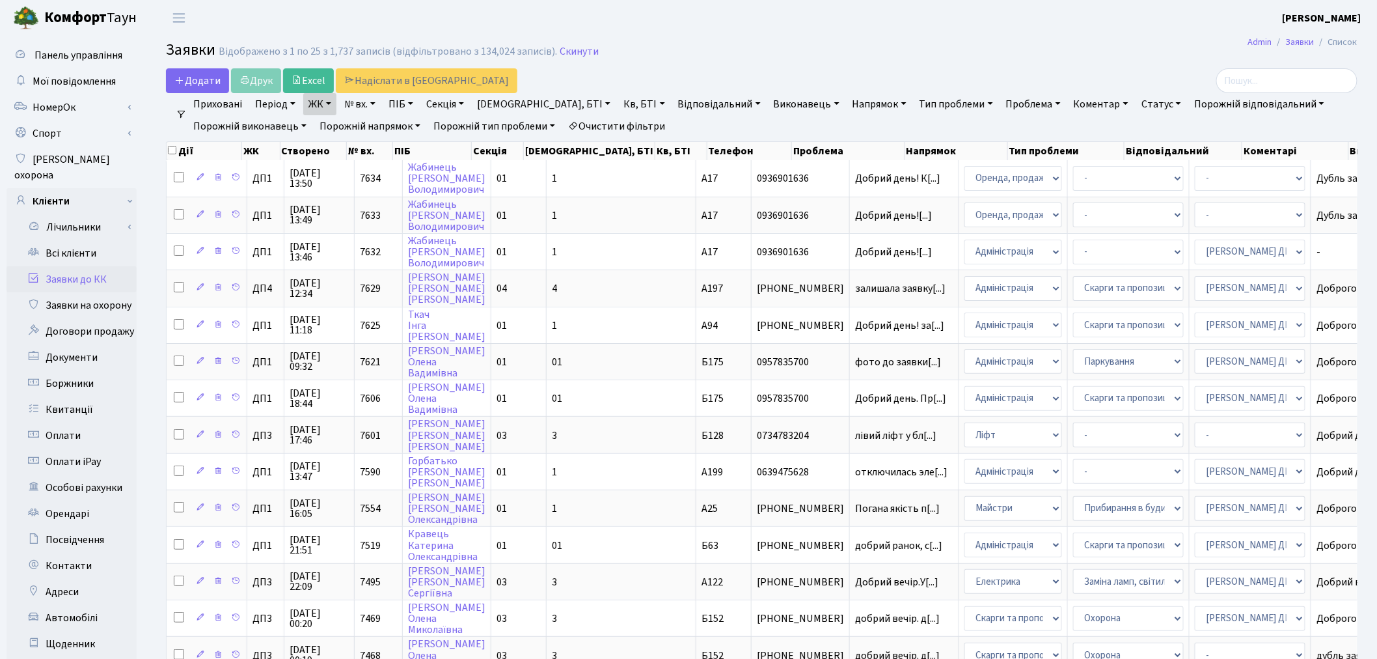
click at [315, 102] on link "ЖК" at bounding box center [319, 104] width 33 height 22
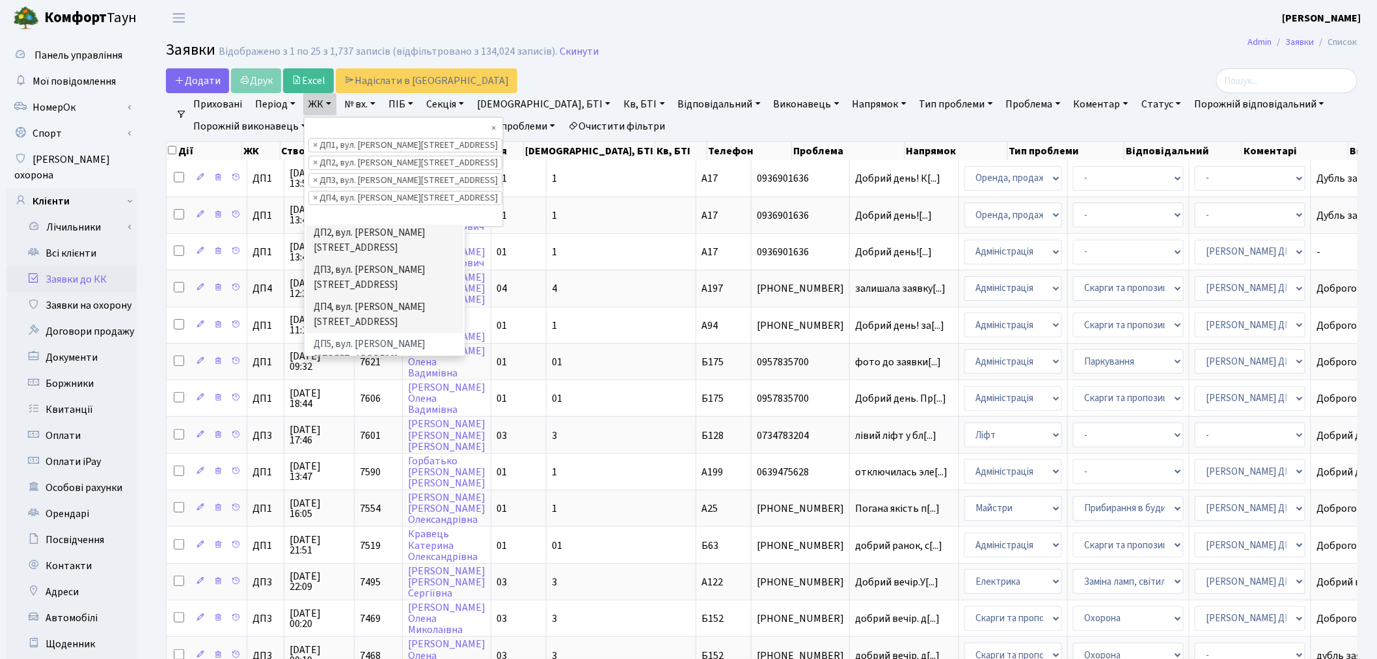
scroll to position [431, 0]
click at [342, 405] on li "ДП5, вул. [PERSON_NAME][STREET_ADDRESS]" at bounding box center [385, 423] width 158 height 37
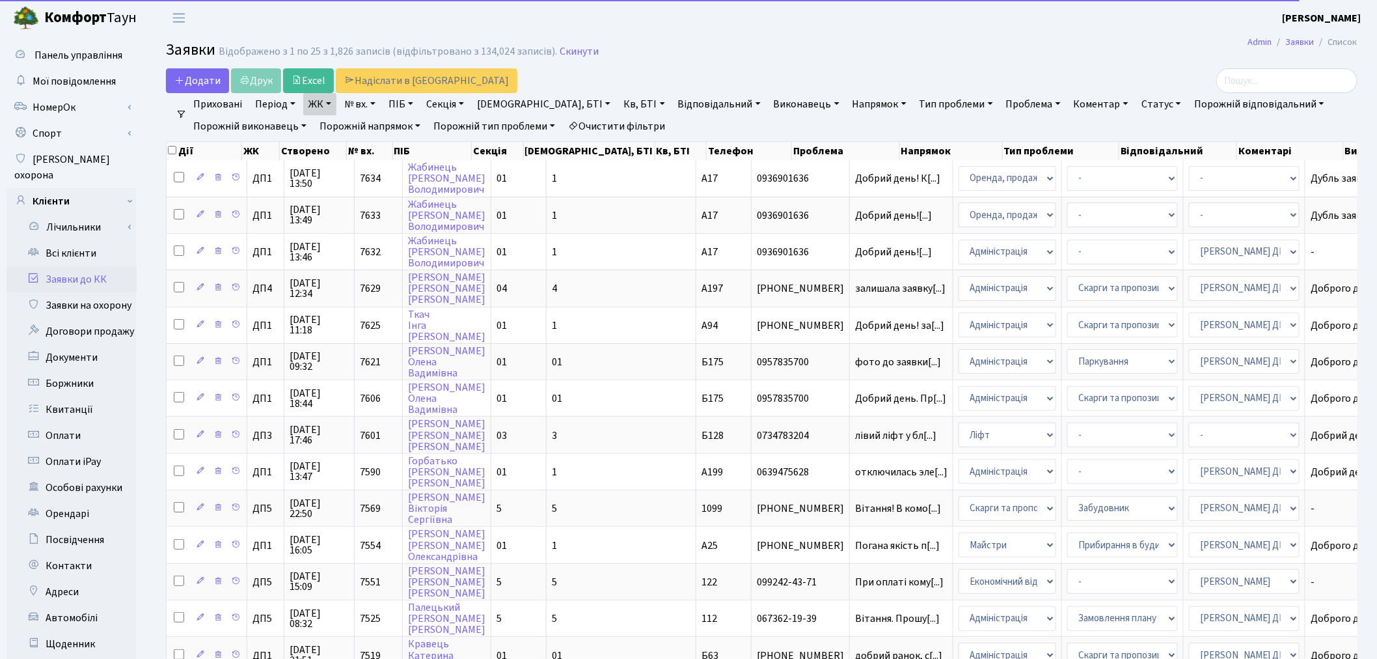
click at [328, 100] on link "ЖК" at bounding box center [319, 104] width 33 height 22
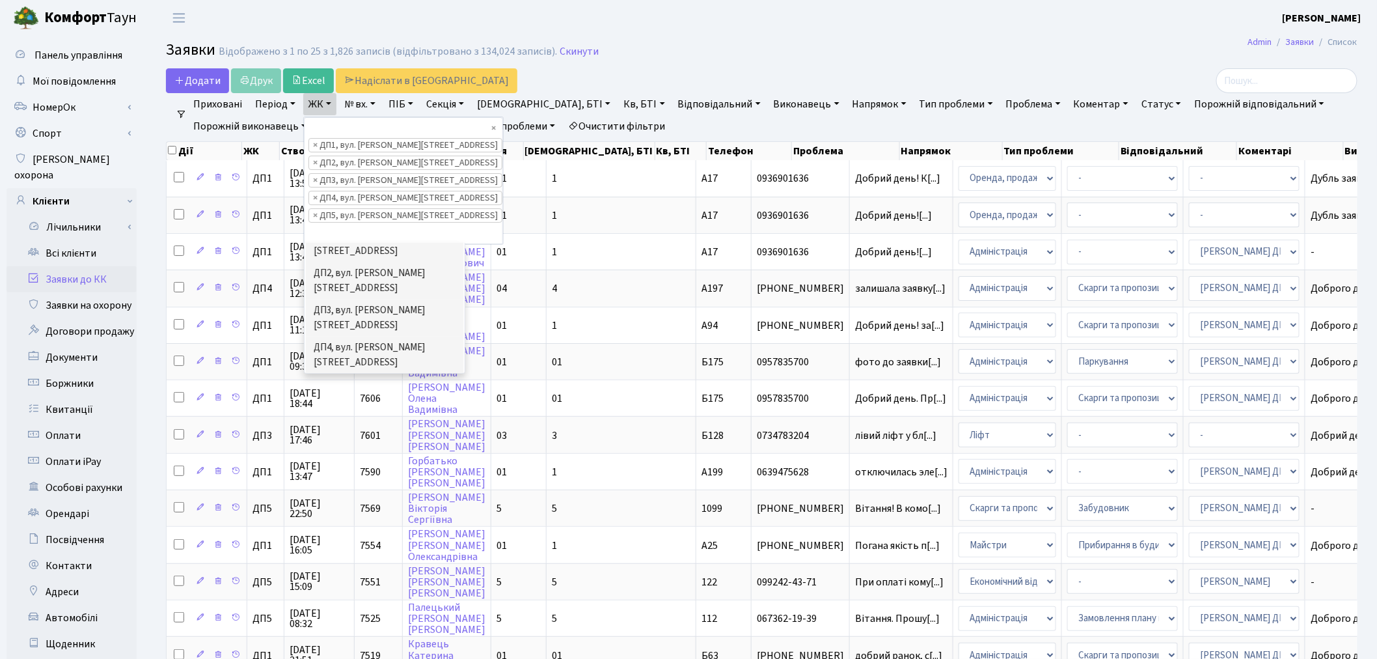
scroll to position [503, 0]
click at [342, 388] on li "ДП6, вул. [PERSON_NAME], 2" at bounding box center [385, 399] width 158 height 23
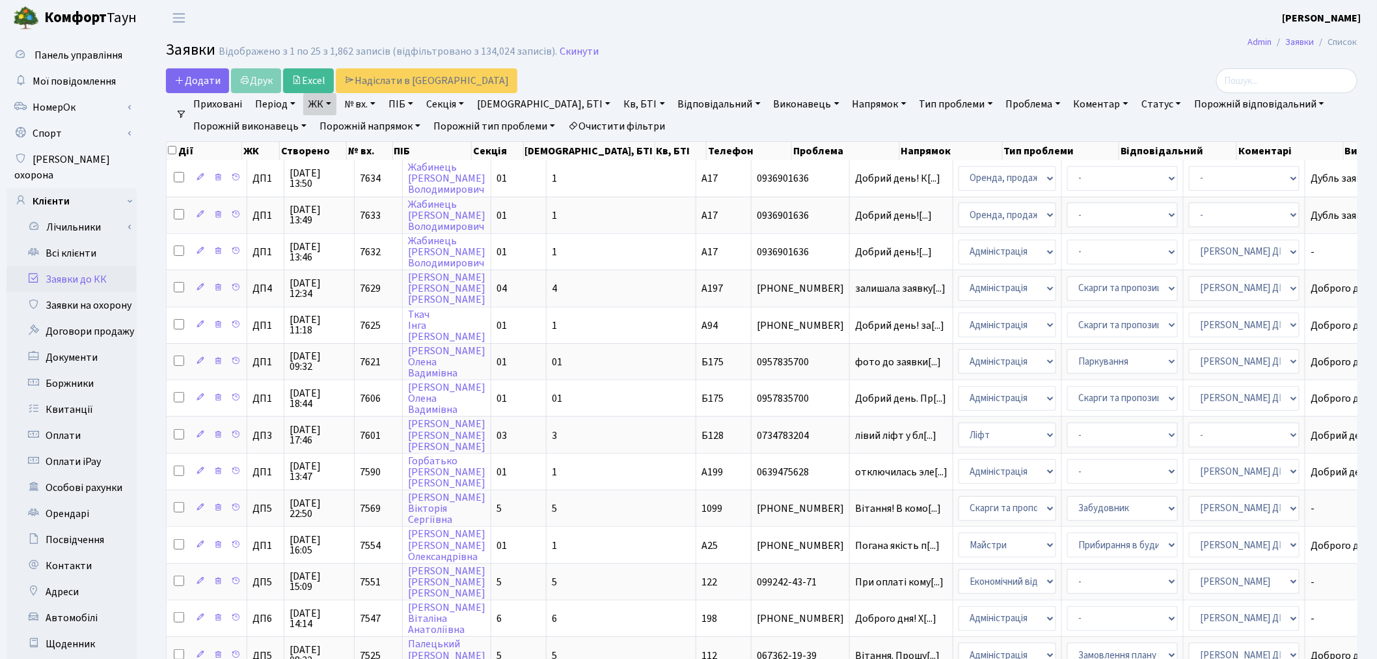
click at [745, 25] on header "Комфорт Таун Онищенко В. І. Мій обліковий запис Вийти" at bounding box center [688, 18] width 1377 height 36
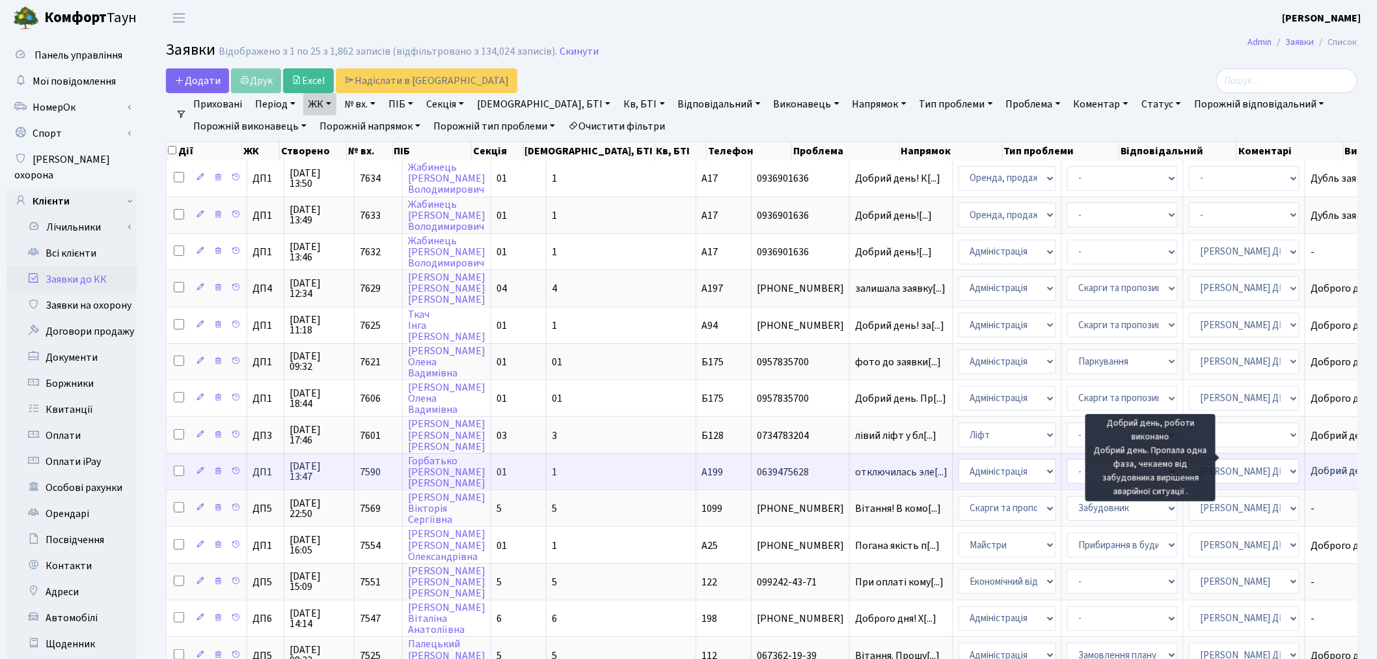
scroll to position [2, 0]
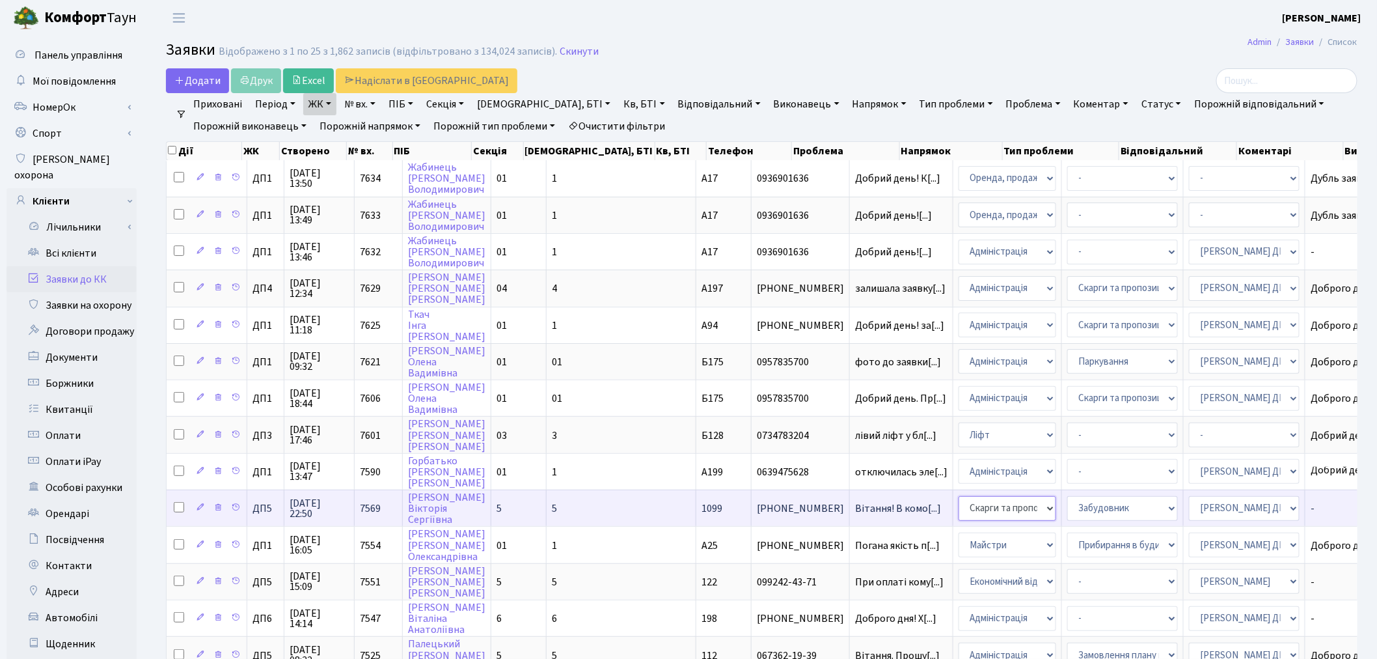
click at [959, 497] on select "- Адміністрація Домофон, СКД Ліфт Майстри Сантехніка Економічний відділ Електри…" at bounding box center [1008, 508] width 98 height 25
select select "2"
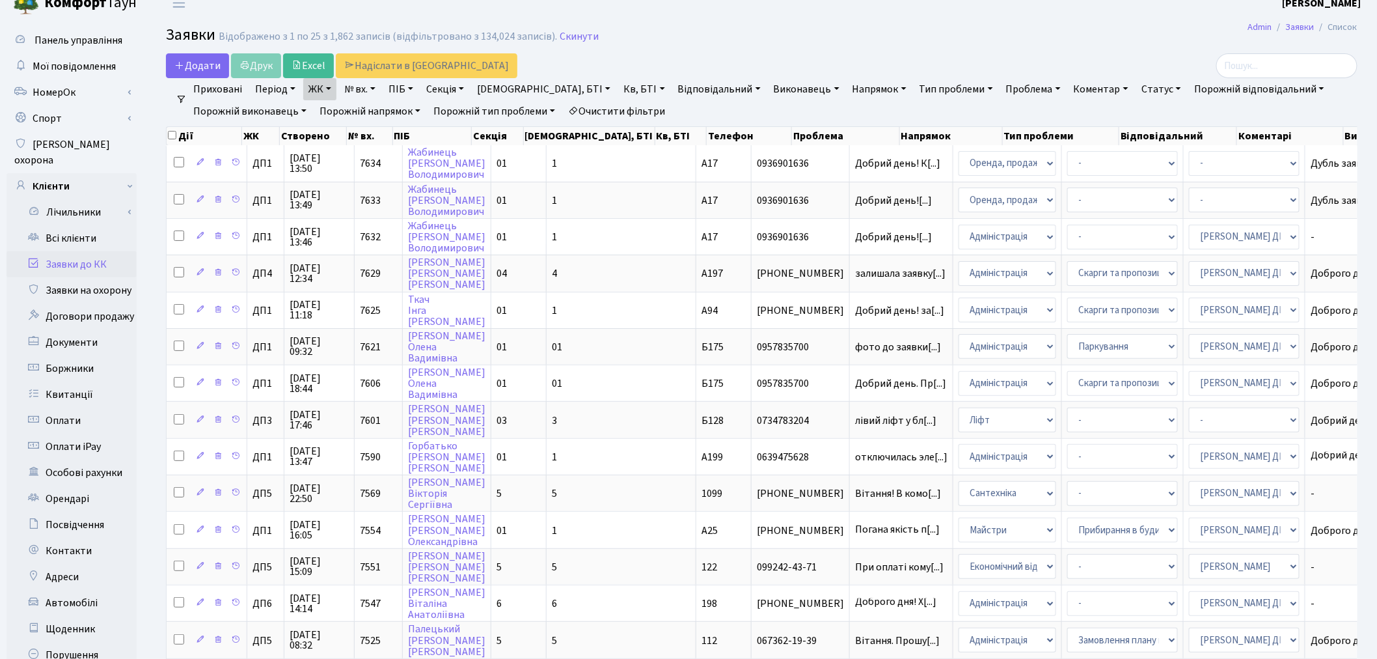
scroll to position [0, 0]
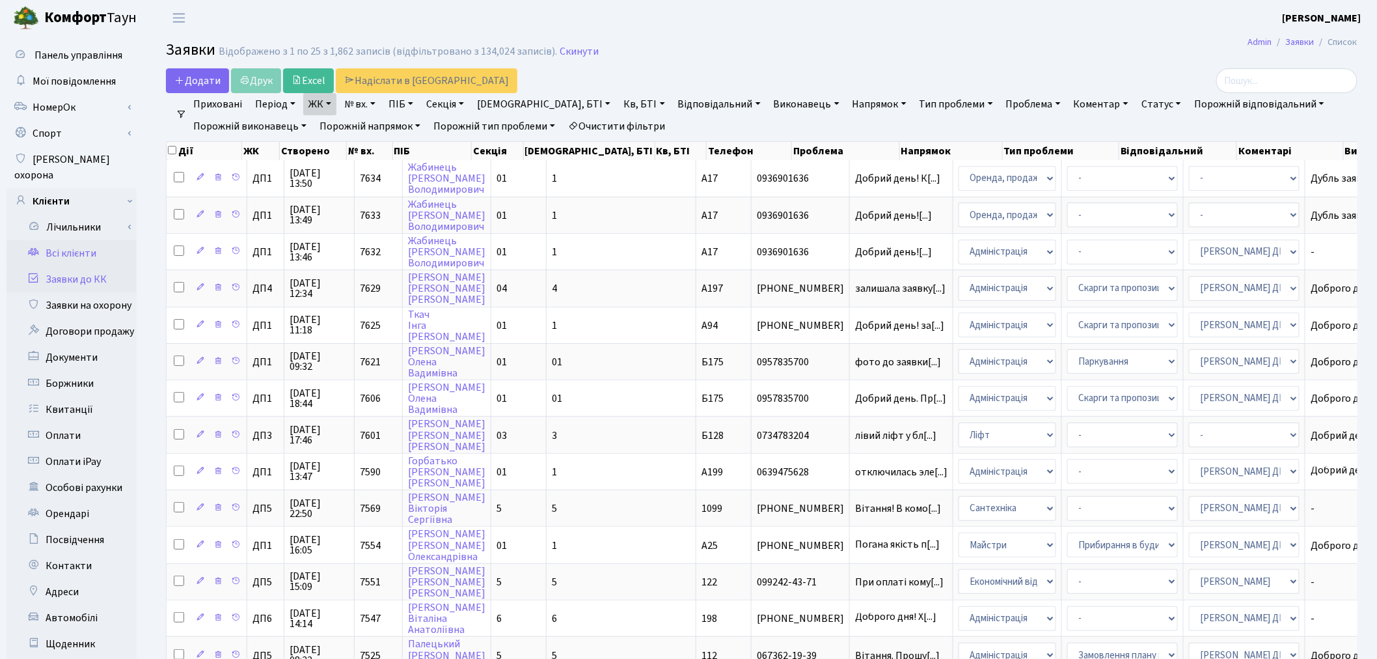
click at [70, 240] on link "Всі клієнти" at bounding box center [72, 253] width 130 height 26
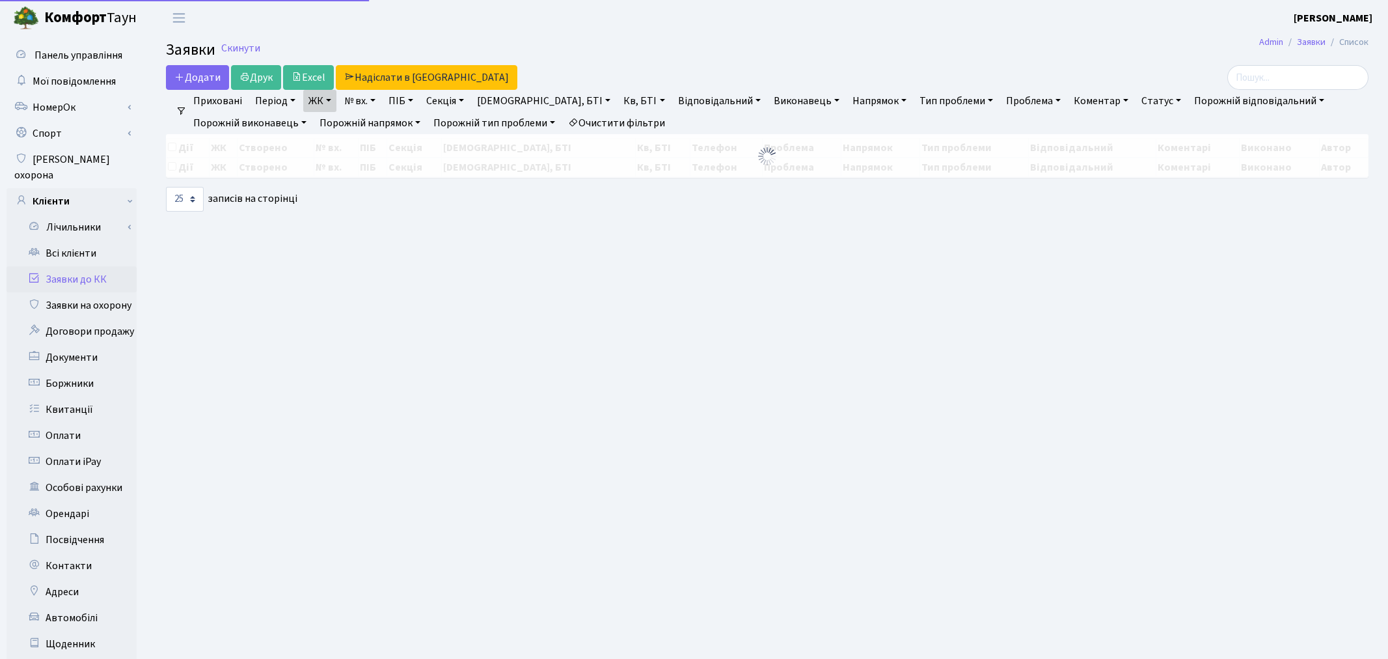
select select "25"
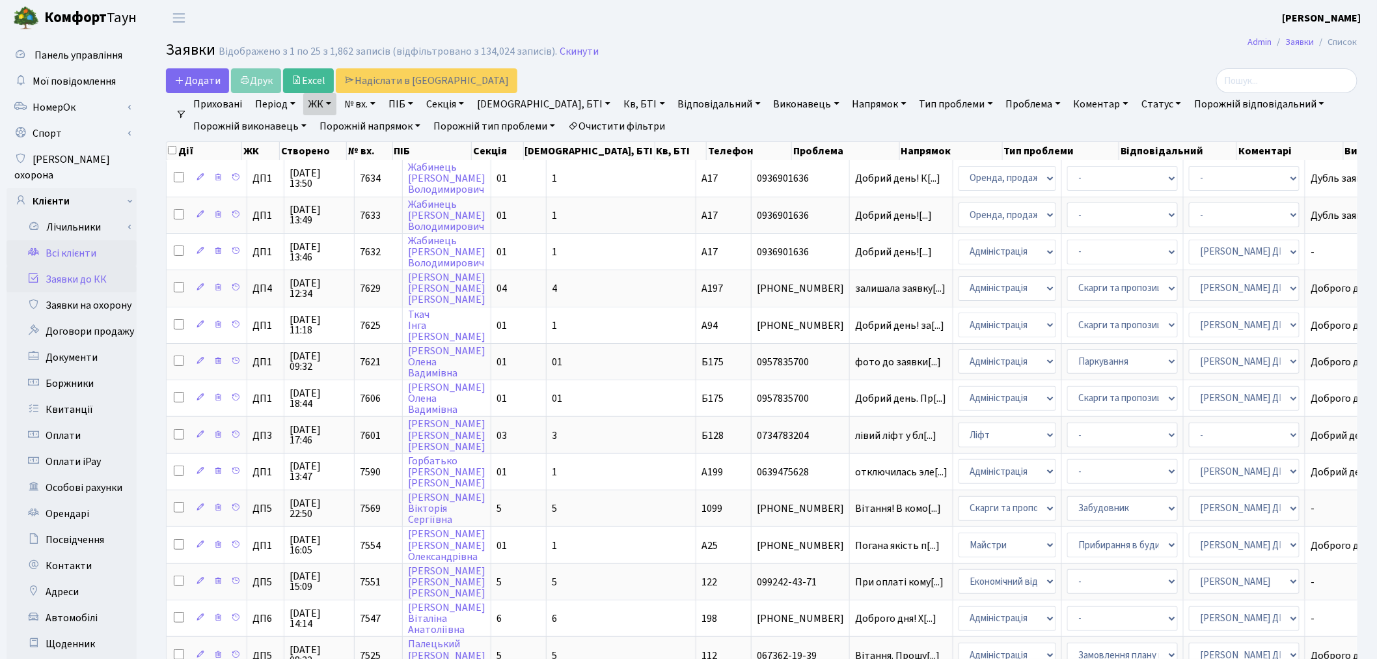
click at [118, 240] on link "Всі клієнти" at bounding box center [72, 253] width 130 height 26
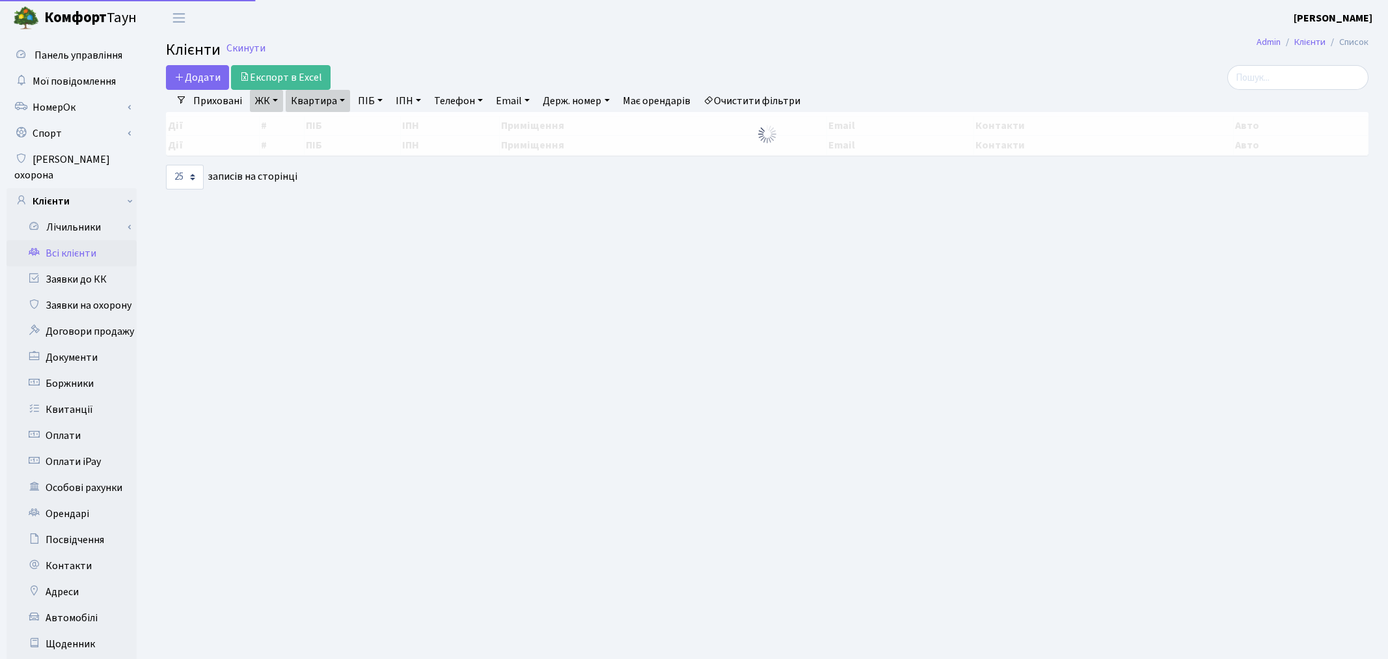
select select "25"
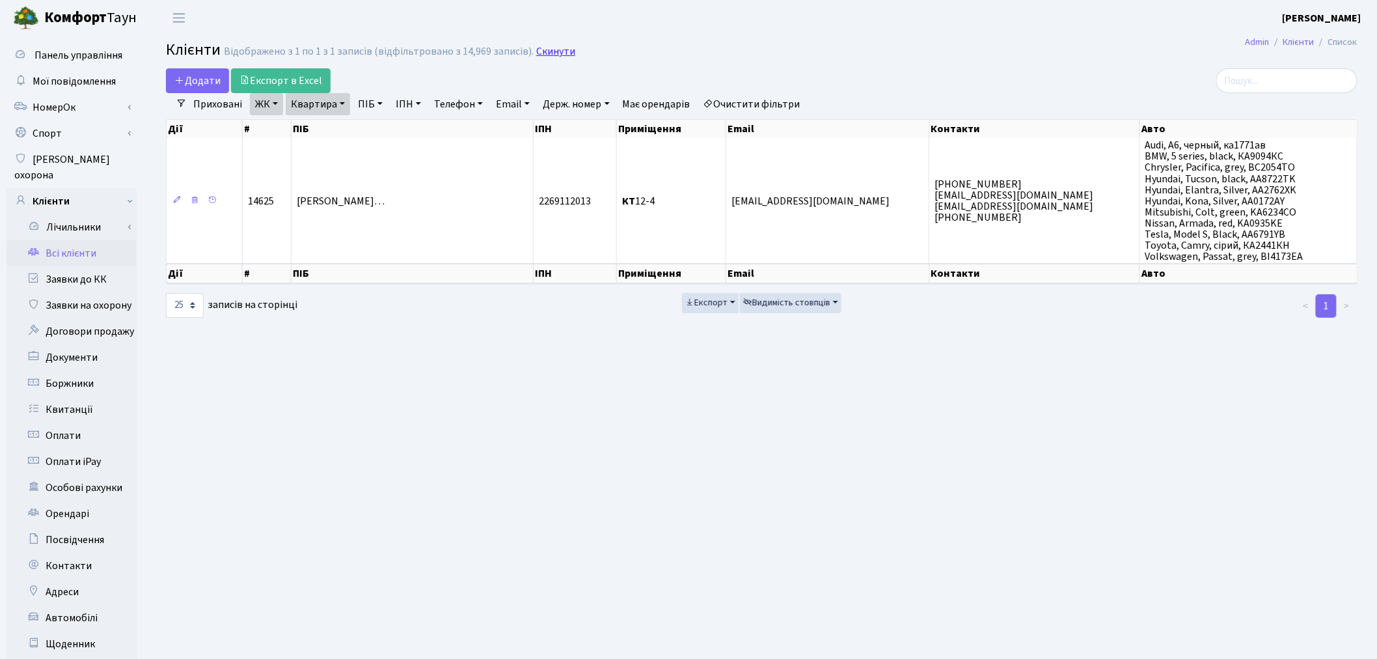
click at [551, 54] on link "Скинути" at bounding box center [555, 52] width 39 height 12
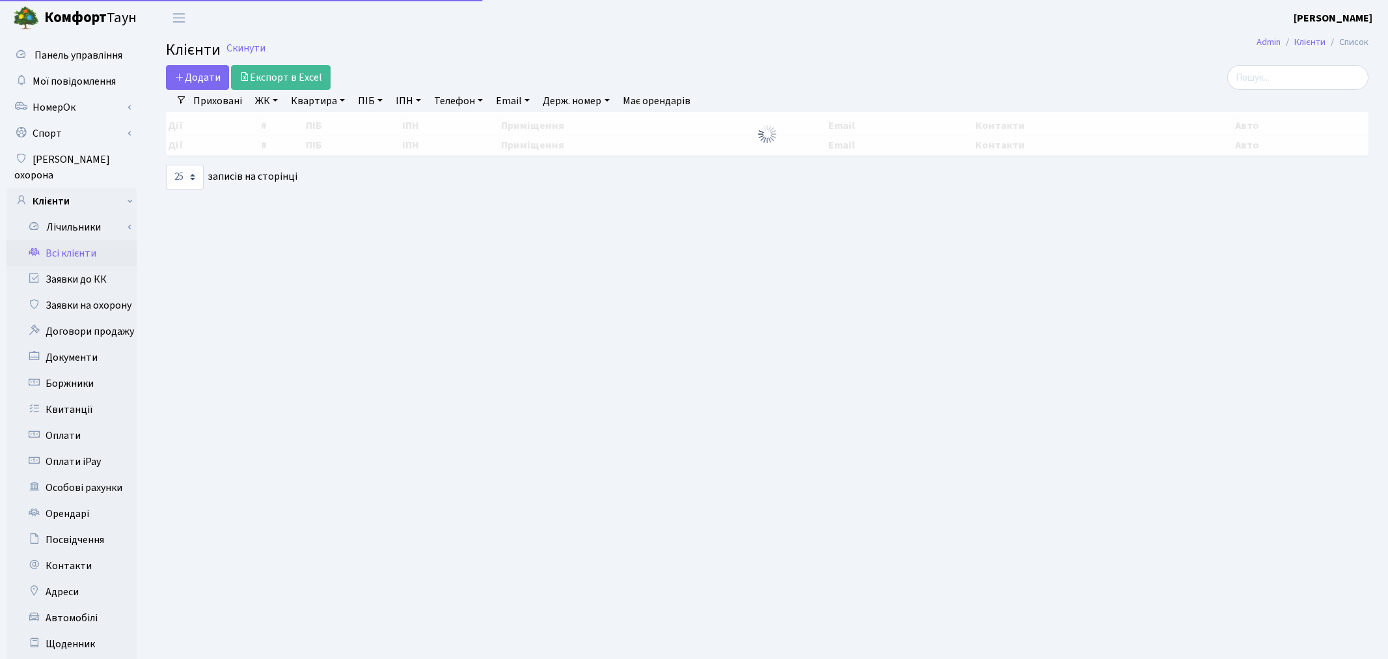
select select "25"
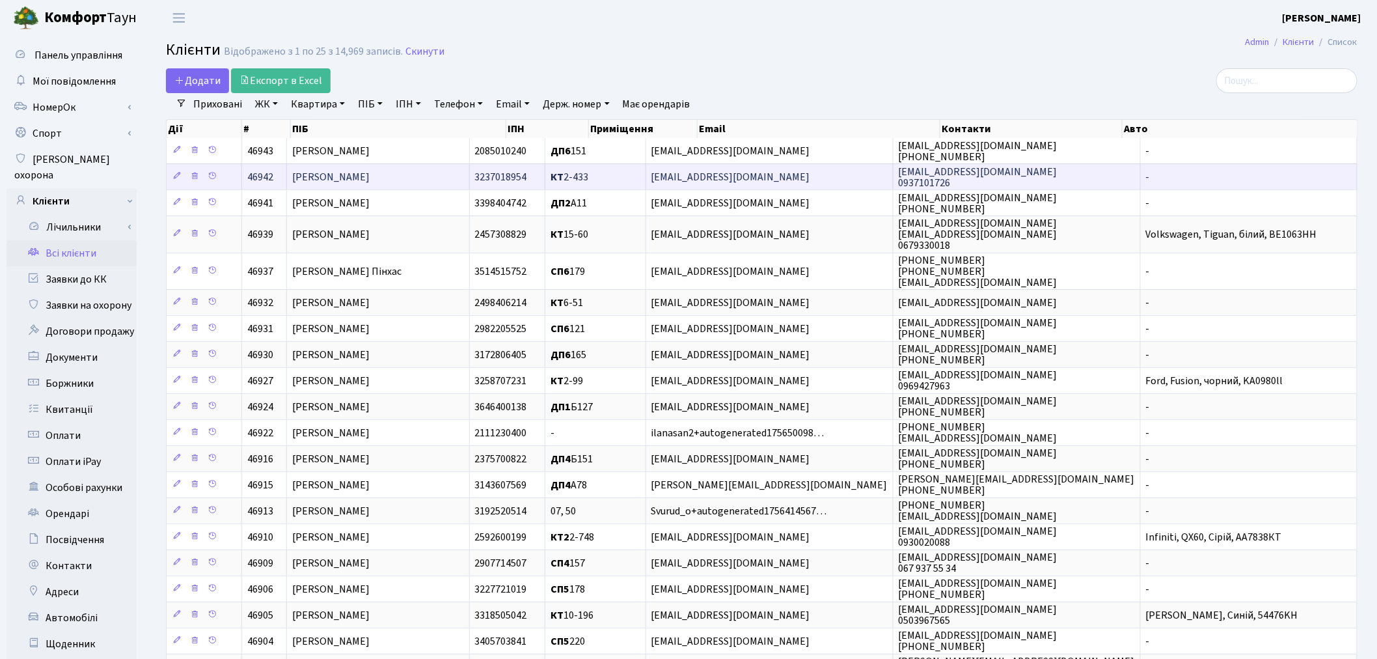
click at [646, 173] on td "КТ 2-433" at bounding box center [595, 176] width 100 height 26
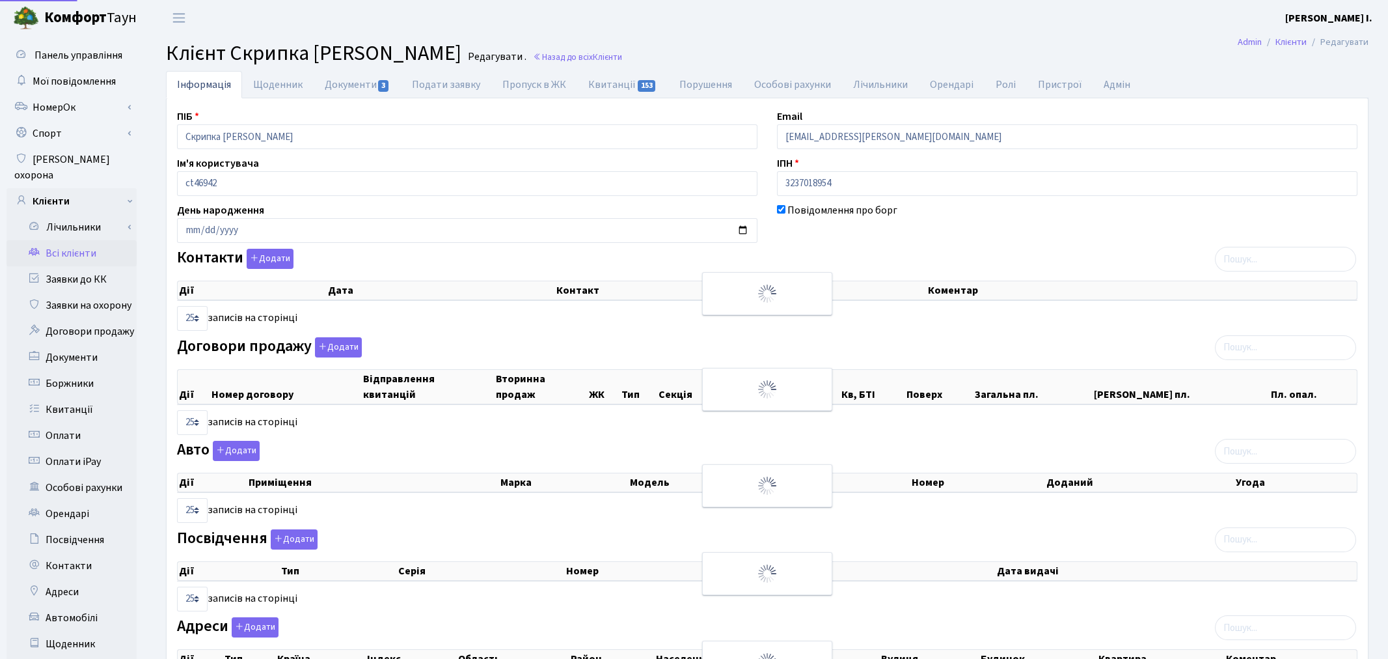
select select "25"
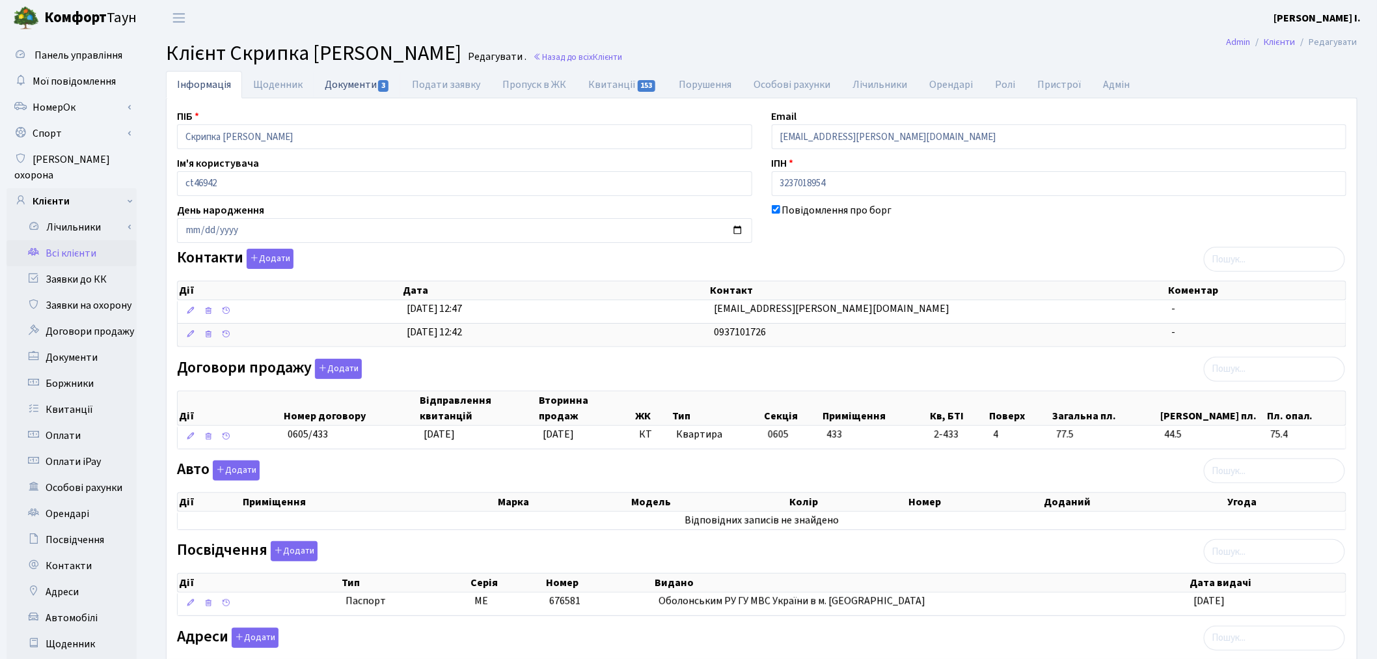
click at [355, 89] on link "Документи 3" at bounding box center [357, 84] width 87 height 27
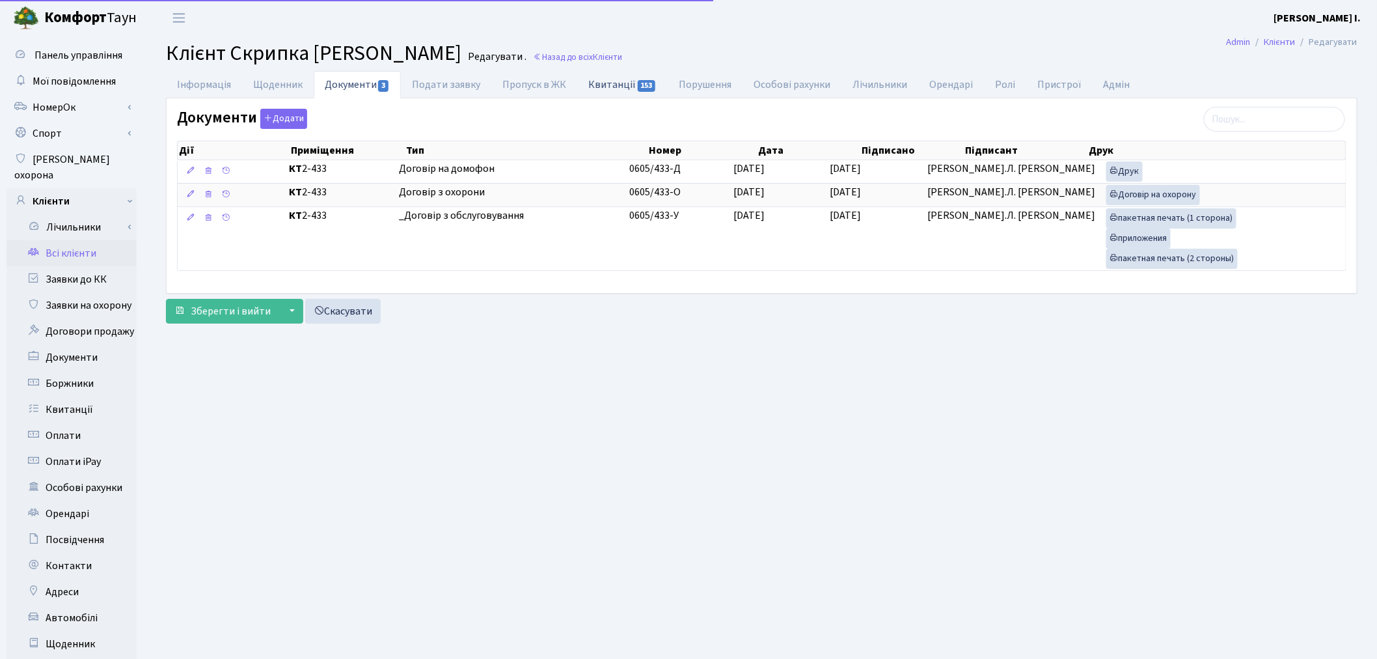
click at [639, 83] on span "153" at bounding box center [647, 86] width 18 height 12
select select "25"
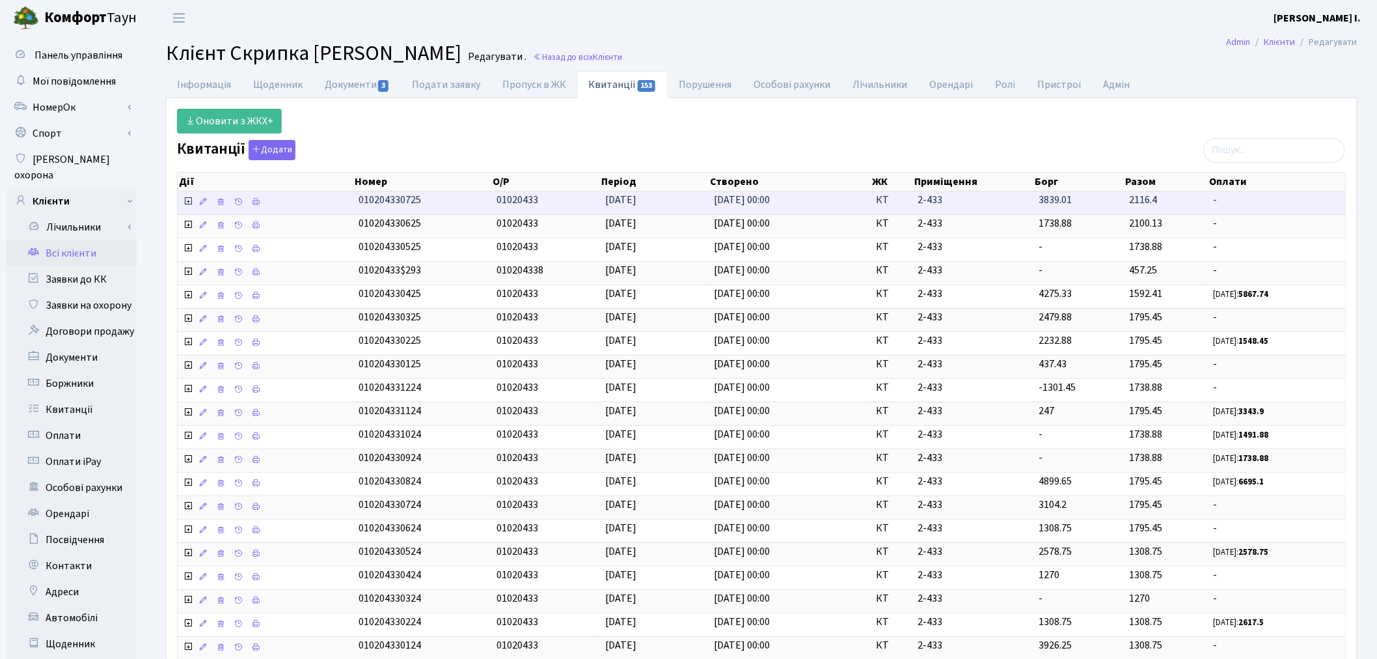
click at [190, 202] on icon at bounding box center [188, 201] width 10 height 10
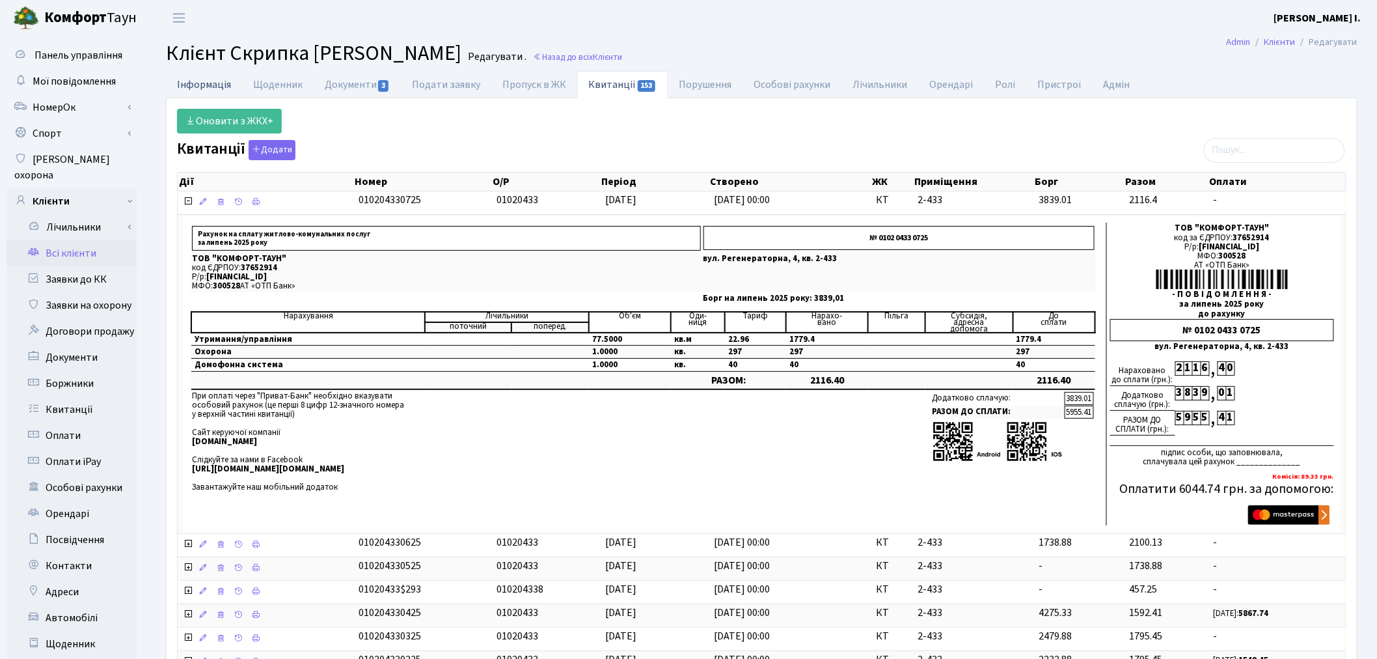
click at [223, 76] on link "Інформація" at bounding box center [204, 84] width 76 height 27
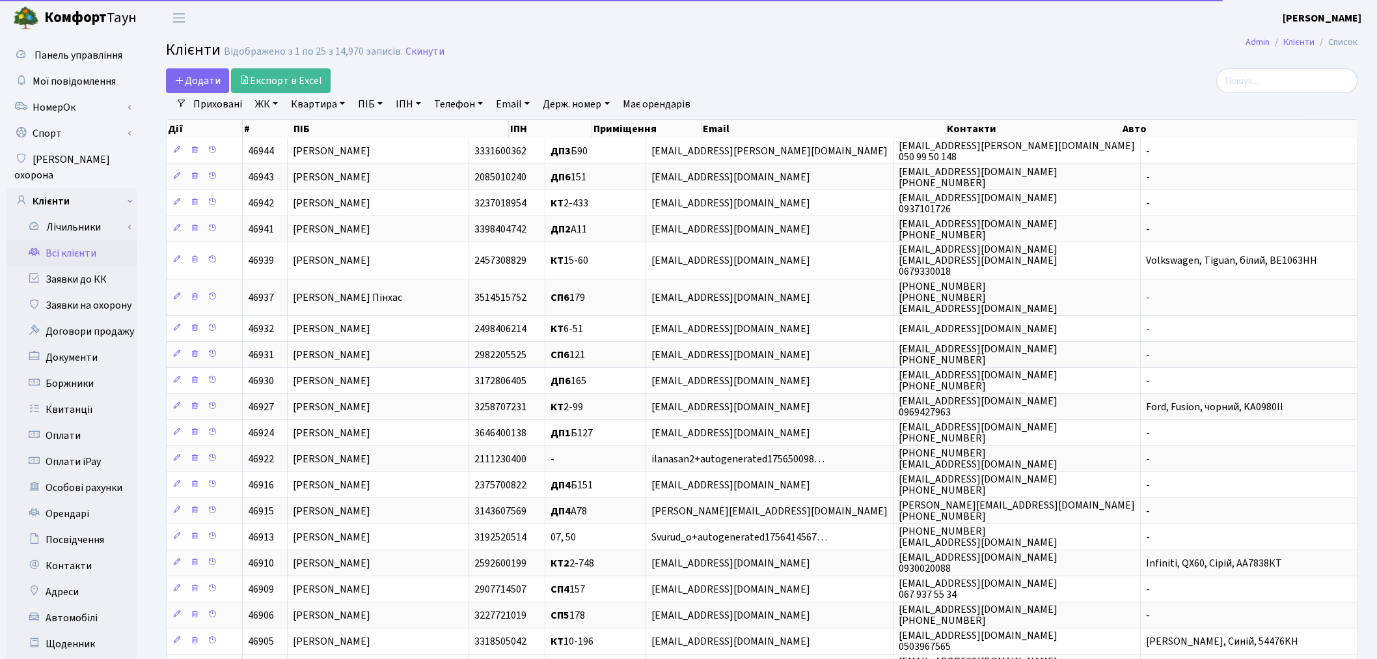
select select "25"
click at [1291, 75] on input "search" at bounding box center [1286, 80] width 141 height 25
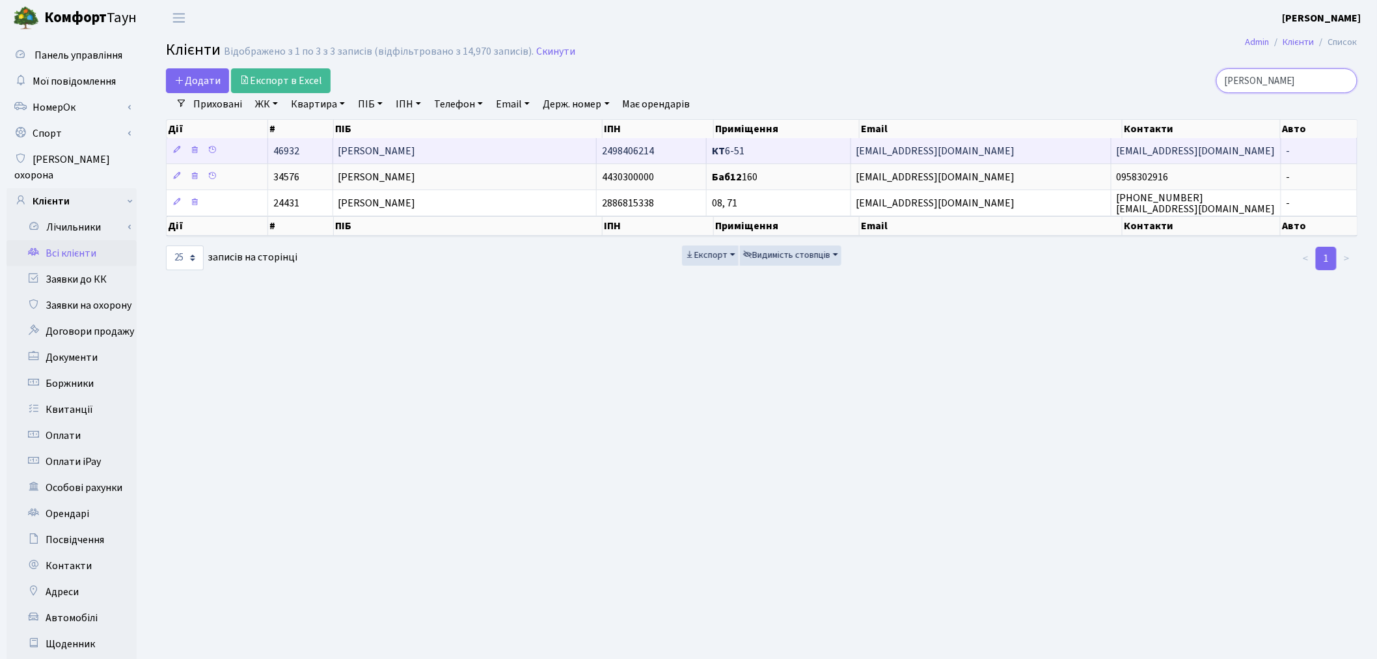
type input "косюк"
click at [1092, 151] on td "3333333@ukr.net" at bounding box center [981, 150] width 260 height 25
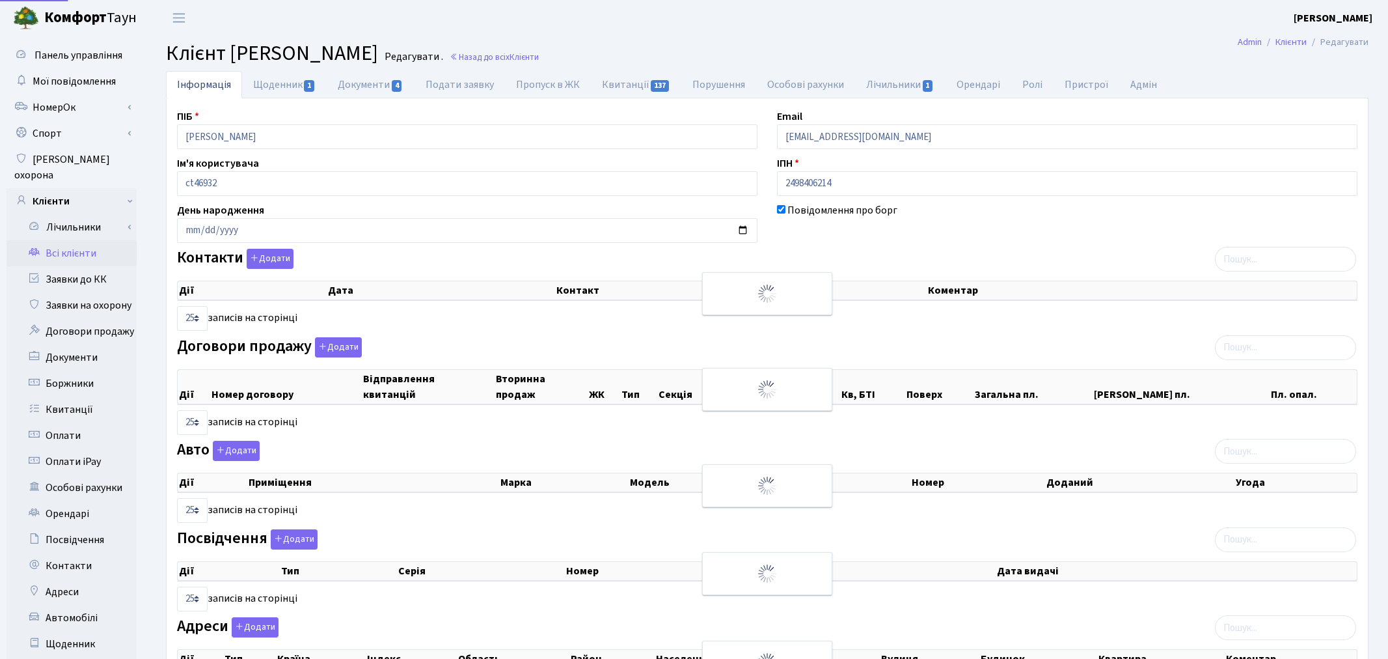
select select "25"
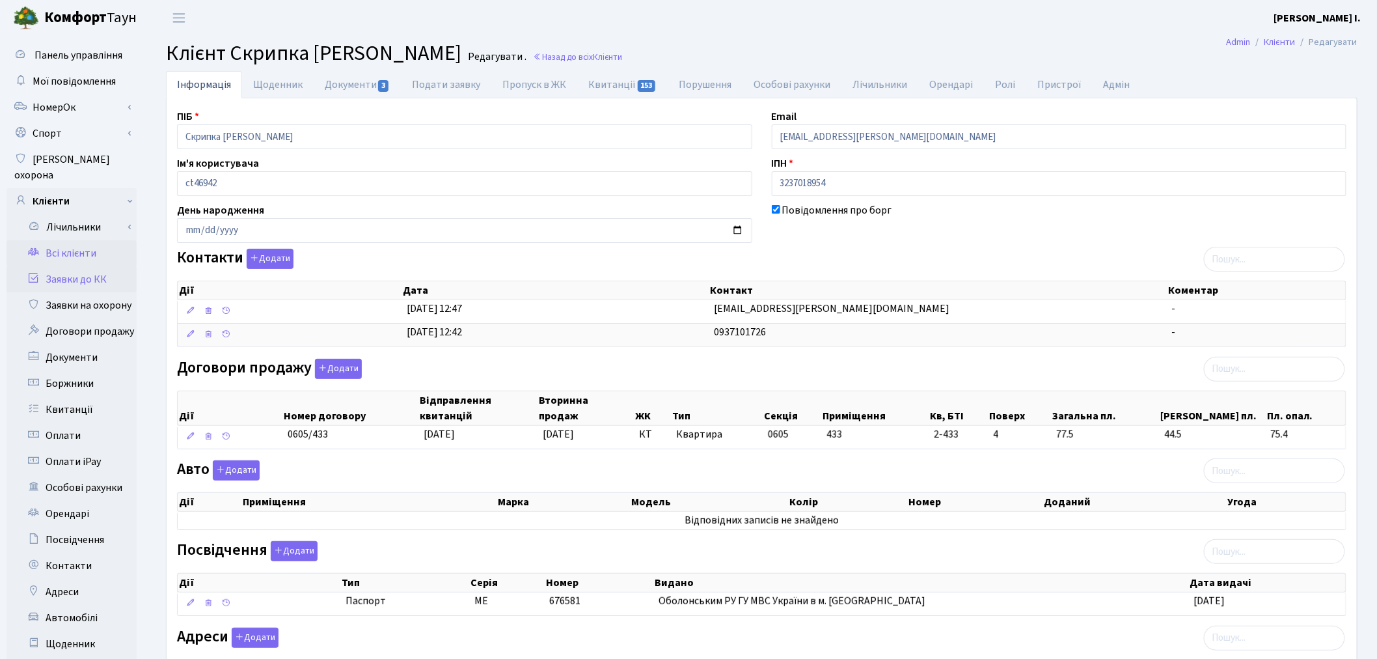
click at [72, 268] on link "Заявки до КК" at bounding box center [72, 279] width 130 height 26
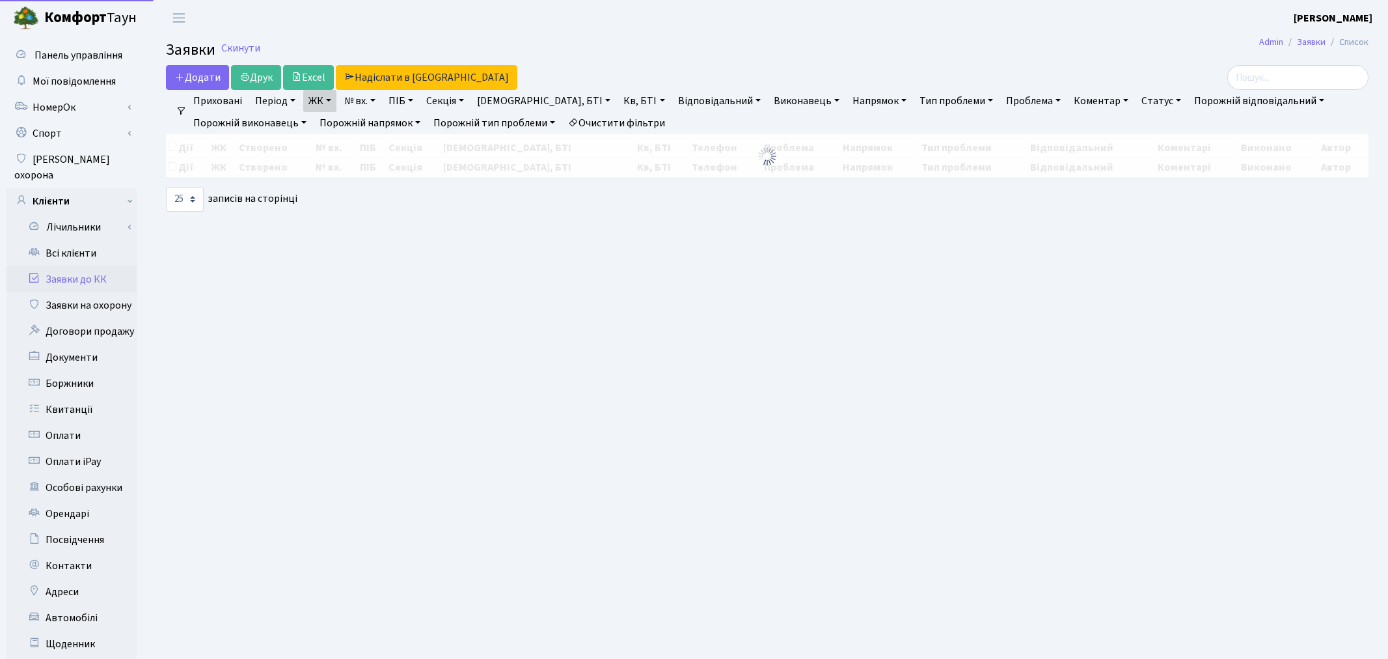
select select "25"
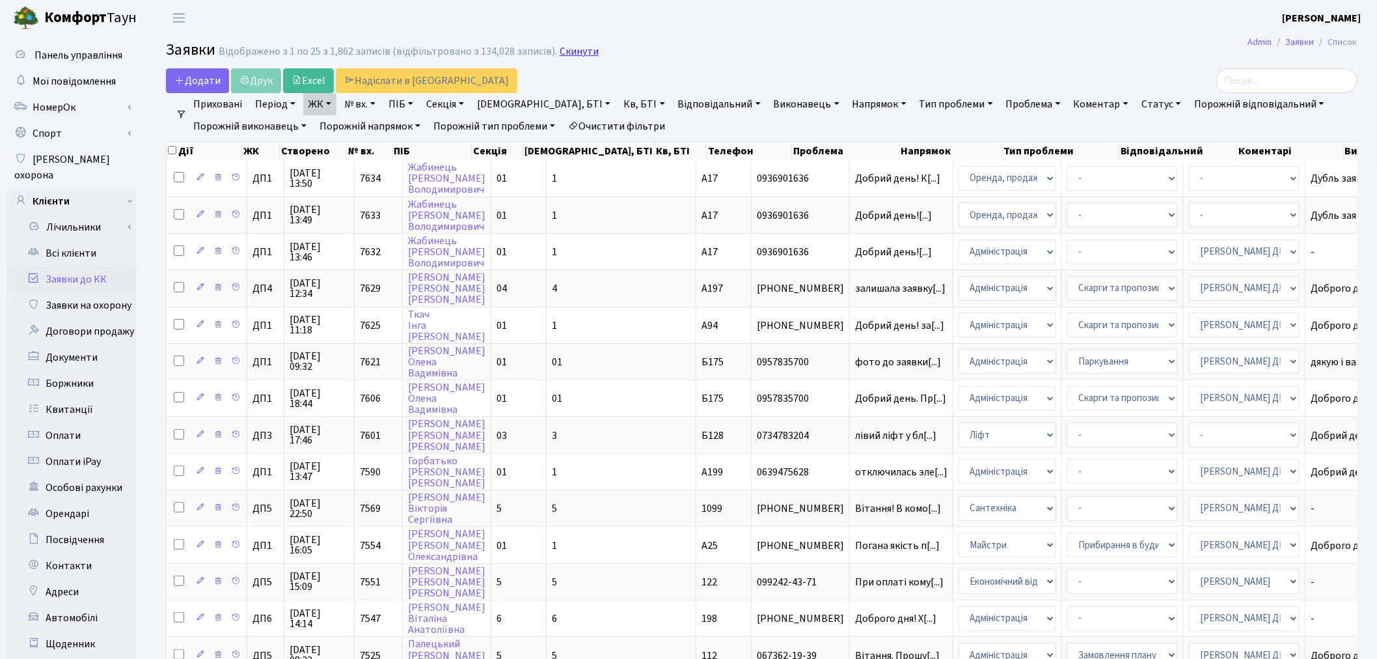
click at [561, 50] on link "Скинути" at bounding box center [579, 52] width 39 height 12
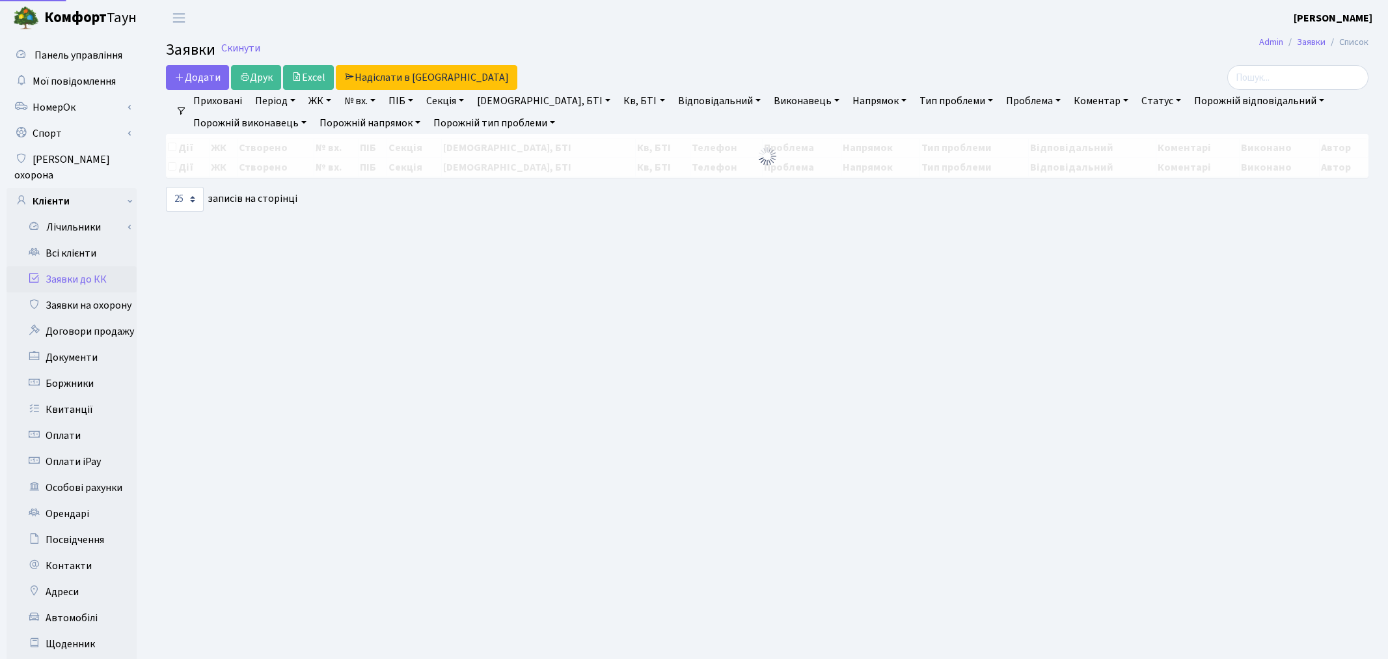
select select "25"
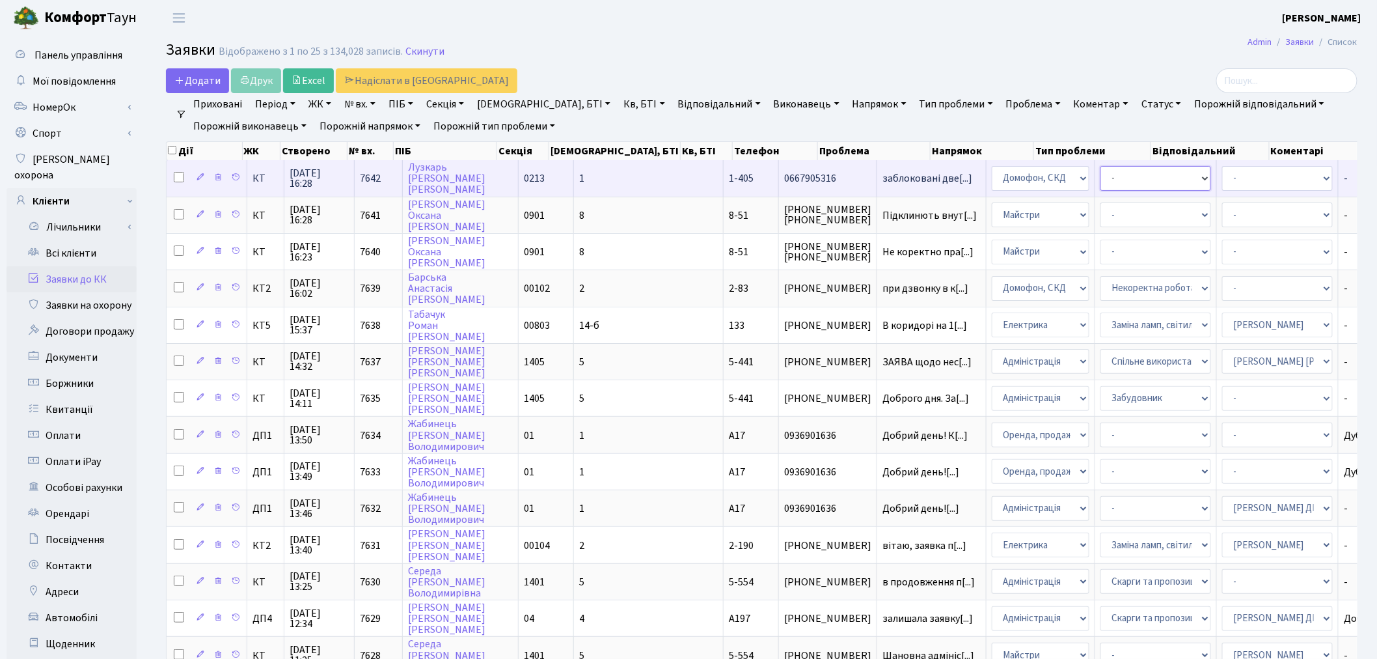
click at [1101, 179] on select "- Некоректна робота домофону Встановлення трубки домофону" at bounding box center [1156, 178] width 111 height 25
select select "38"
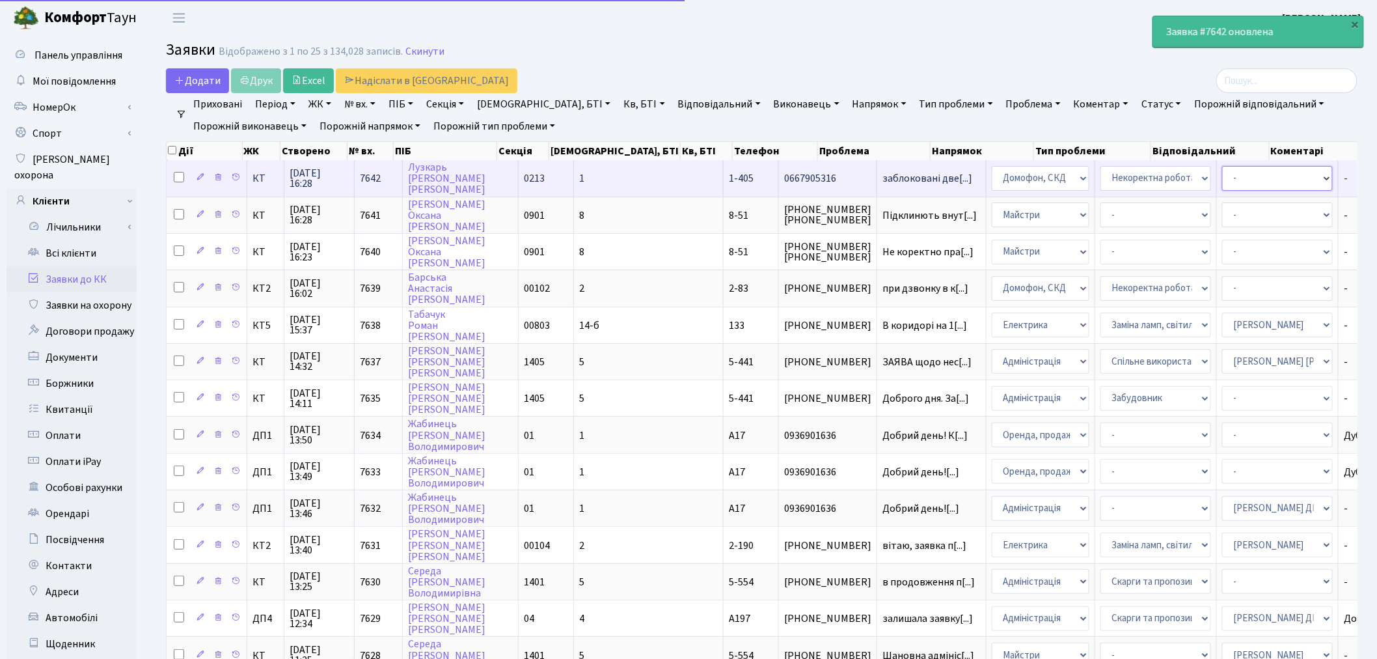
click at [1222, 181] on select "- Адміністратор ЖК КТ Вижул В. В. Гордієнко Н.В. Дядюшкін Д.Ю. Кипчук Т. А. Кла…" at bounding box center [1277, 178] width 111 height 25
select select "36"
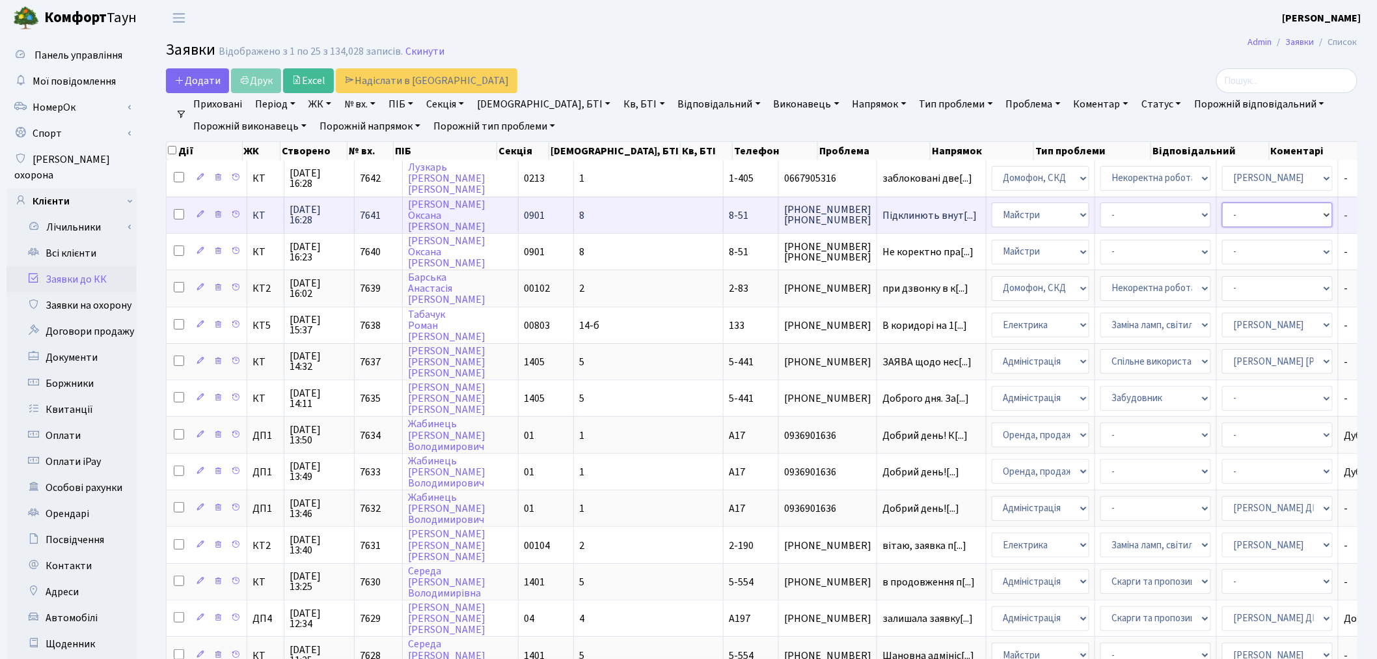
click at [1222, 215] on select "- Адміністратор ЖК КТ Вижул В. В. Гордієнко Н.В. Дядюшкін Д.Ю. Кипчук Т. А. Кла…" at bounding box center [1277, 214] width 111 height 25
select select "42"
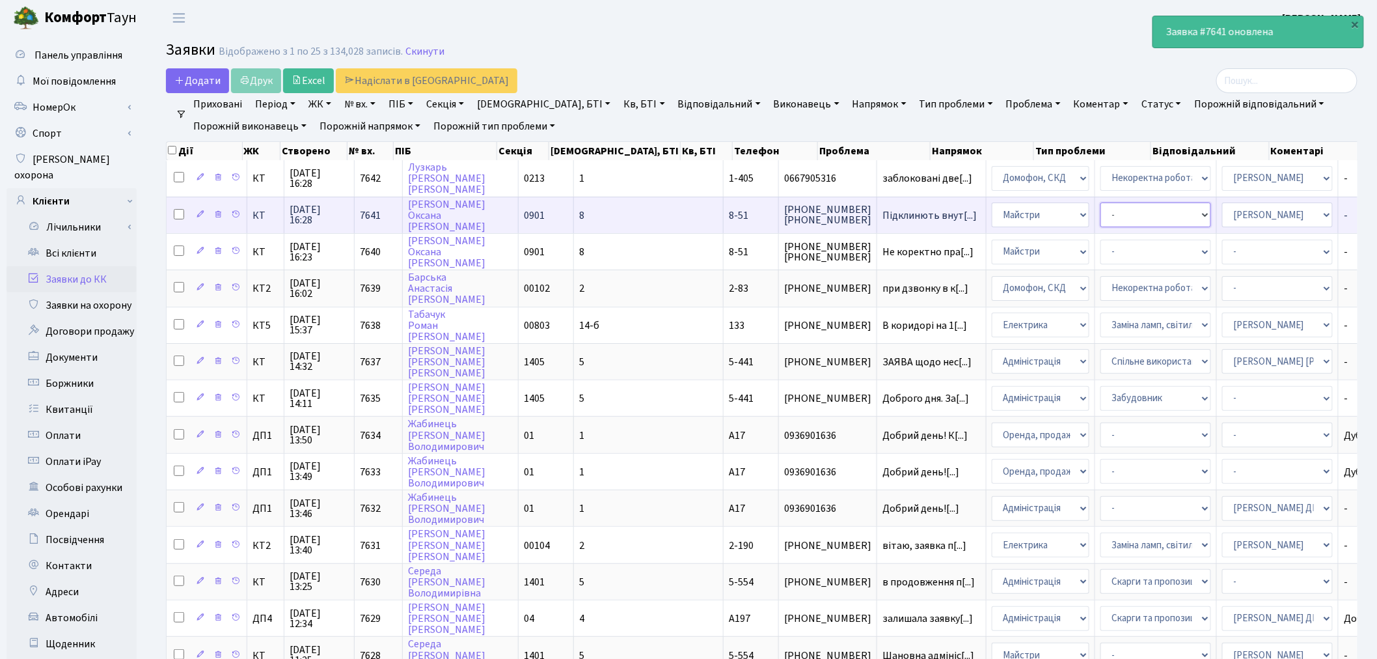
click at [1101, 215] on select "- Замовлення плану комунікацій Дитячі майданчики Озеленення Прибирання в будинк…" at bounding box center [1156, 214] width 111 height 25
select select "62"
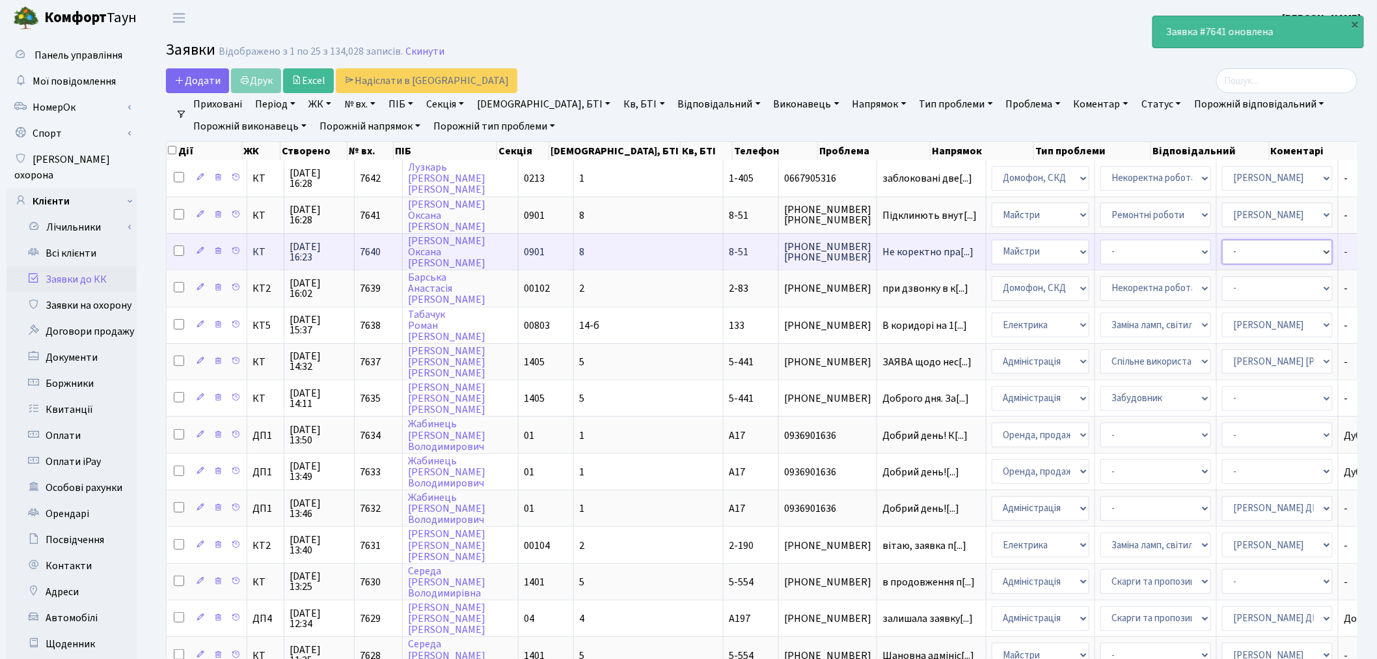
click at [1222, 251] on select "- Адміністратор ЖК КТ Вижул В. В. Гордієнко Н.В. Дядюшкін Д.Ю. Кипчук Т. А. Кла…" at bounding box center [1277, 252] width 111 height 25
select select "42"
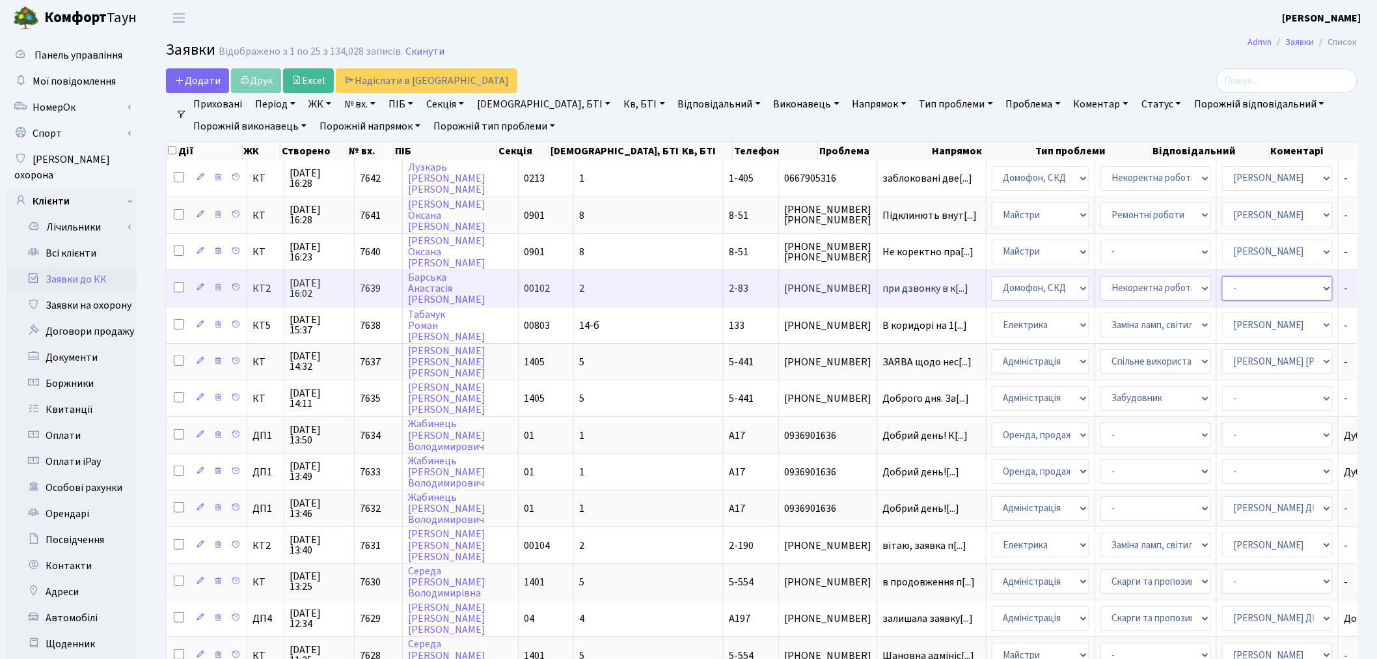
click at [1222, 284] on select "- Адміністратор ЖК КТ Вижул В. В. Гордієнко Н.В. Дядюшкін Д.Ю. Кипчук Т. А. Кла…" at bounding box center [1277, 288] width 111 height 25
select select "22"
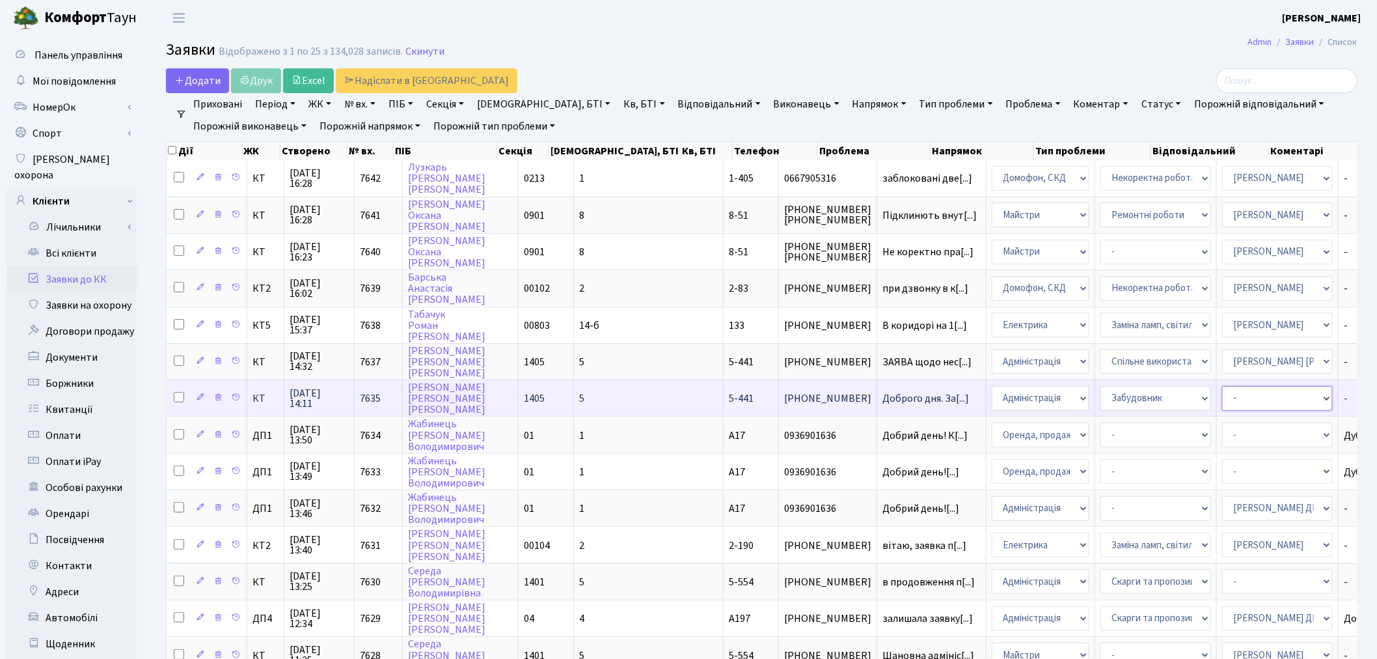
click at [1222, 391] on select "- Адміністратор ЖК КТ Вижул В. В. Гордієнко Н.В. Дядюшкін Д.Ю. Кипчук Т. А. Кла…" at bounding box center [1277, 398] width 111 height 25
select select "82"
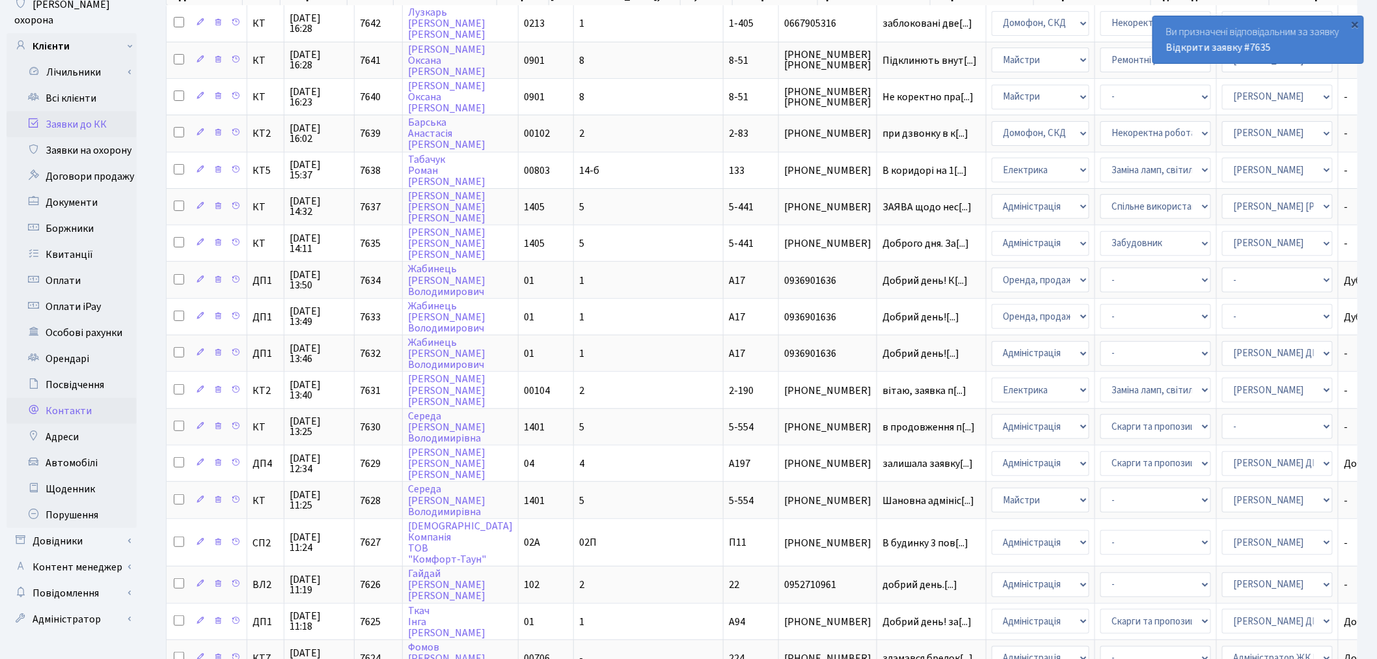
scroll to position [217, 0]
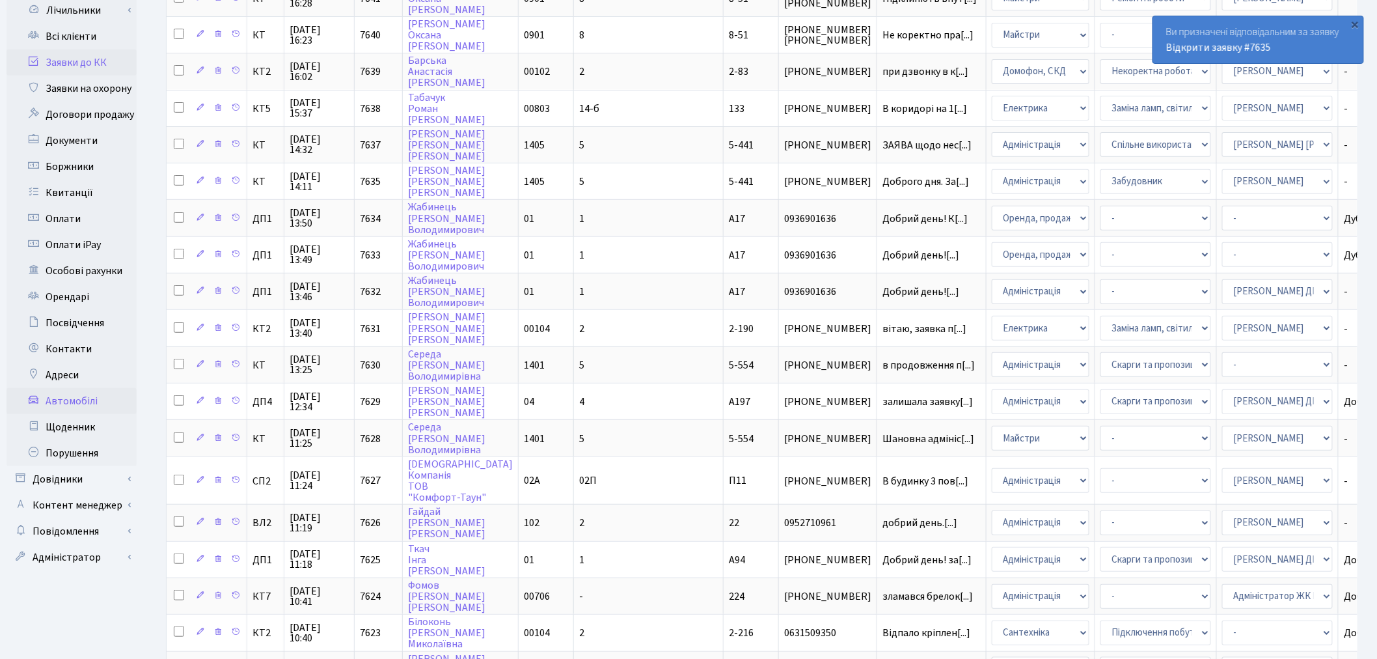
click at [86, 388] on link "Автомобілі" at bounding box center [72, 401] width 130 height 26
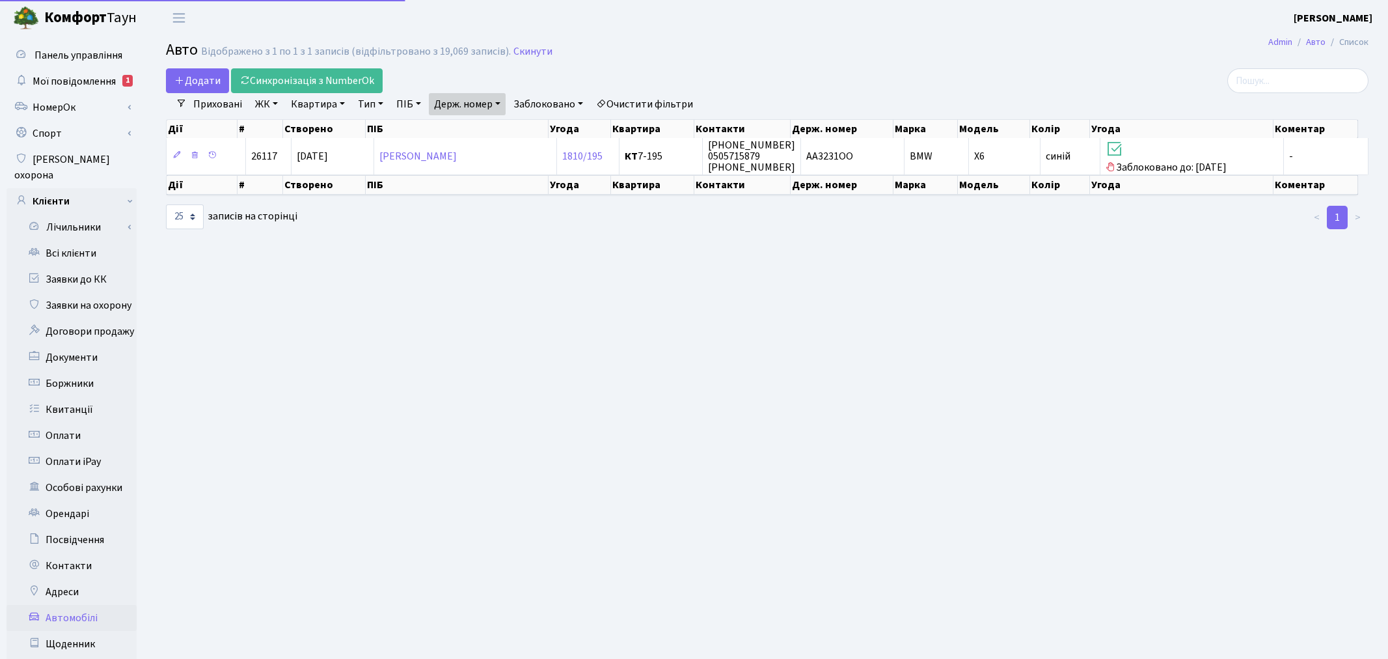
select select "25"
click at [458, 96] on link "Держ. номер" at bounding box center [467, 104] width 77 height 22
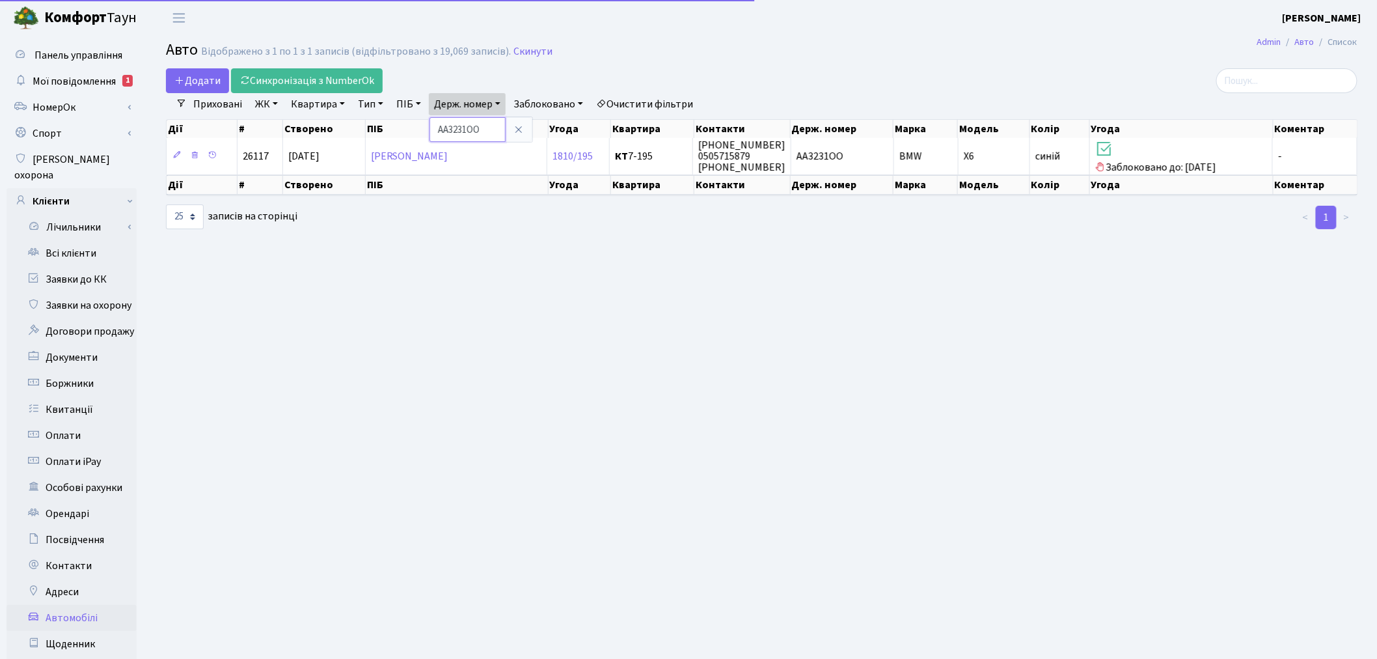
click at [482, 125] on input "АА3231ОО" at bounding box center [468, 129] width 76 height 25
type input "1659"
